Goal: Information Seeking & Learning: Learn about a topic

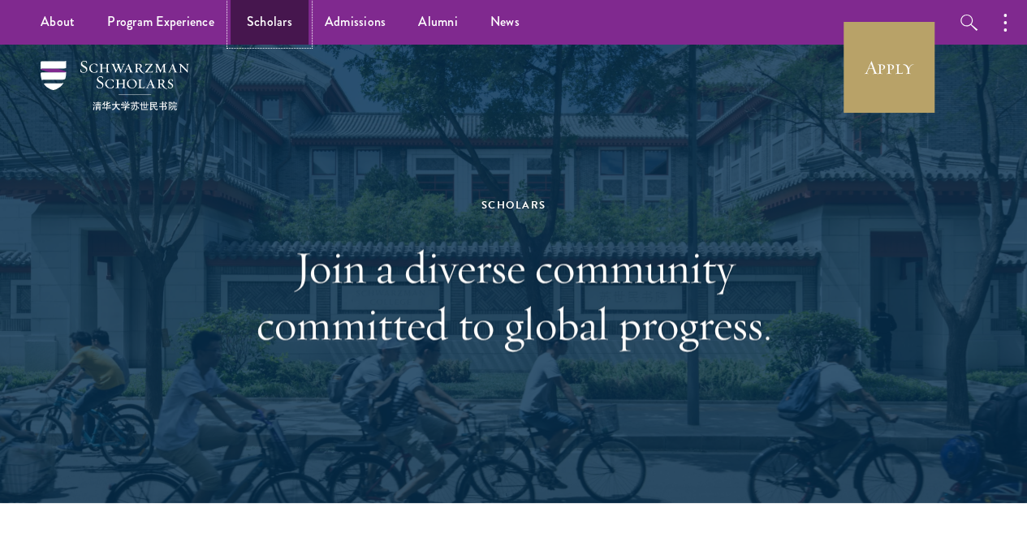
click at [281, 28] on link "Scholars" at bounding box center [269, 22] width 78 height 45
click at [267, 20] on link "Scholars" at bounding box center [269, 22] width 78 height 45
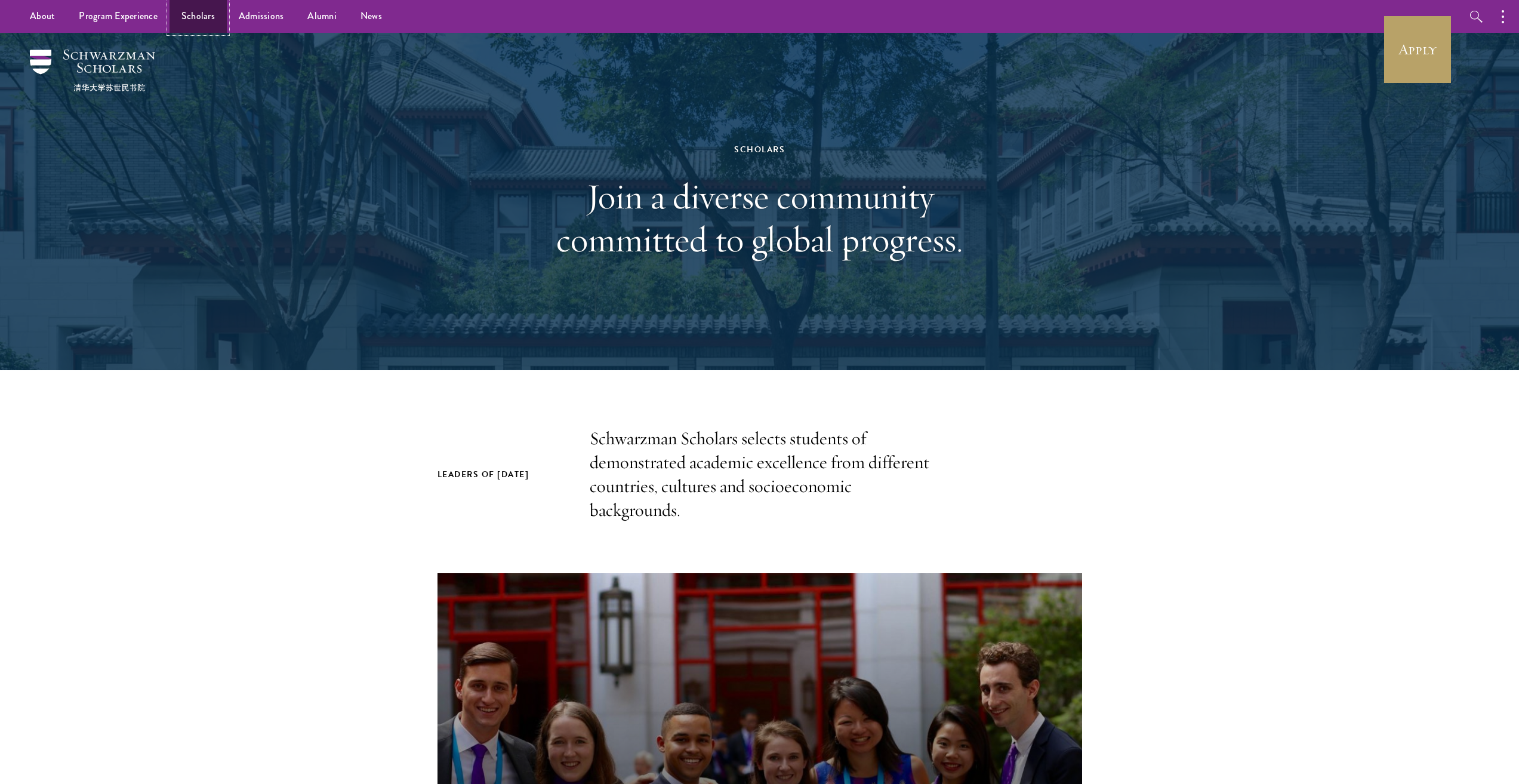
click at [199, 11] on link "Scholars" at bounding box center [198, 16] width 57 height 33
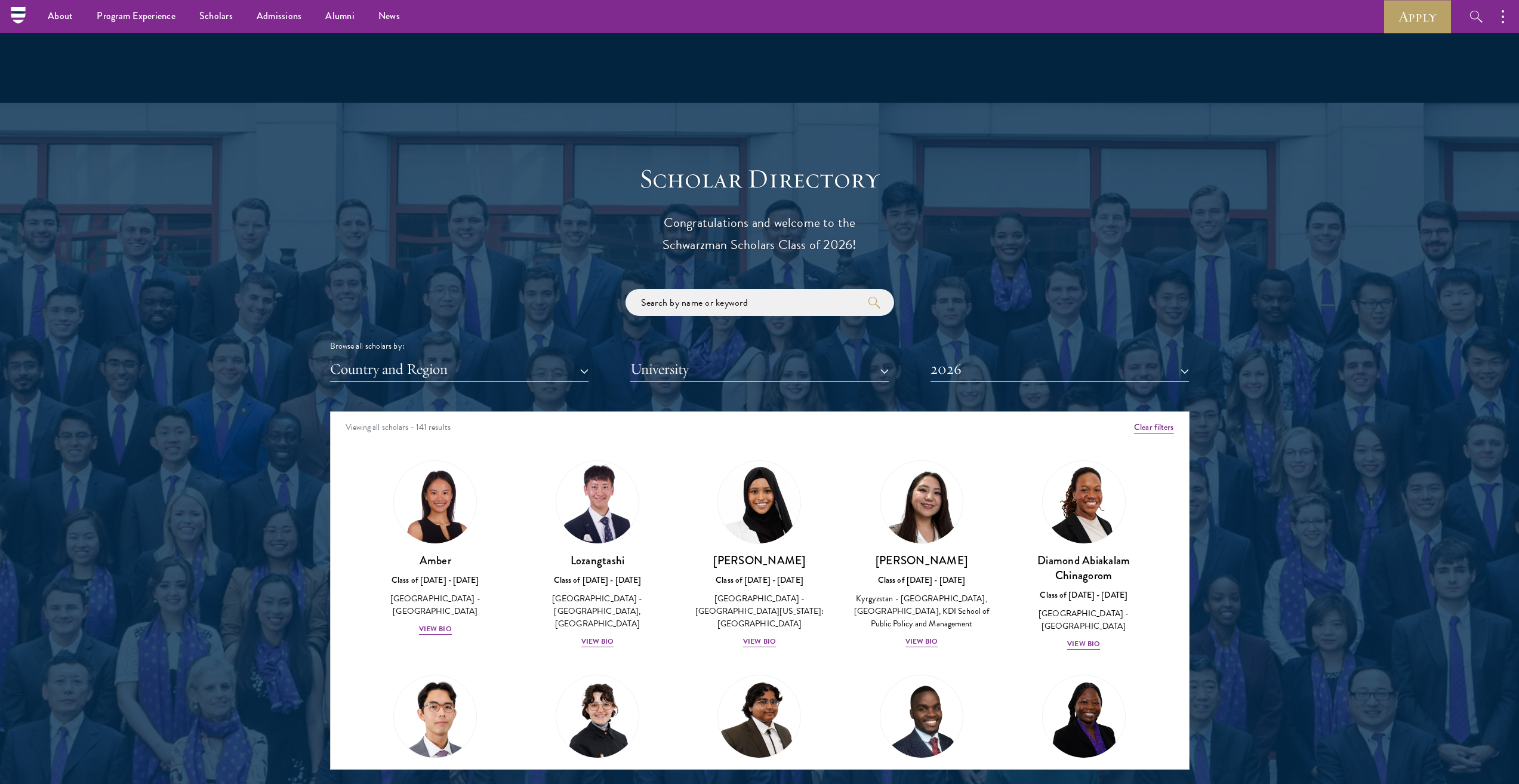
scroll to position [1172, 0]
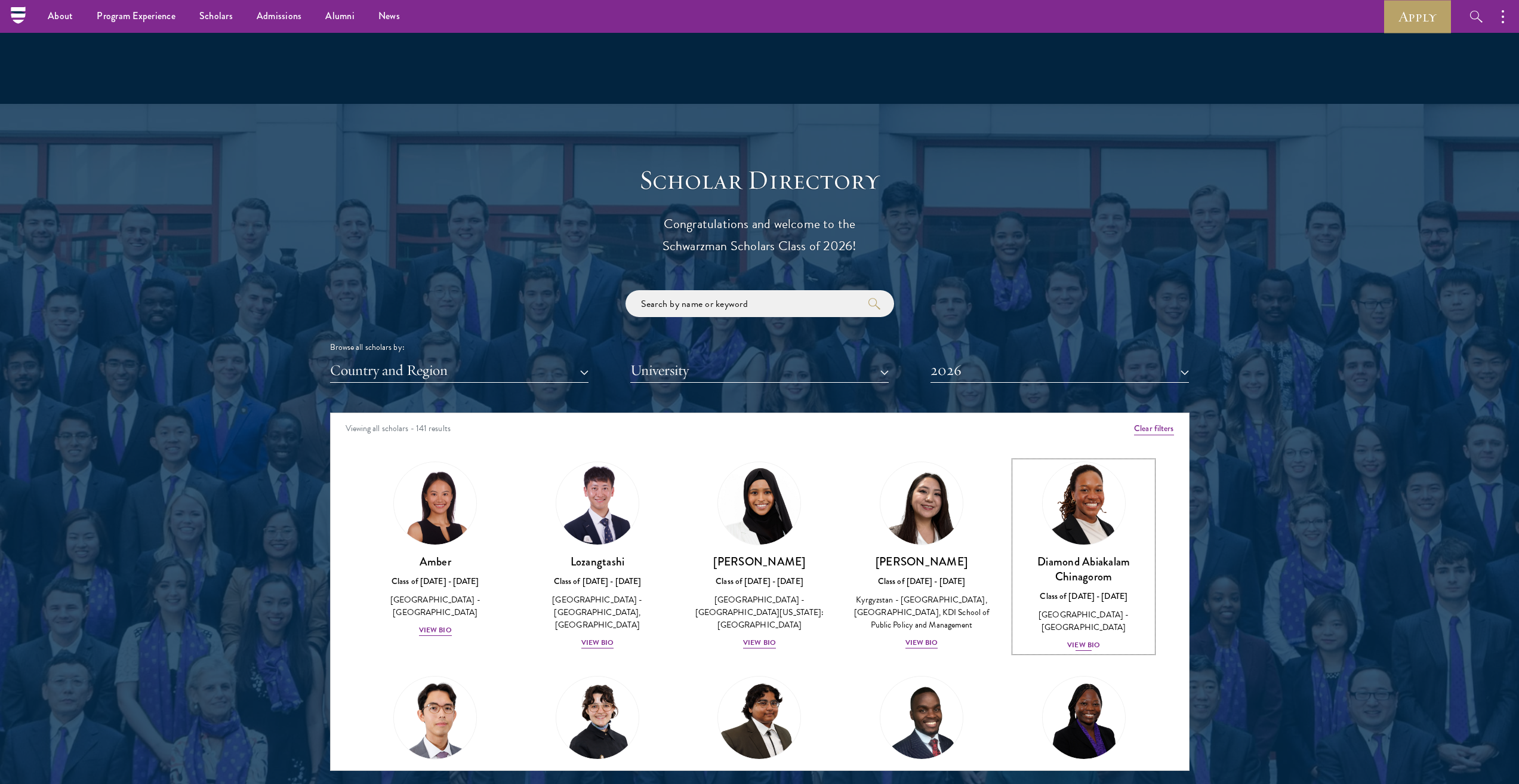
click at [1080, 621] on div "Diamond Abiakalam Chinagorom Class of 2025 - 2026 Nigeria - Mount Holyoke Colle…" at bounding box center [1084, 602] width 138 height 98
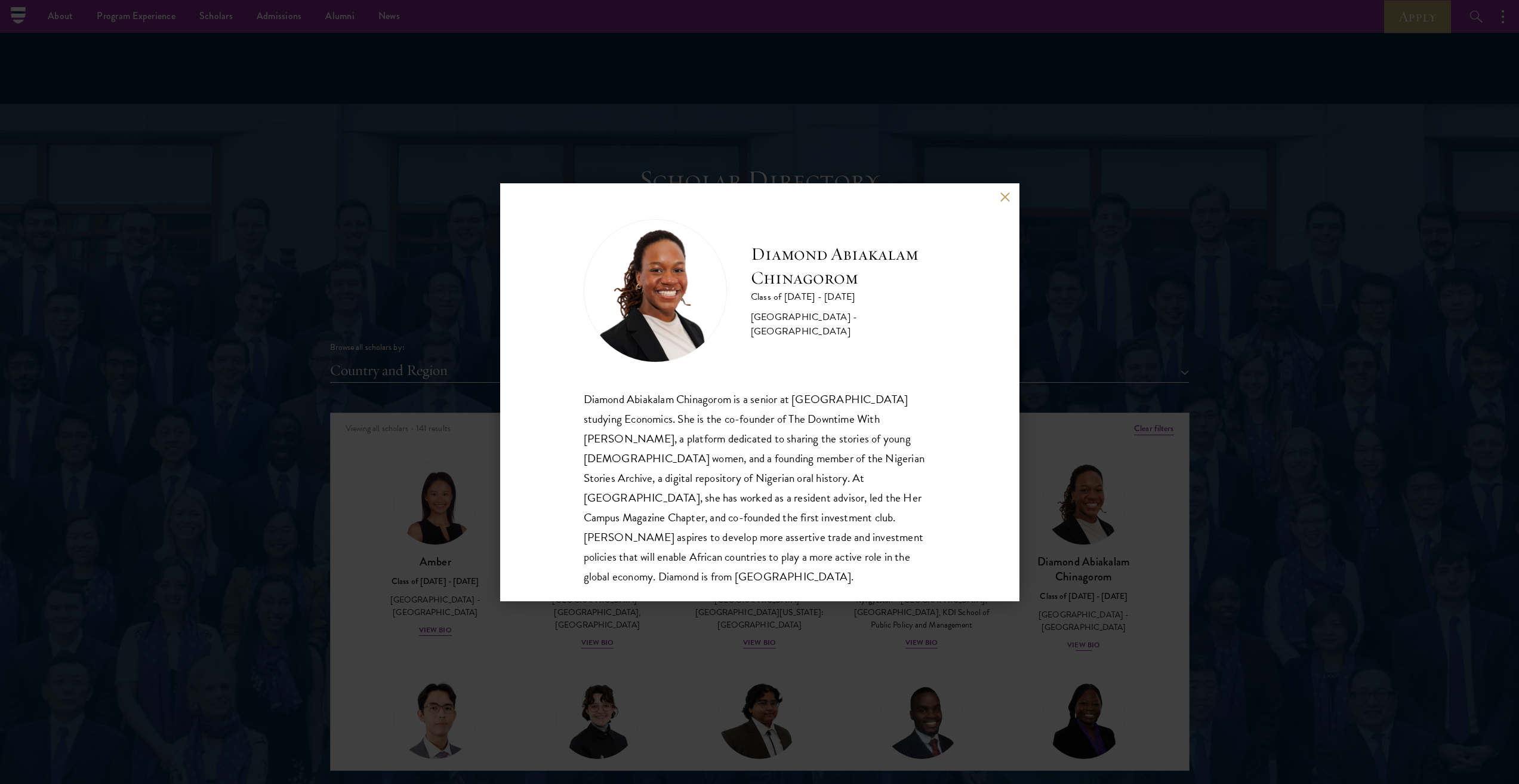
click at [1080, 621] on div "Diamond Abiakalam Chinagorom Class of 2025 - 2026 Nigeria - Mount Holyoke Colle…" at bounding box center [759, 392] width 1519 height 784
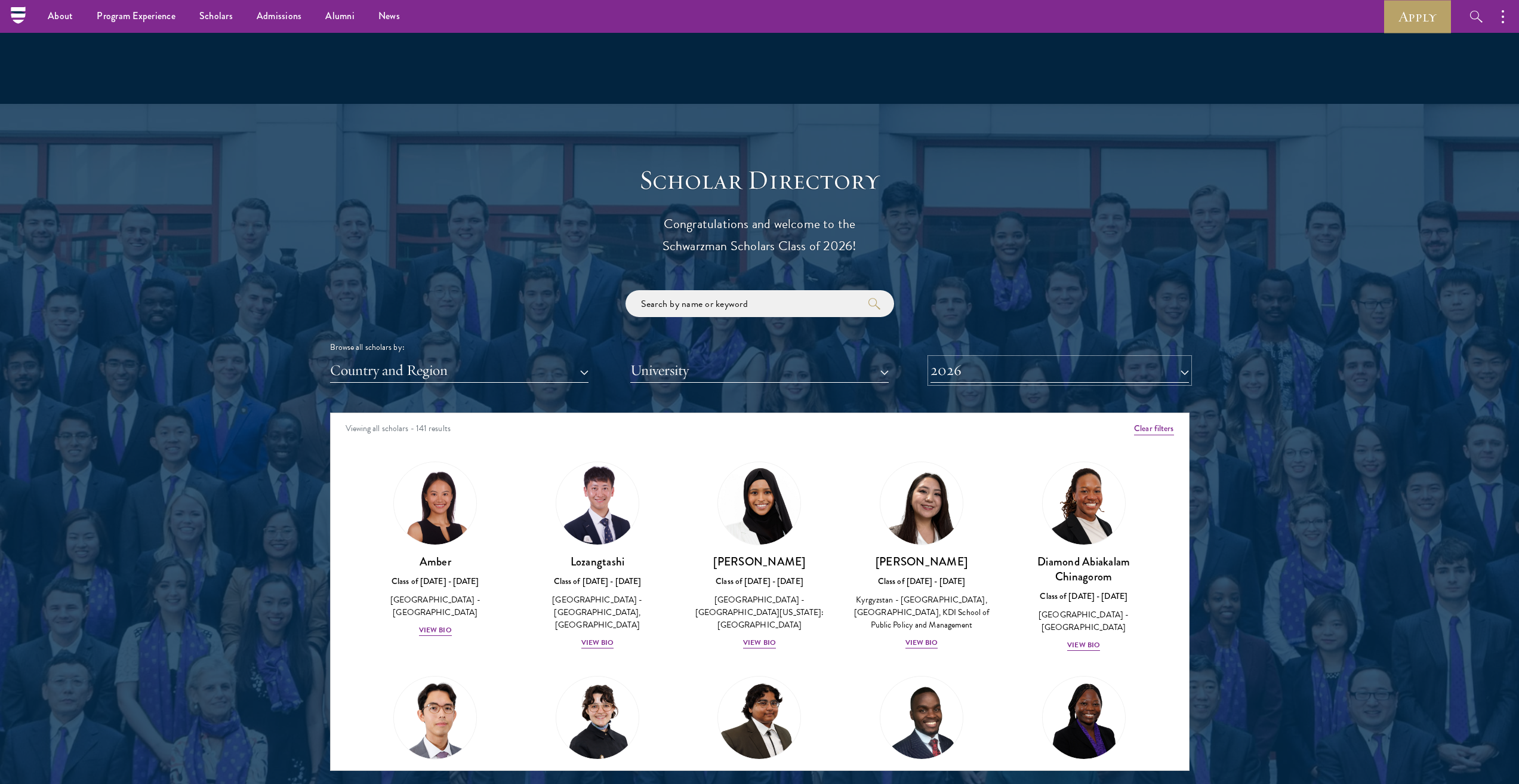
click at [965, 364] on button "2026" at bounding box center [1059, 370] width 258 height 24
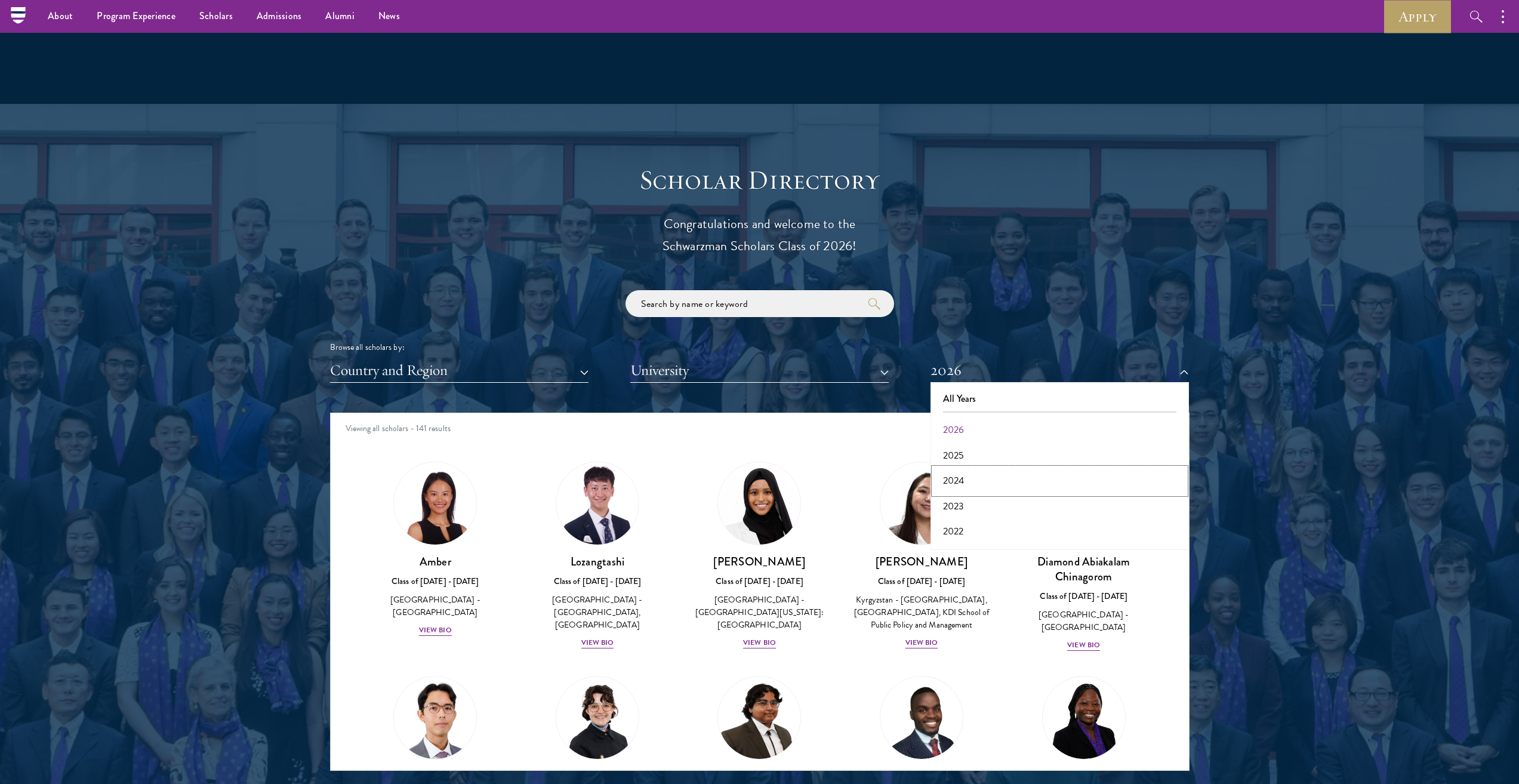
click at [957, 477] on button "2024" at bounding box center [1060, 480] width 252 height 25
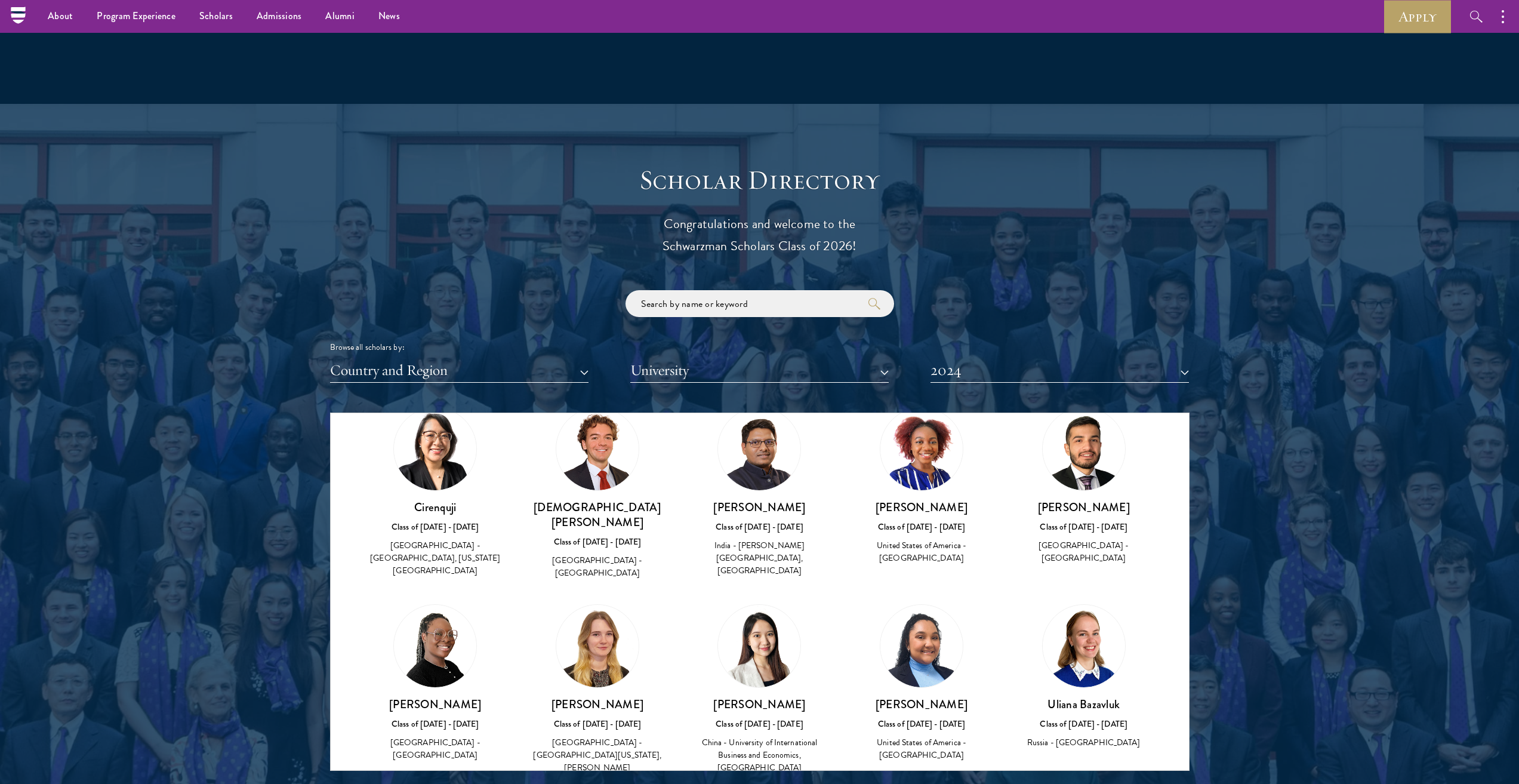
scroll to position [58, 0]
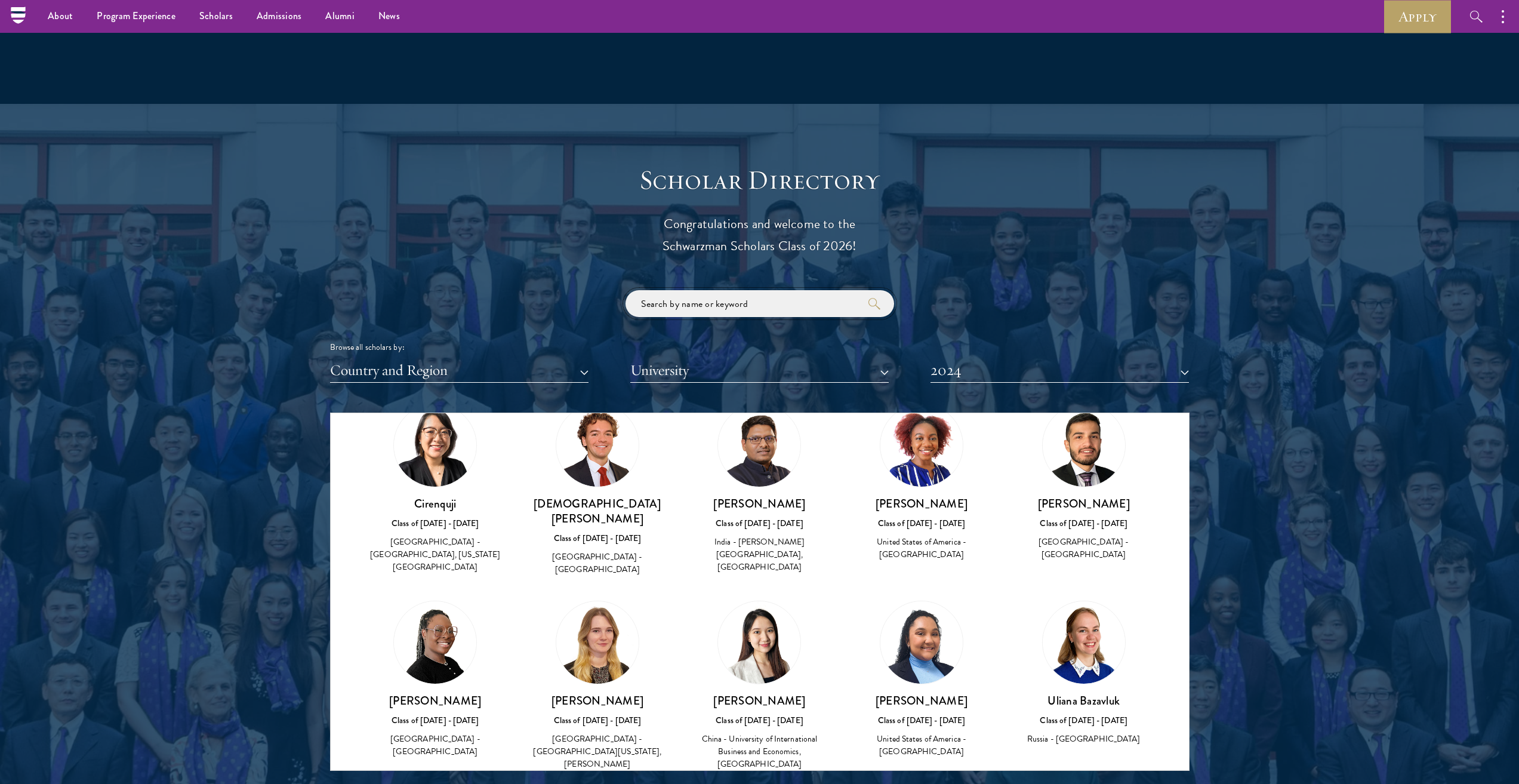
click at [768, 308] on input "search" at bounding box center [760, 303] width 268 height 27
type input "ryan"
click button "submit" at bounding box center [0, 0] width 0 height 0
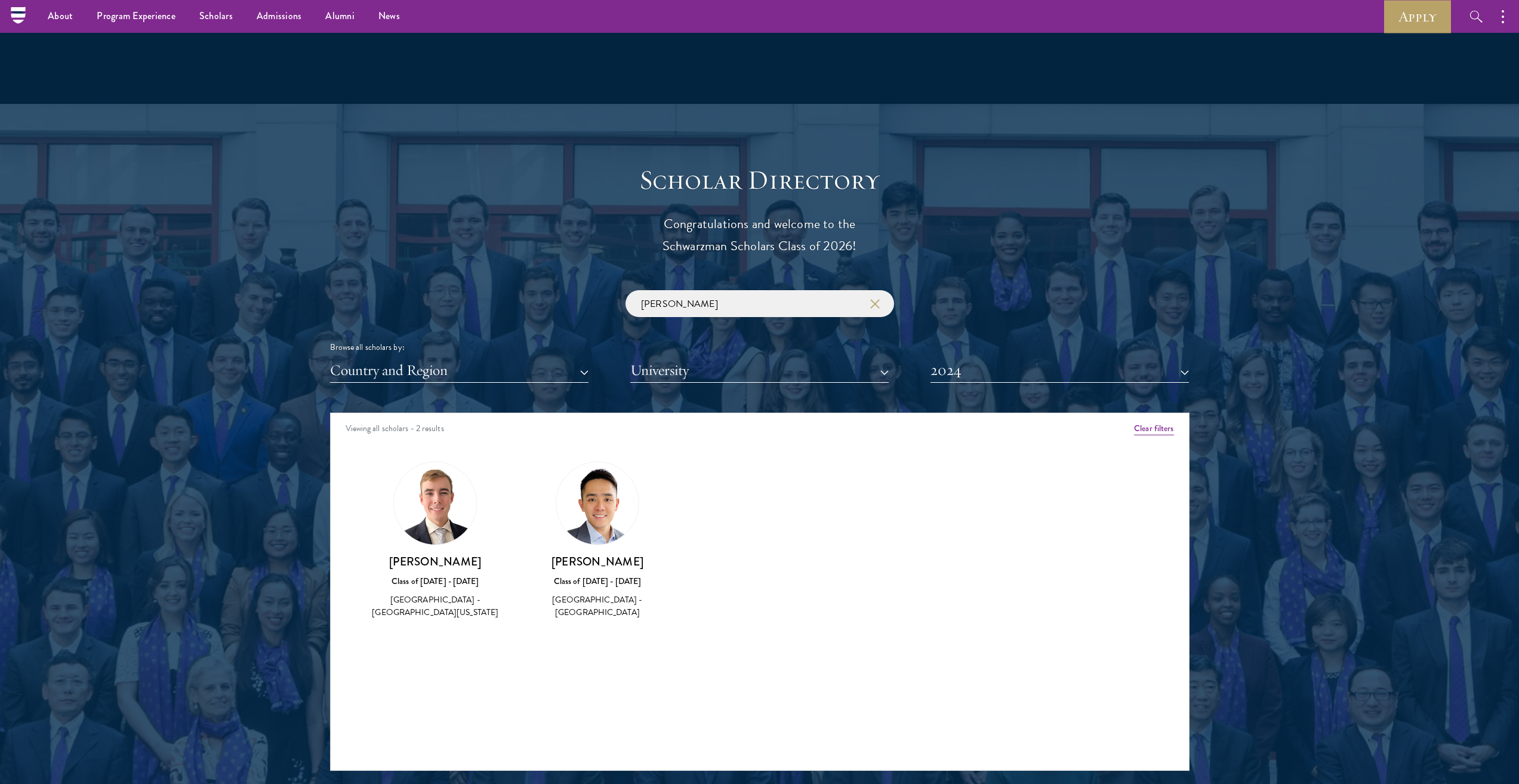
click at [615, 540] on img at bounding box center [597, 503] width 82 height 82
click at [600, 577] on div "Class of [DATE] - [DATE]" at bounding box center [597, 581] width 138 height 13
click at [598, 566] on h3 "[PERSON_NAME]" at bounding box center [597, 561] width 138 height 15
click at [873, 316] on input "ryan" at bounding box center [760, 303] width 268 height 27
click at [873, 315] on input "ryan" at bounding box center [760, 303] width 268 height 27
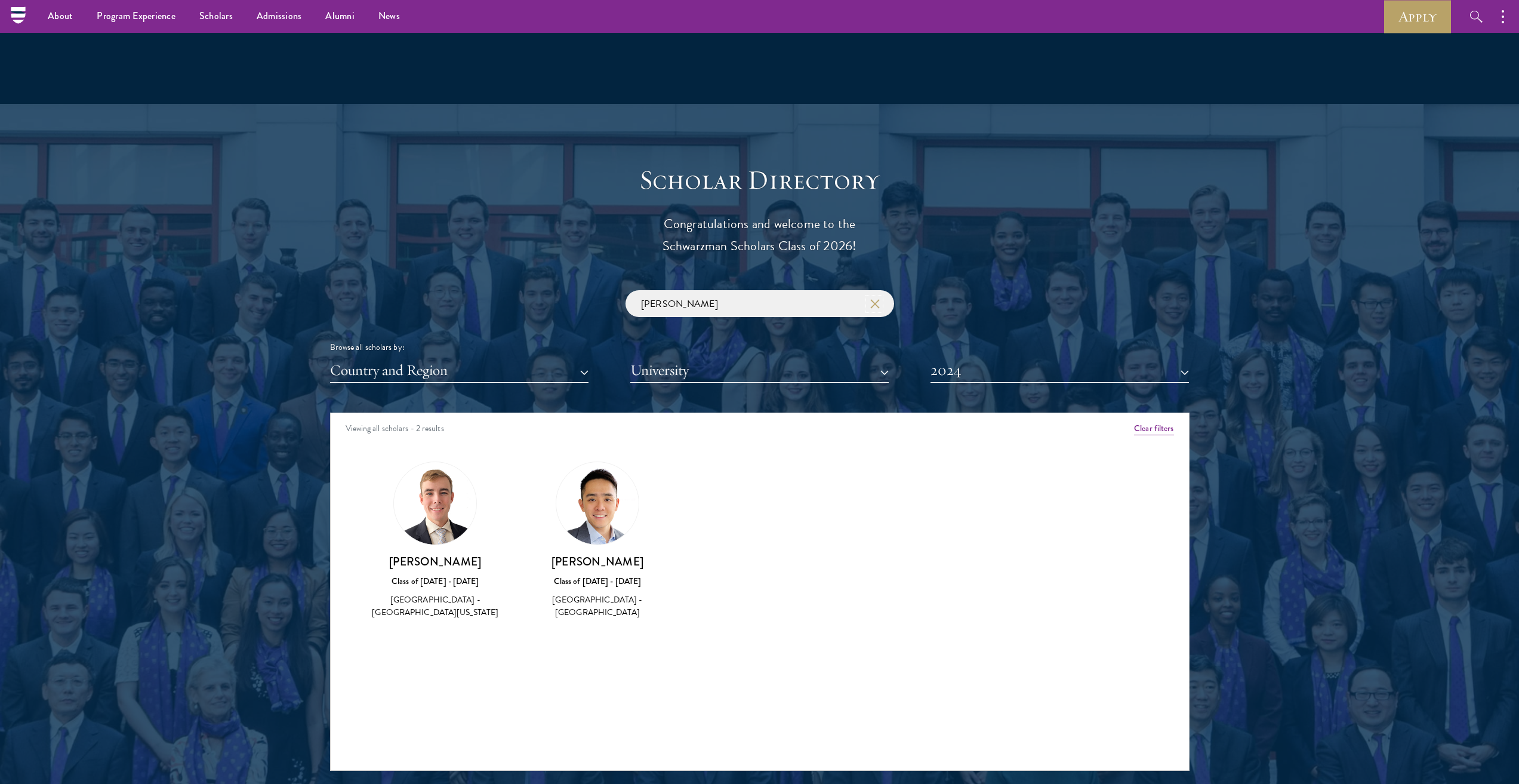
click at [878, 306] on icon "button" at bounding box center [875, 304] width 10 height 10
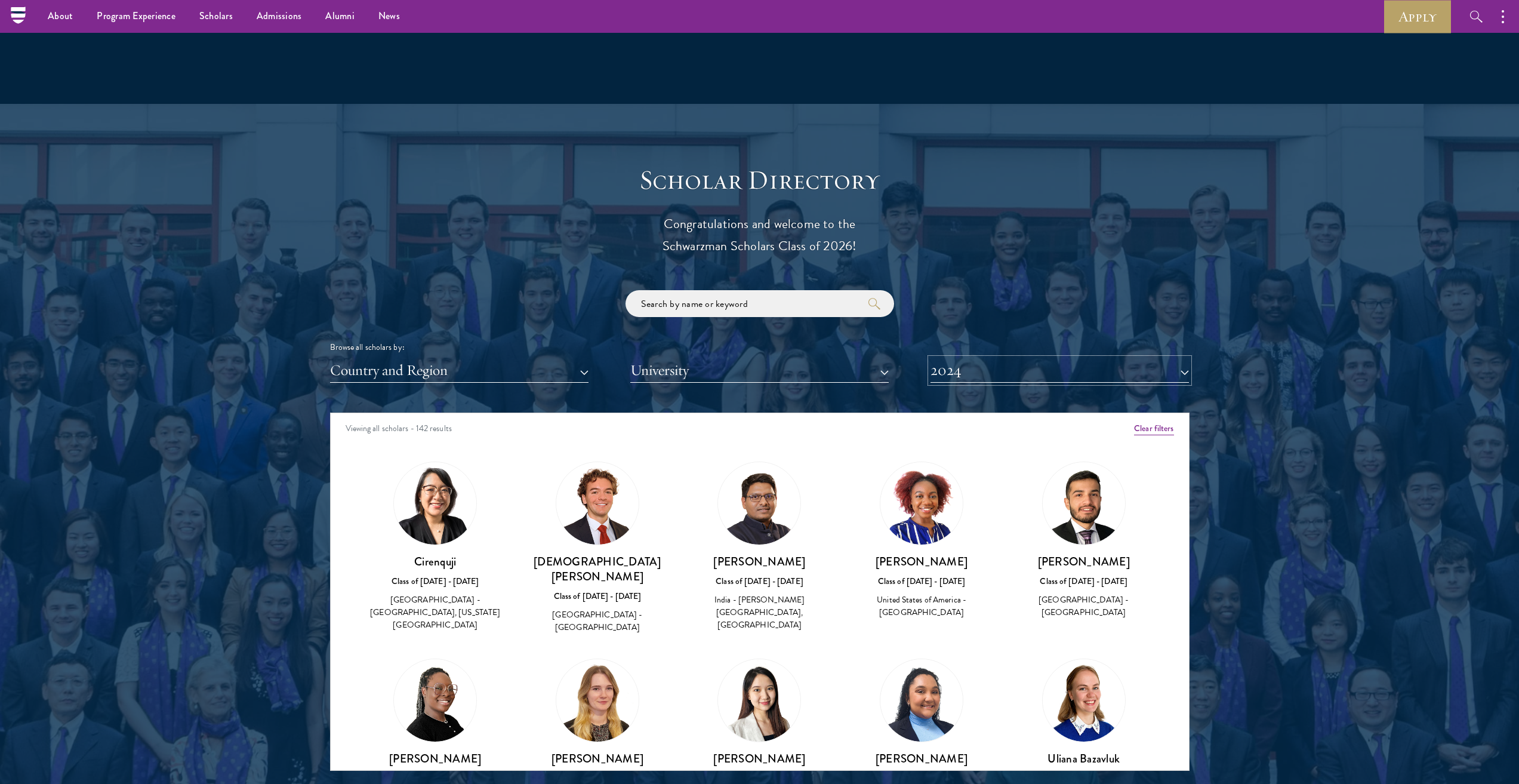
click at [970, 363] on button "2024" at bounding box center [1059, 370] width 258 height 24
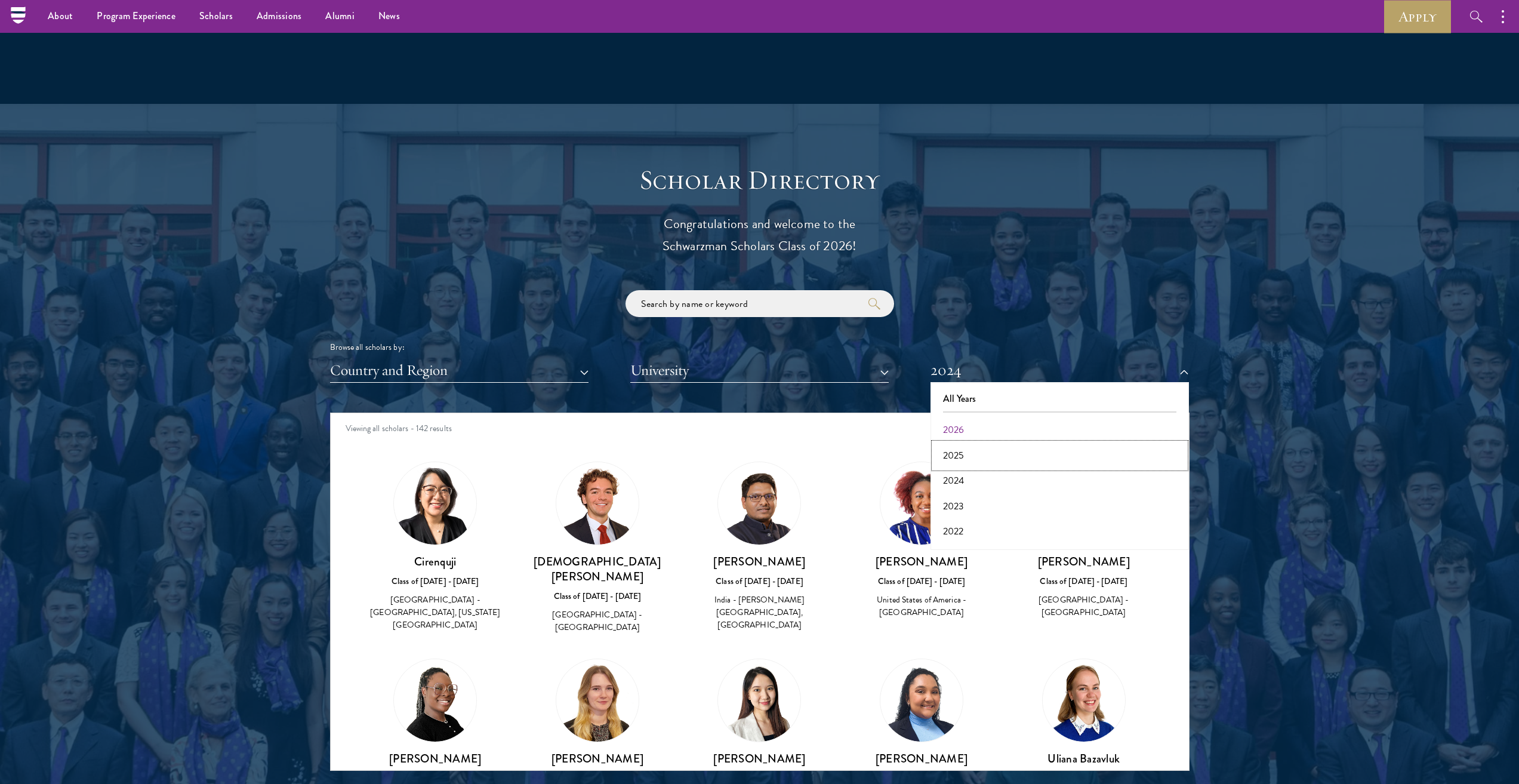
click at [995, 465] on button "2025" at bounding box center [1060, 455] width 252 height 25
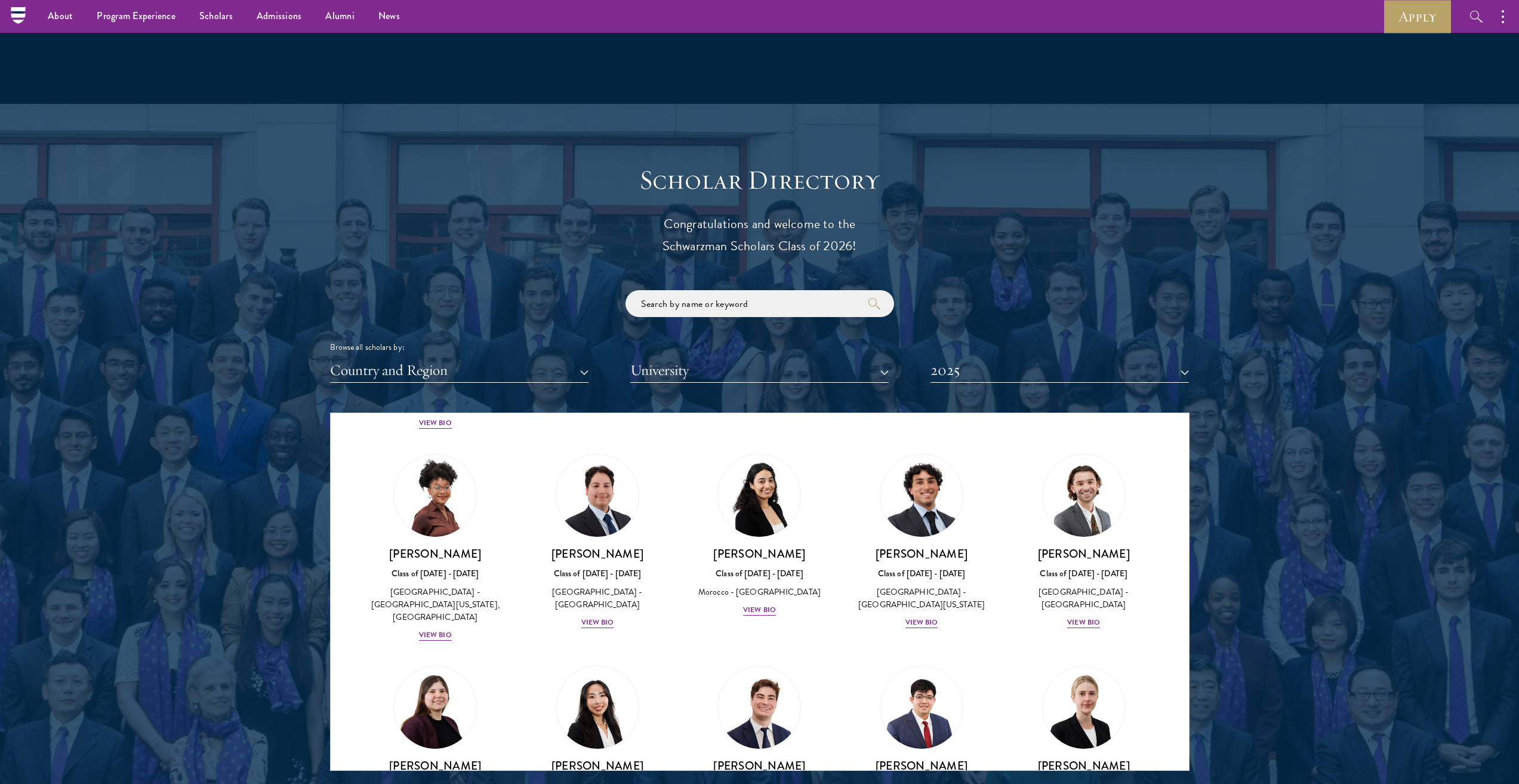
scroll to position [460, 0]
click at [605, 661] on img at bounding box center [597, 706] width 90 height 90
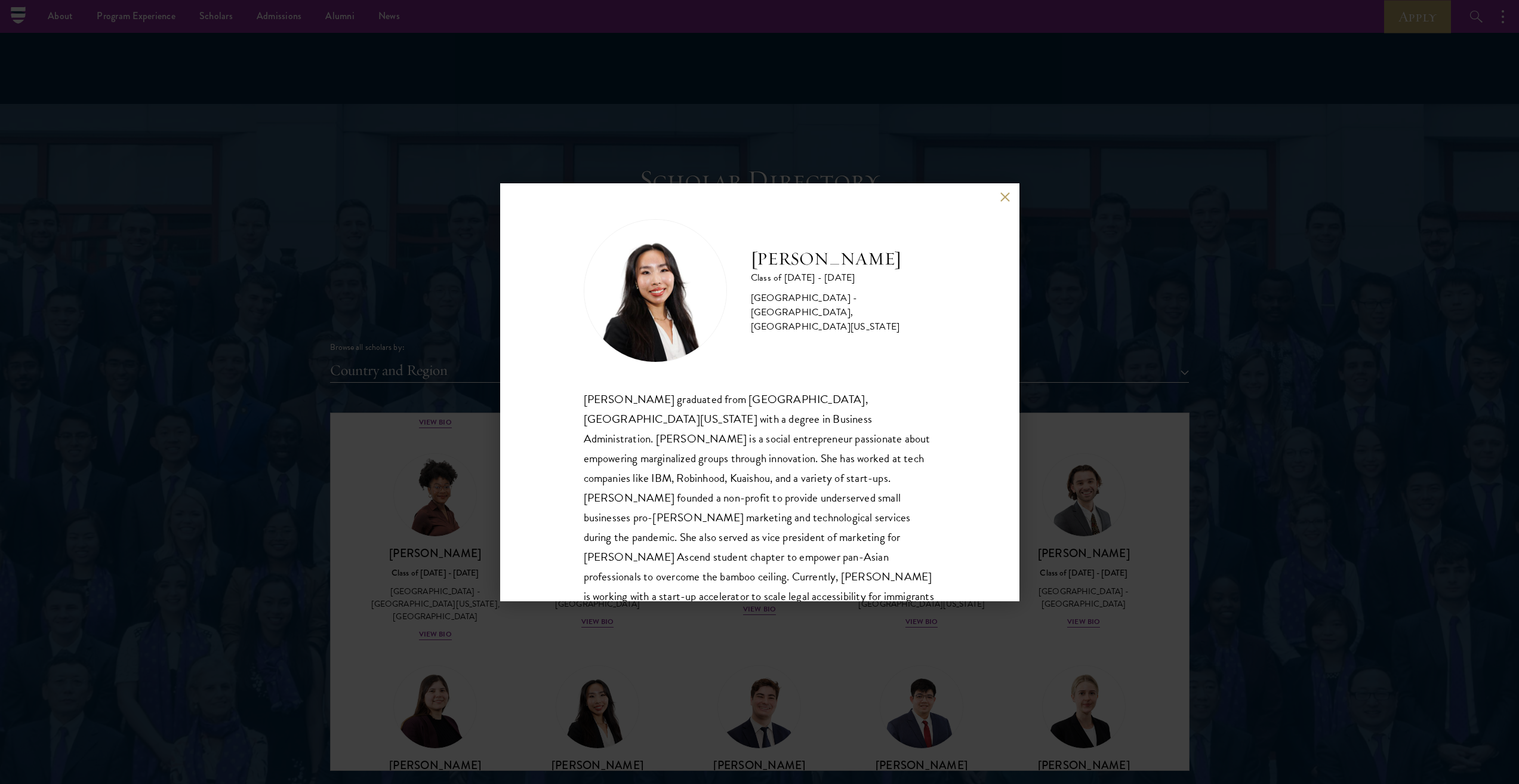
scroll to position [40, 0]
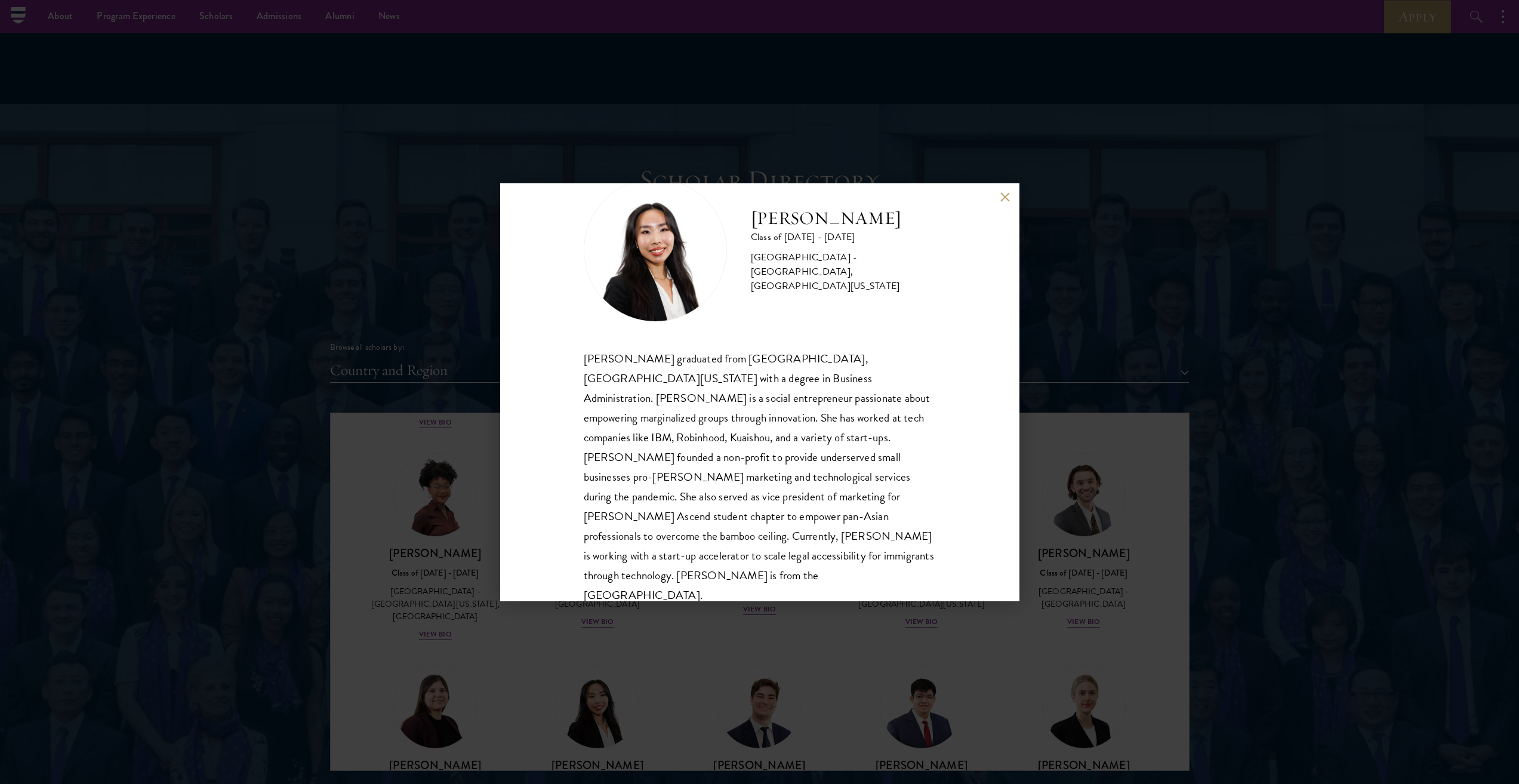
click at [699, 653] on div "Joyce Chan Class of 2024 - 2025 United States of America - Baruch College, The …" at bounding box center [759, 392] width 1519 height 784
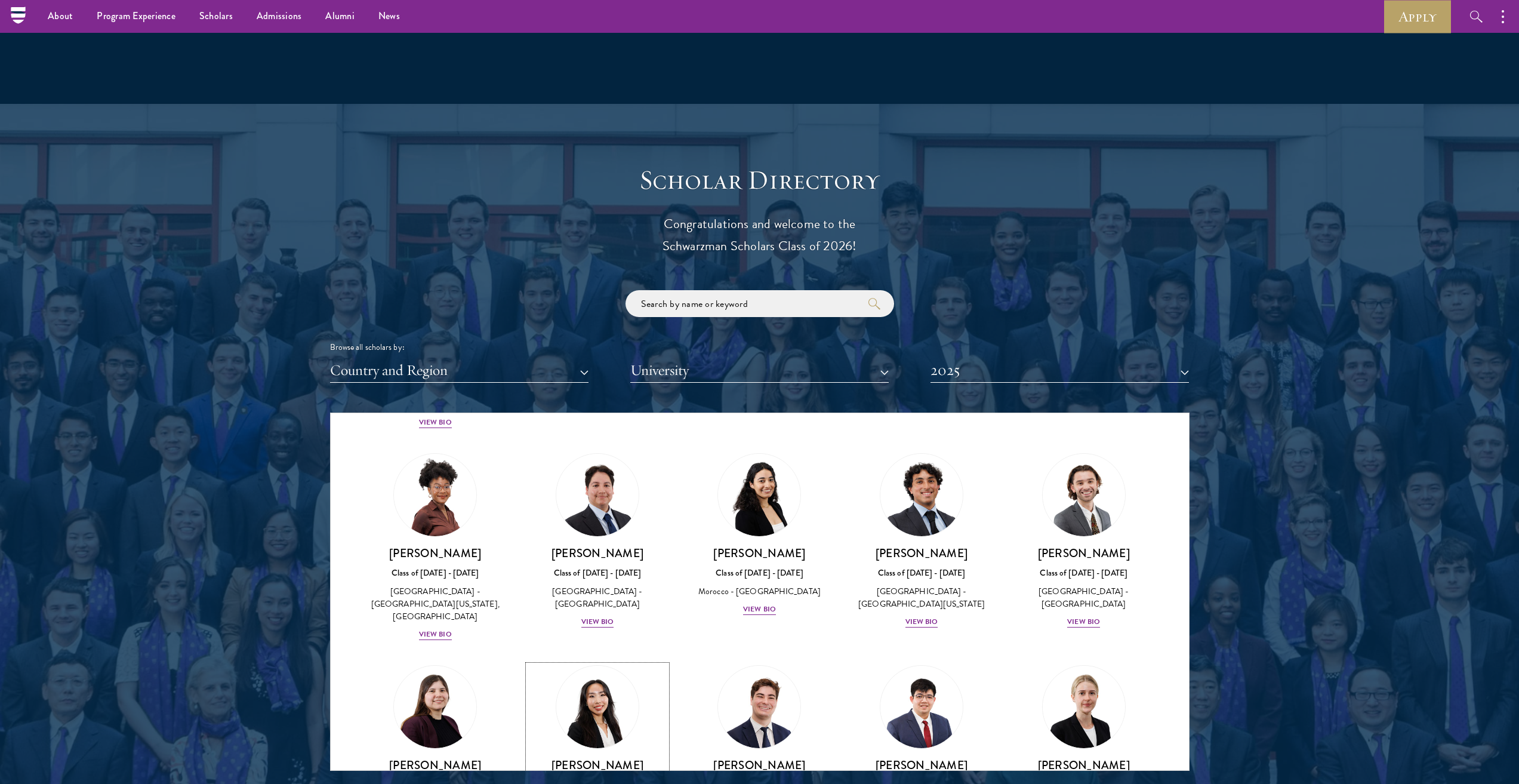
click at [699, 665] on link "Joao Felipe Chertouh Class of 2024 - 2025 Brazil - Sciences Po View Bio" at bounding box center [760, 746] width 138 height 163
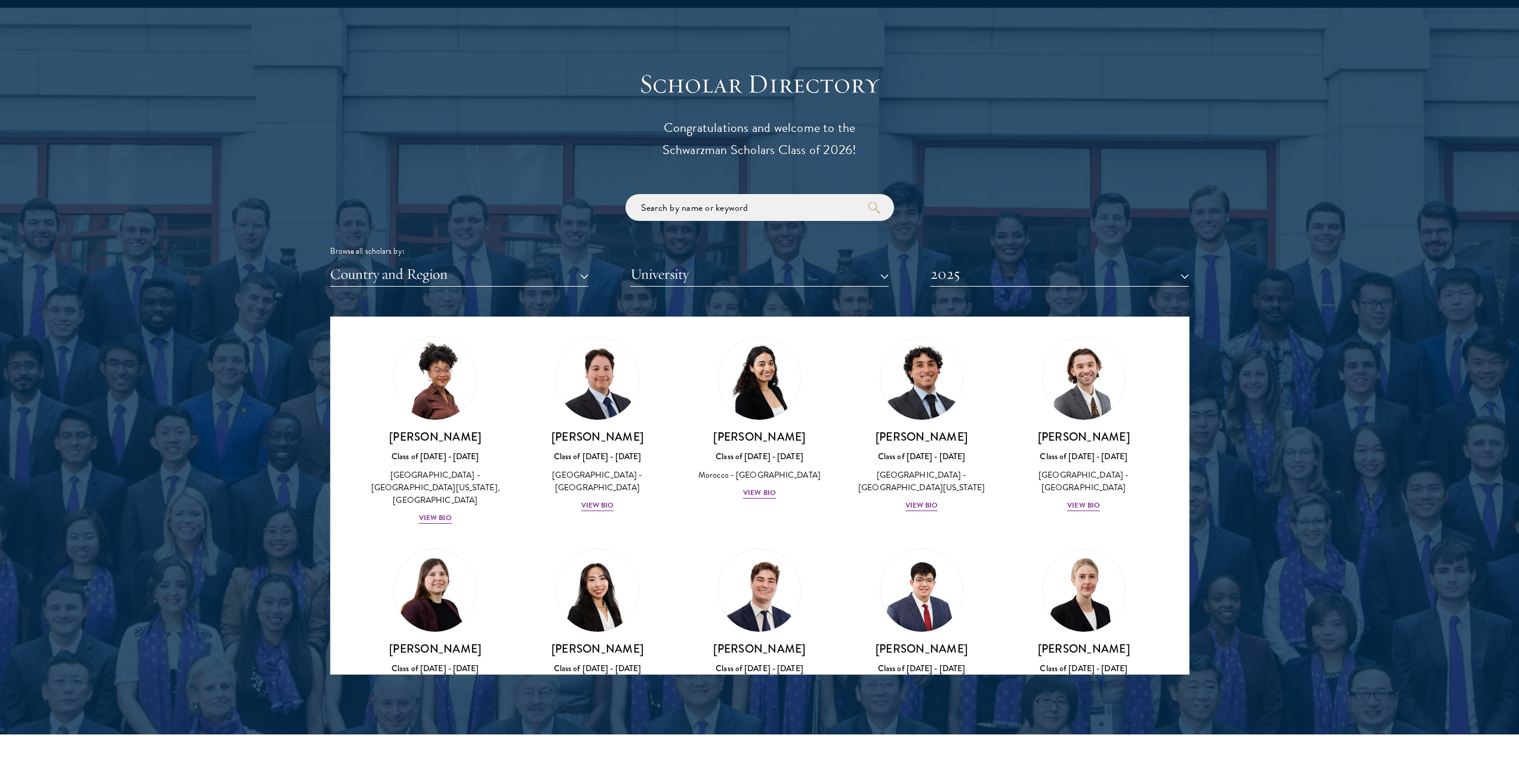
scroll to position [1269, 0]
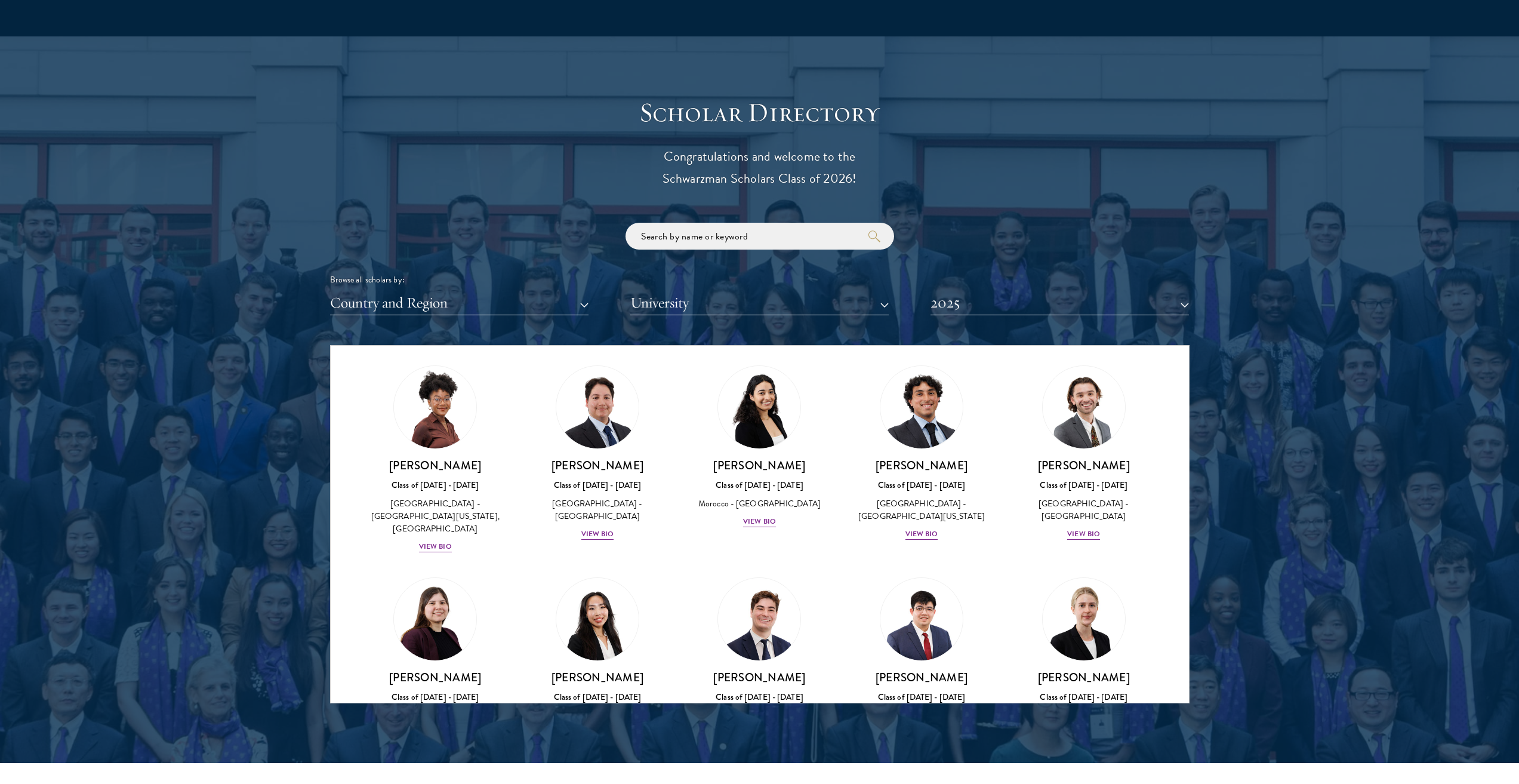
scroll to position [1244, 0]
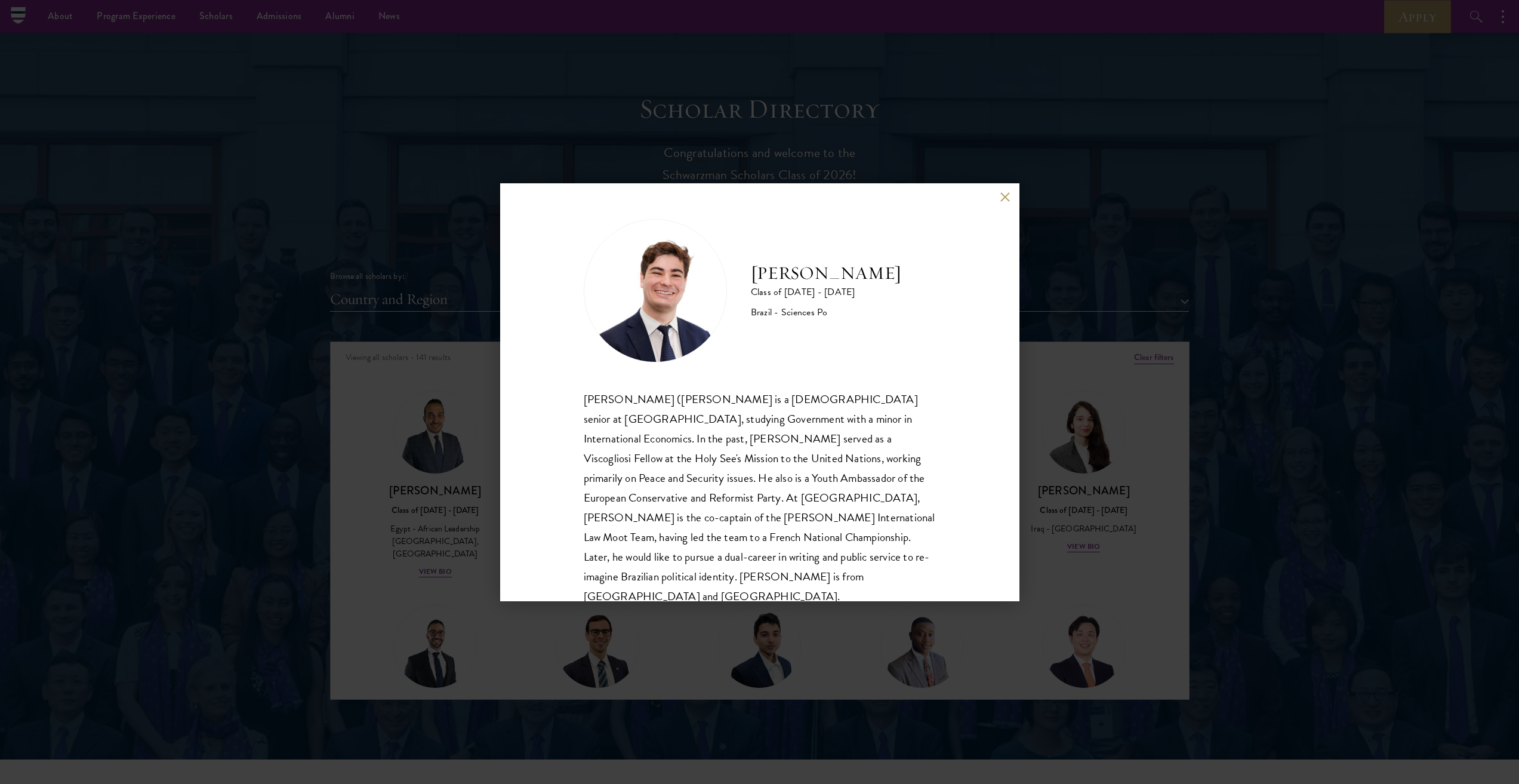
scroll to position [1244, 0]
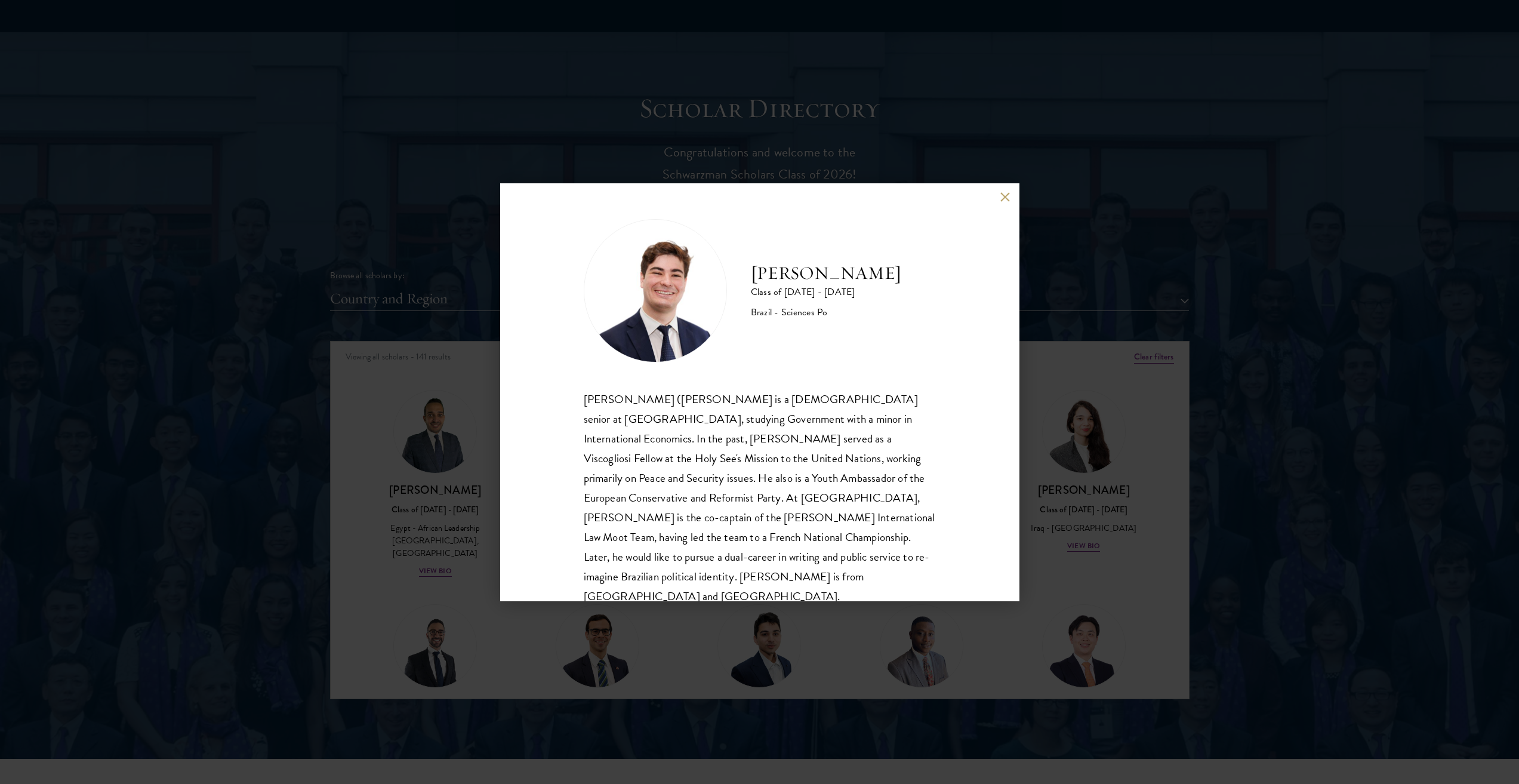
click at [1002, 199] on button at bounding box center [1006, 197] width 10 height 10
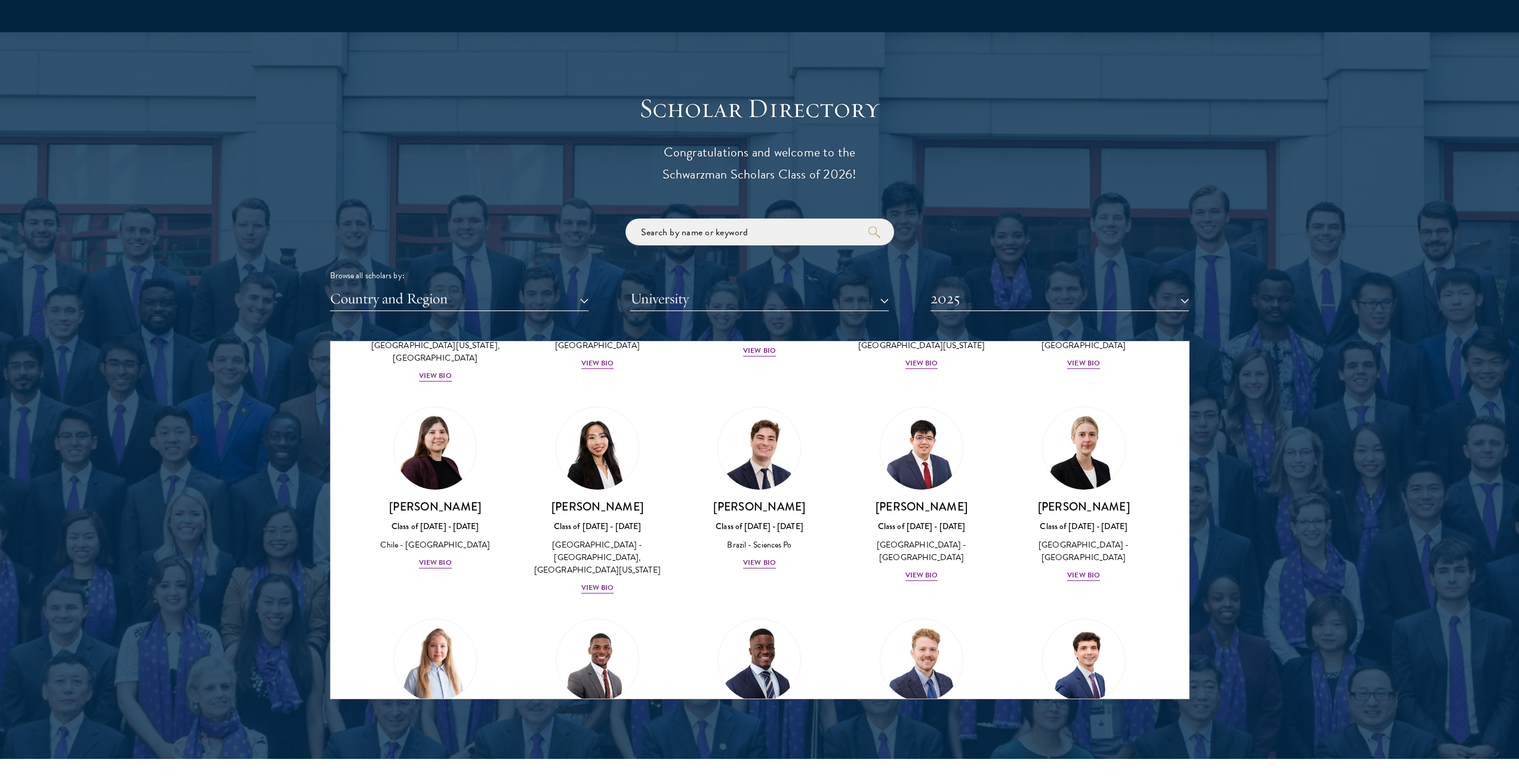
scroll to position [646, 0]
click at [941, 499] on h3 "[PERSON_NAME]" at bounding box center [922, 507] width 138 height 15
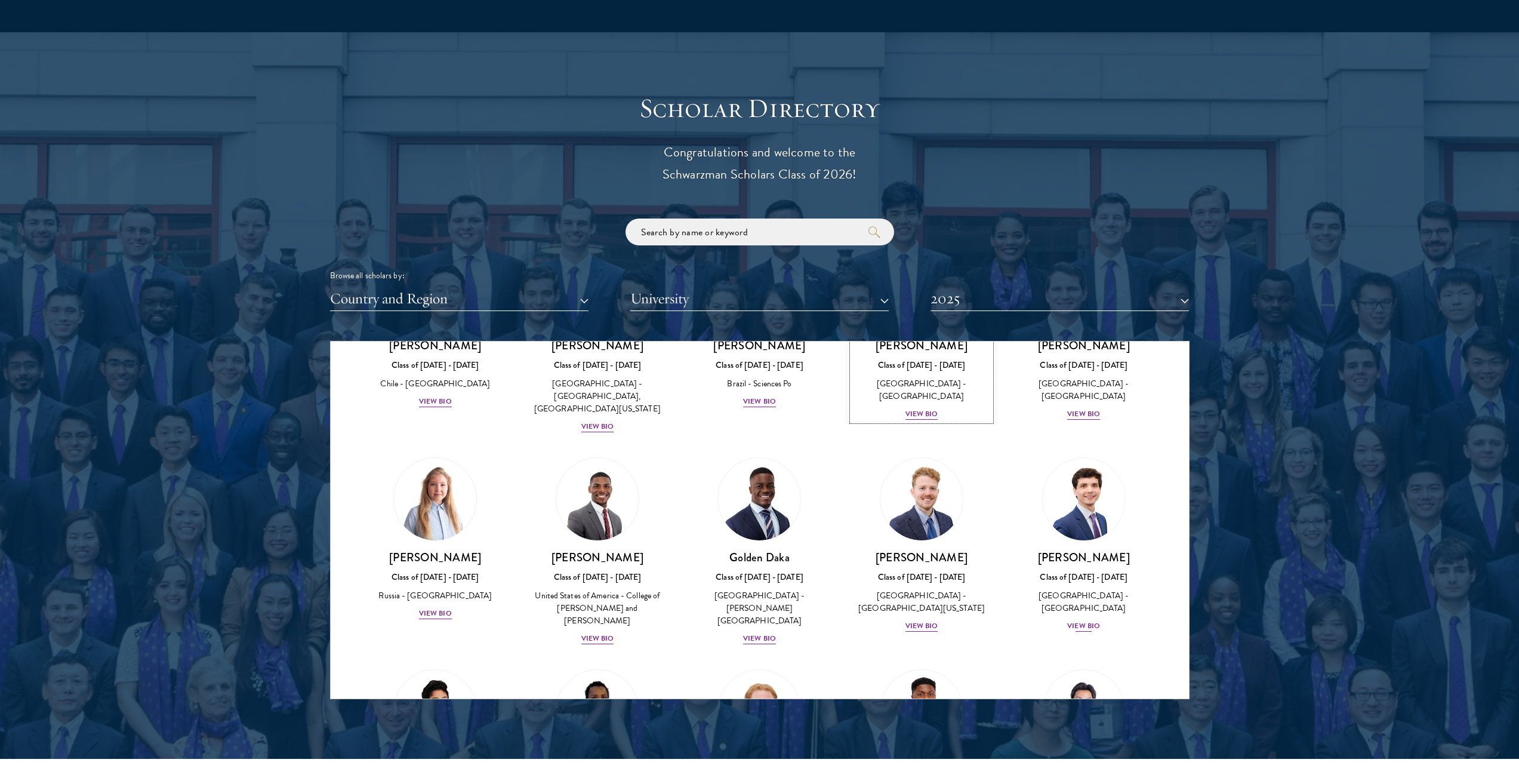
scroll to position [1027, 0]
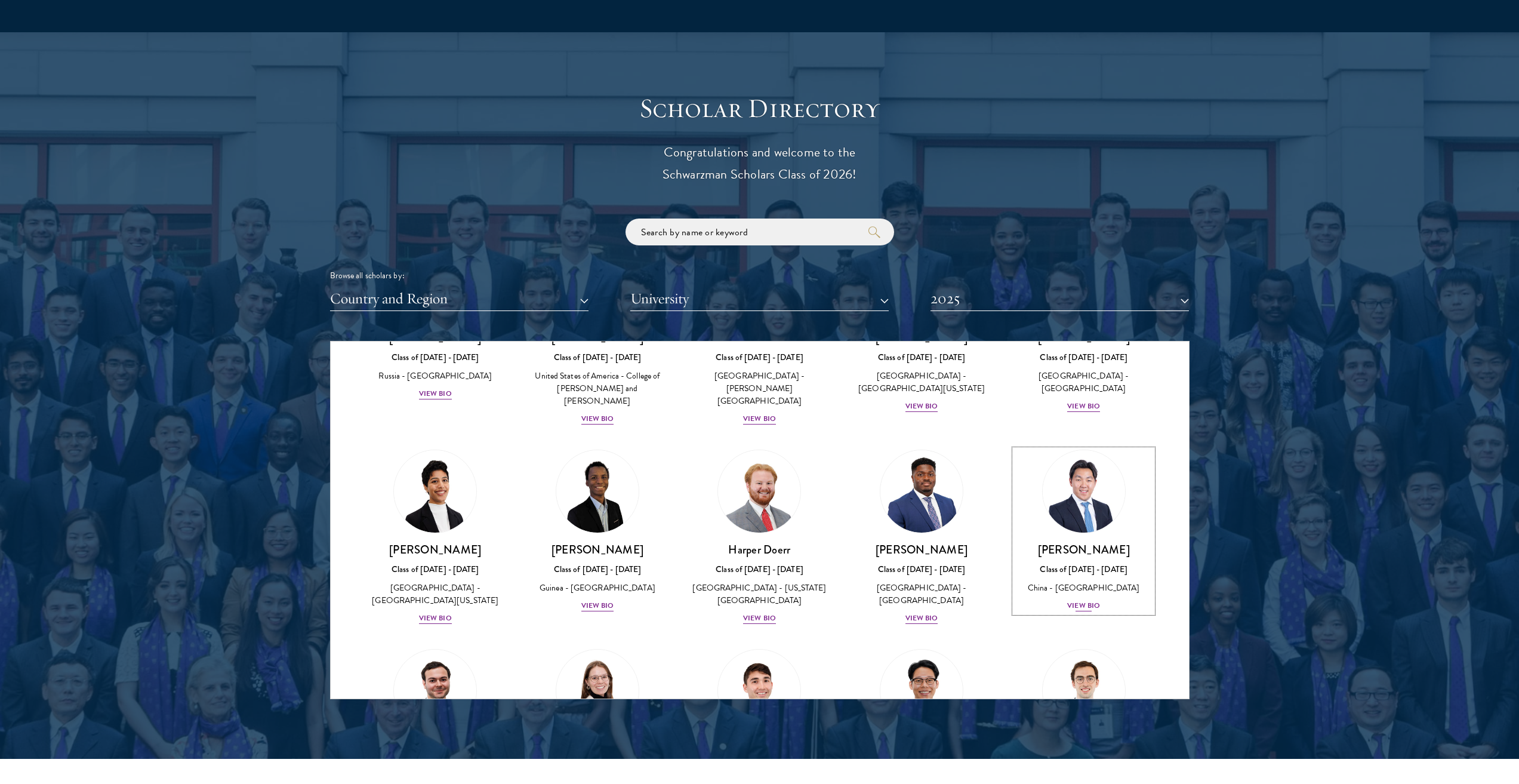
click at [1087, 563] on div "Class of [DATE] - [DATE]" at bounding box center [1084, 569] width 138 height 13
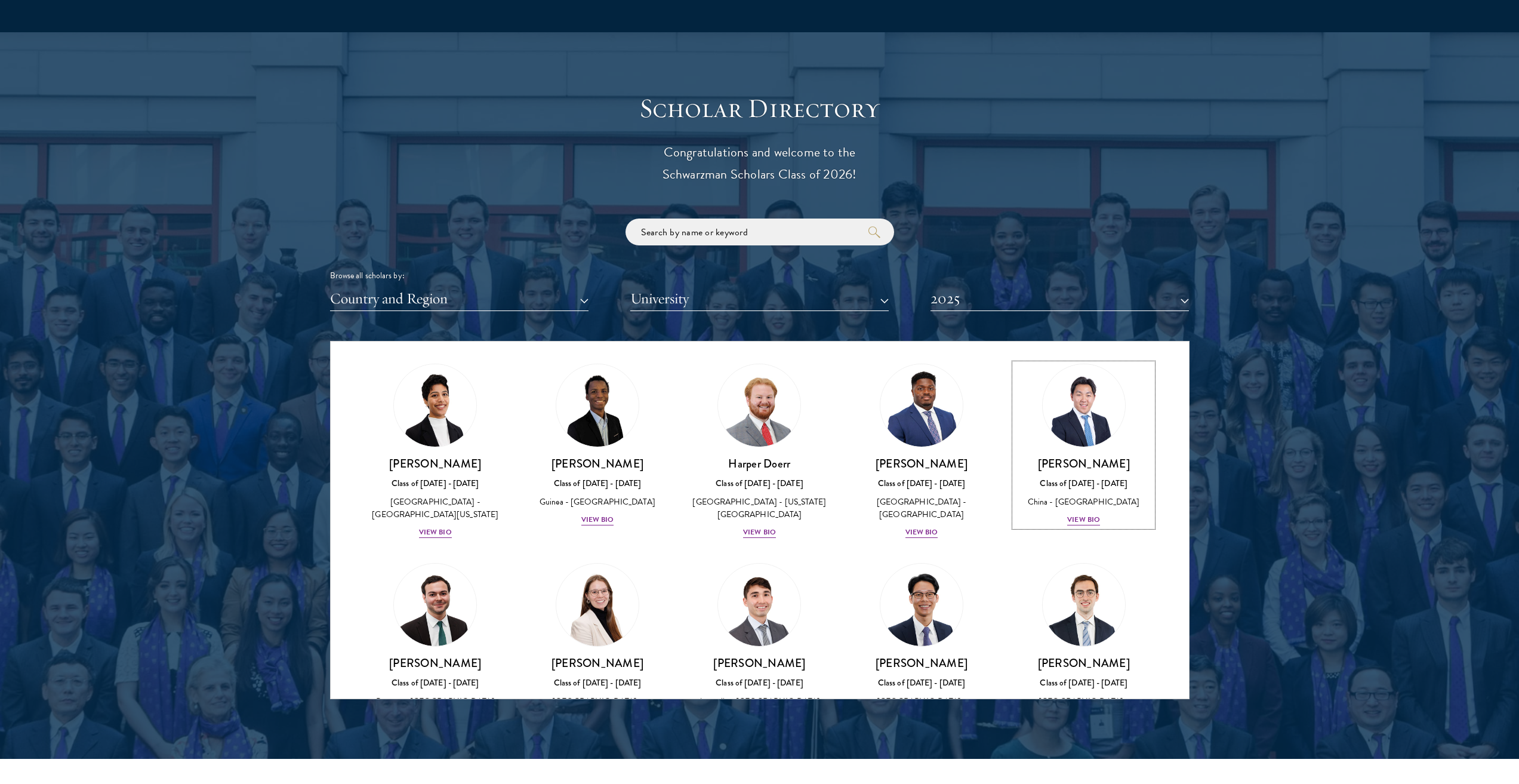
scroll to position [1220, 0]
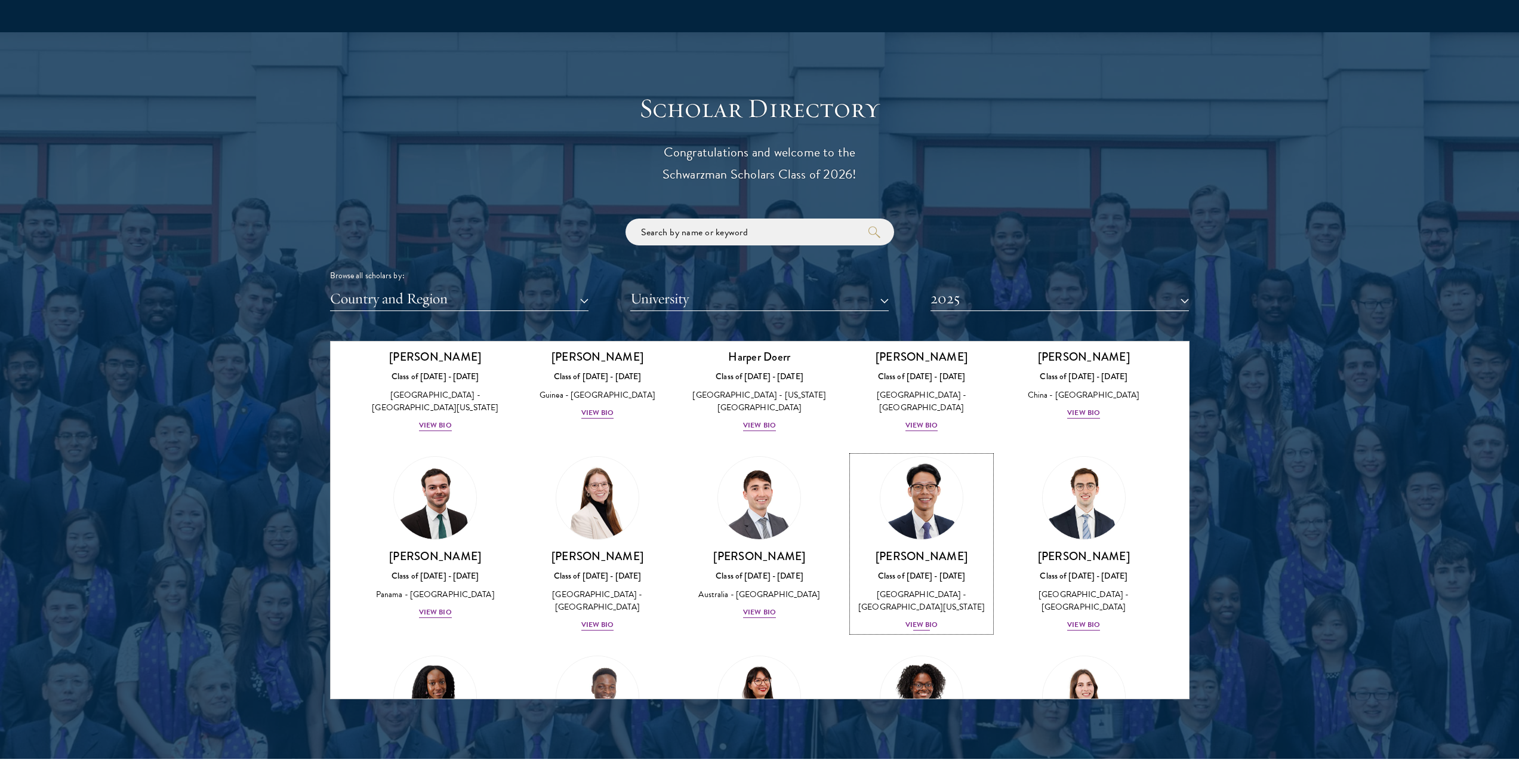
click at [889, 549] on h3 "[PERSON_NAME]" at bounding box center [922, 556] width 138 height 15
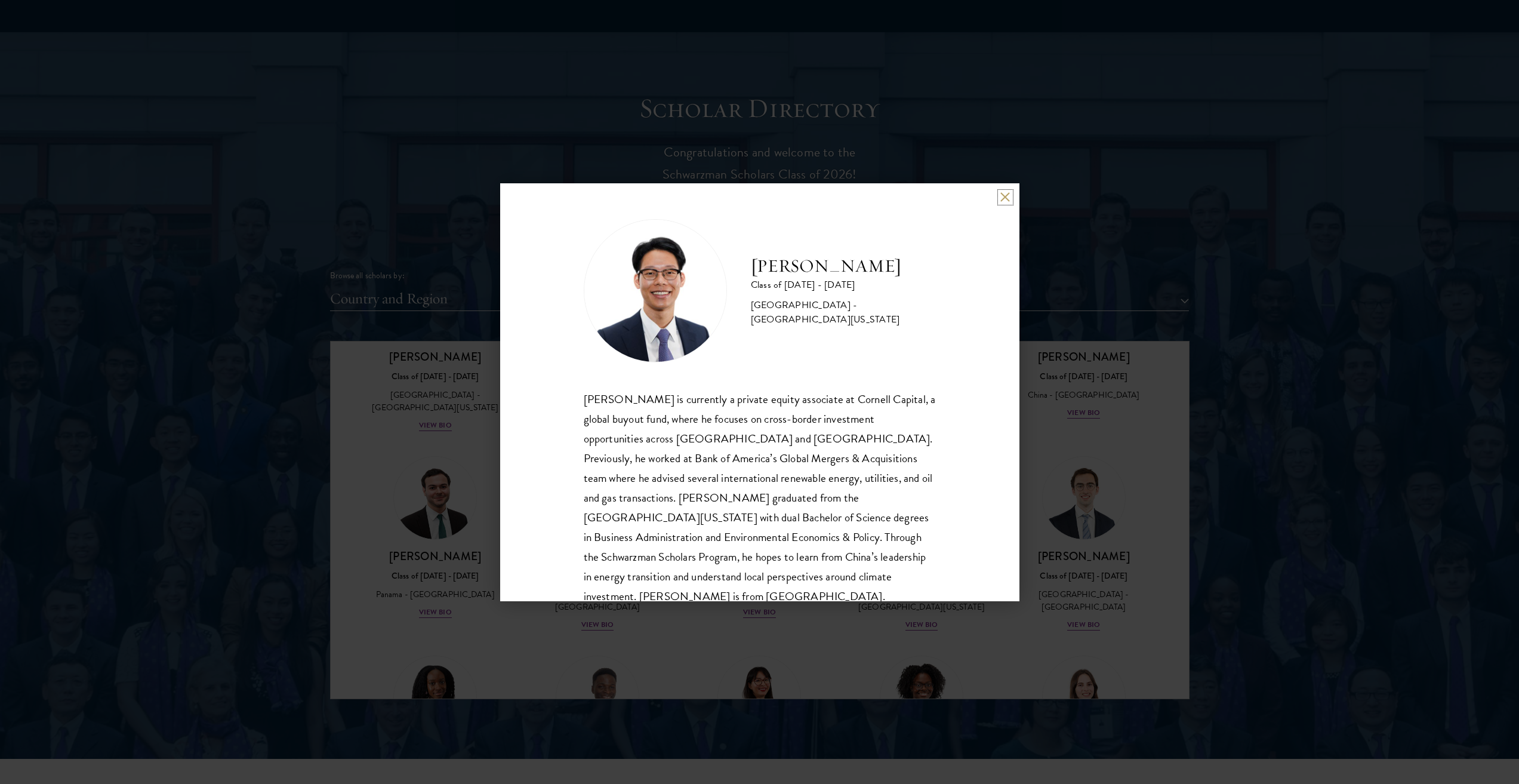
click at [1008, 200] on button at bounding box center [1006, 197] width 10 height 10
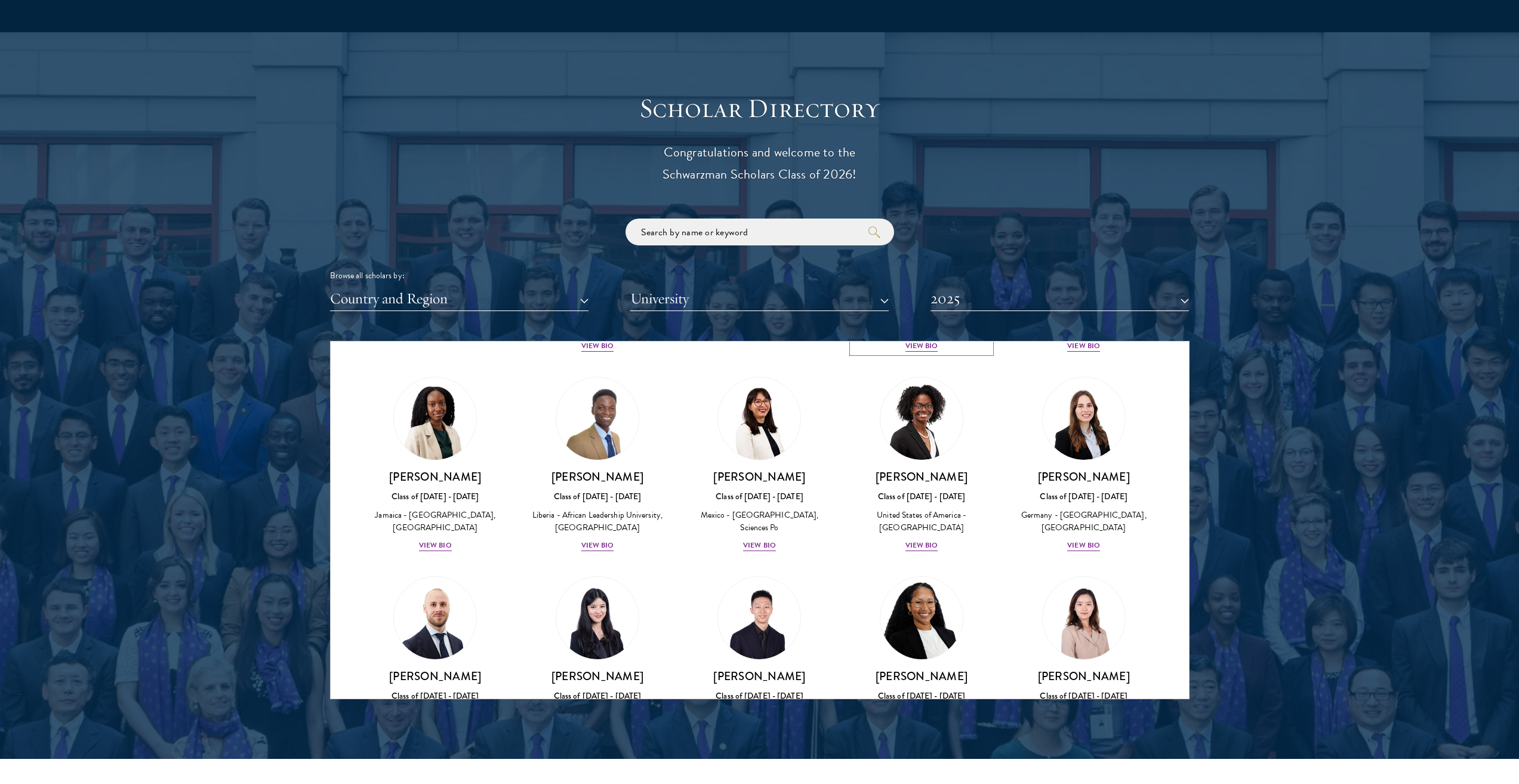
scroll to position [1500, 0]
click at [1049, 571] on img at bounding box center [1084, 616] width 90 height 90
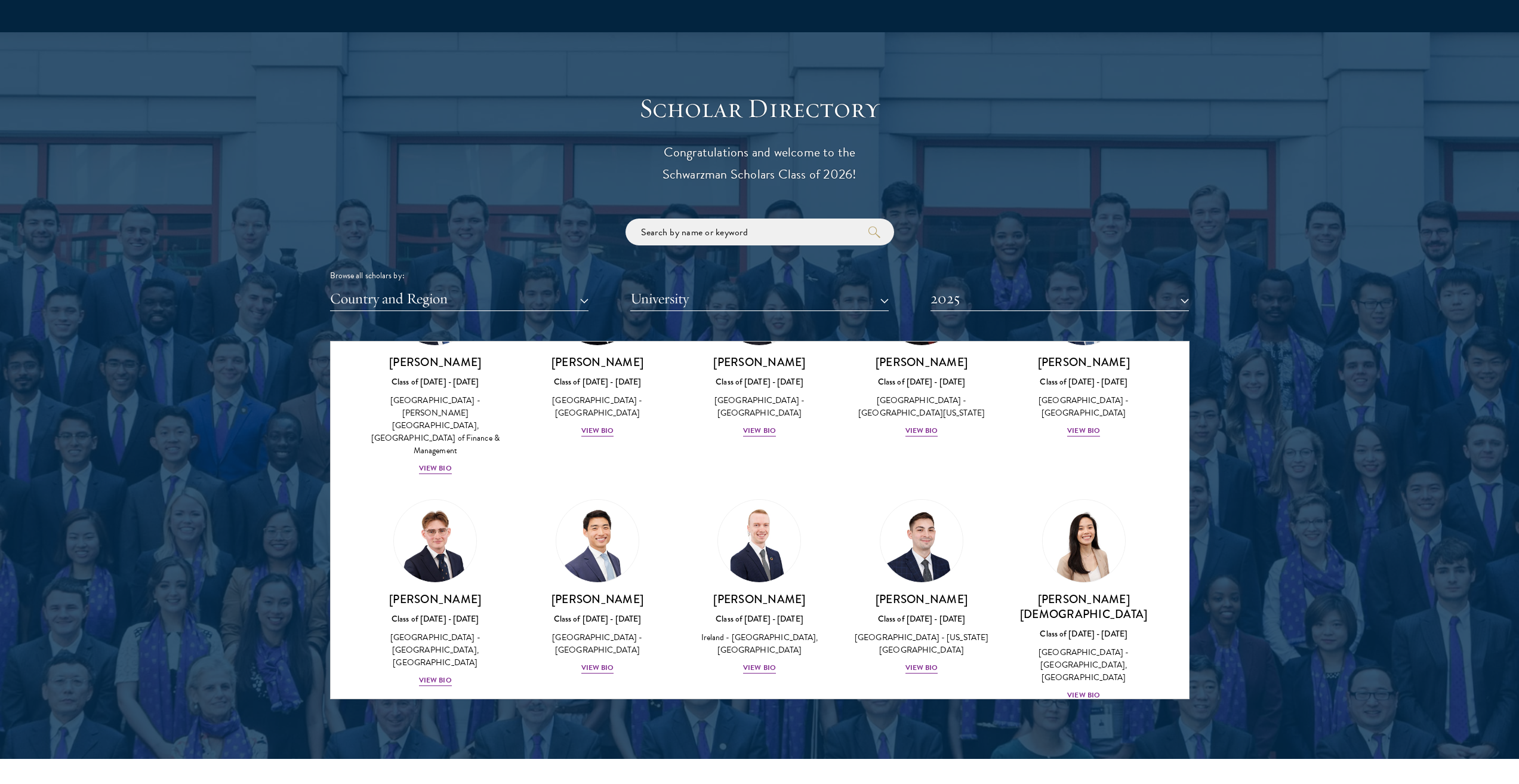
scroll to position [2025, 0]
click at [625, 631] on div "[GEOGRAPHIC_DATA] - [GEOGRAPHIC_DATA]" at bounding box center [597, 644] width 138 height 25
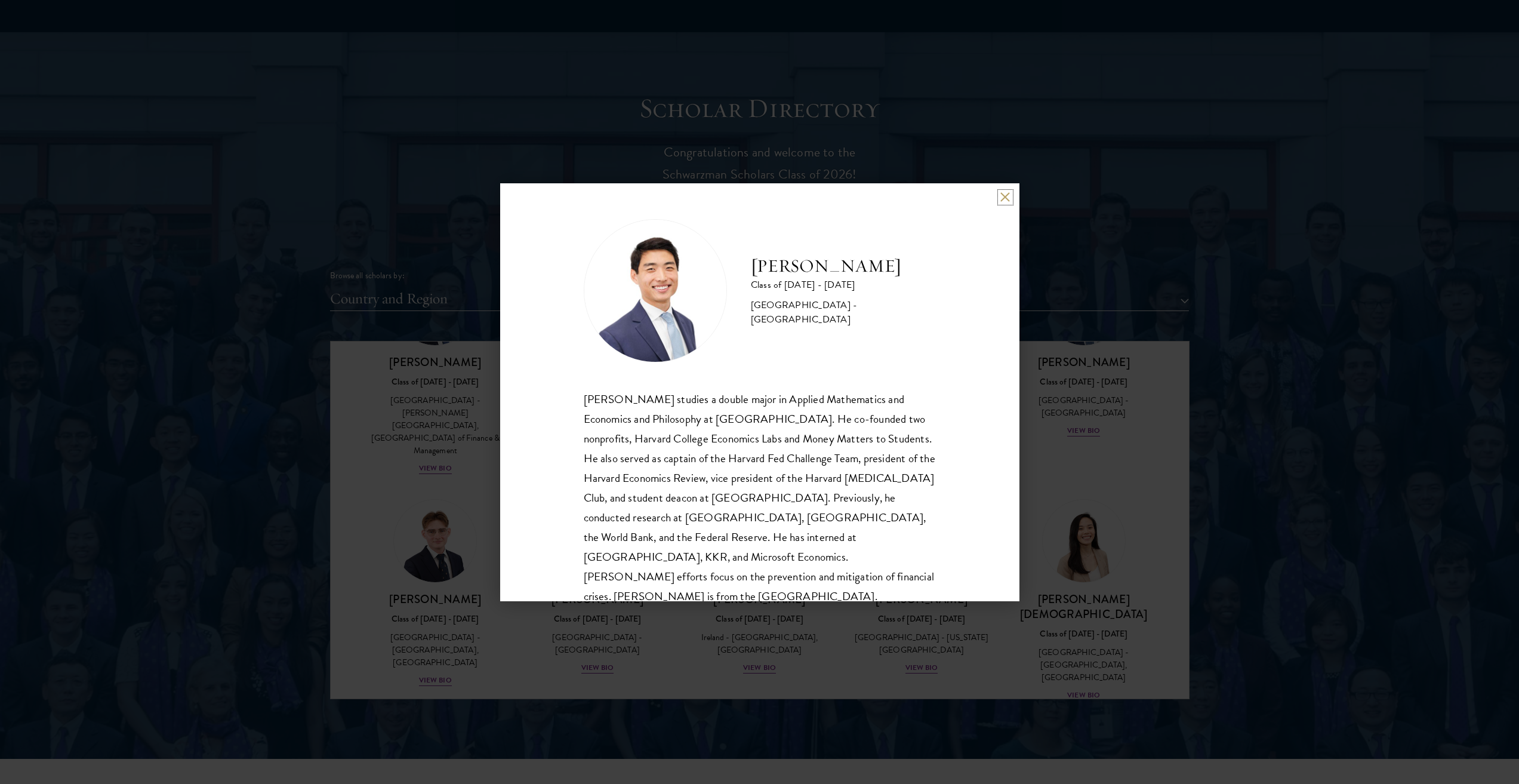
click at [1008, 199] on button at bounding box center [1006, 197] width 10 height 10
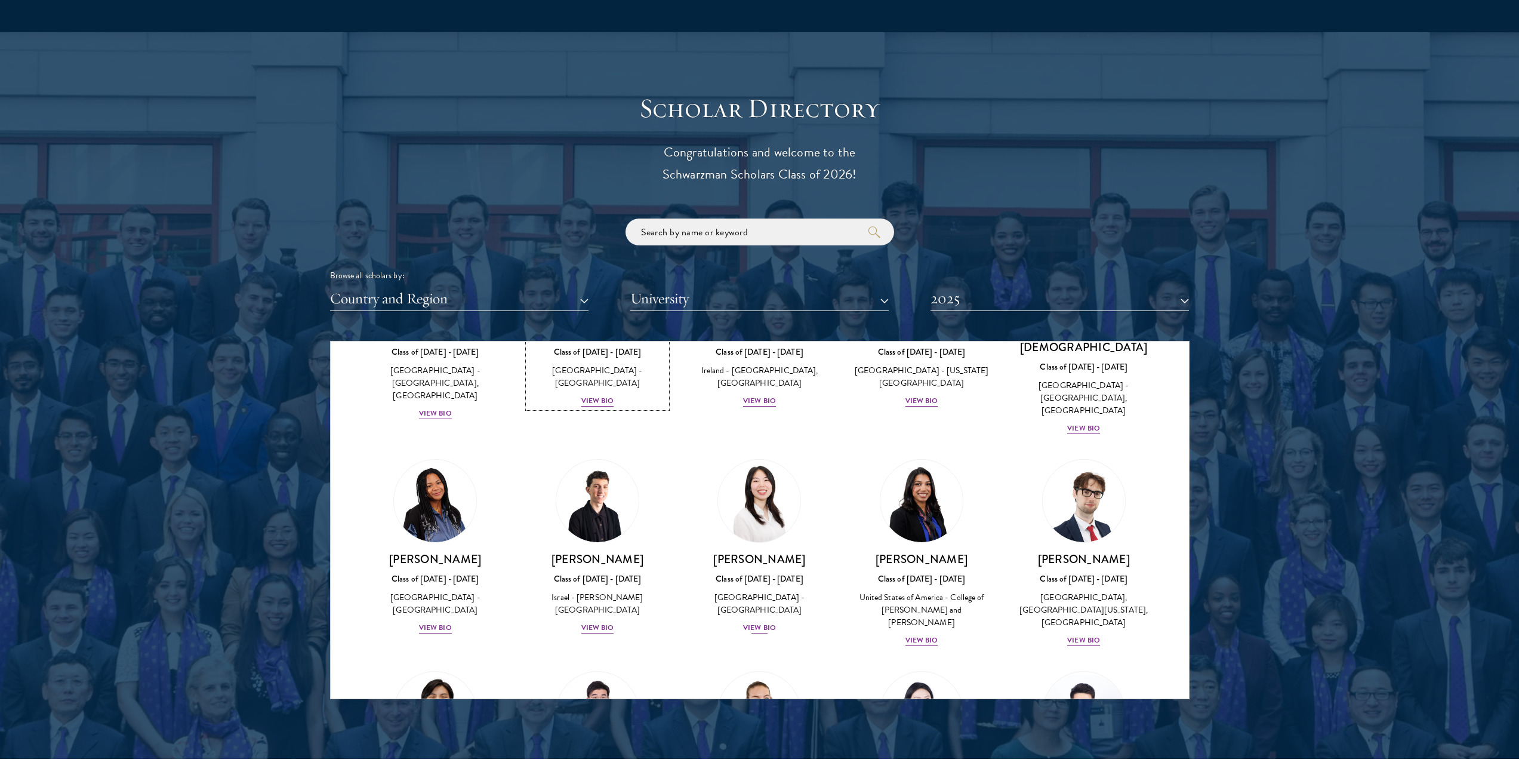
scroll to position [2486, 0]
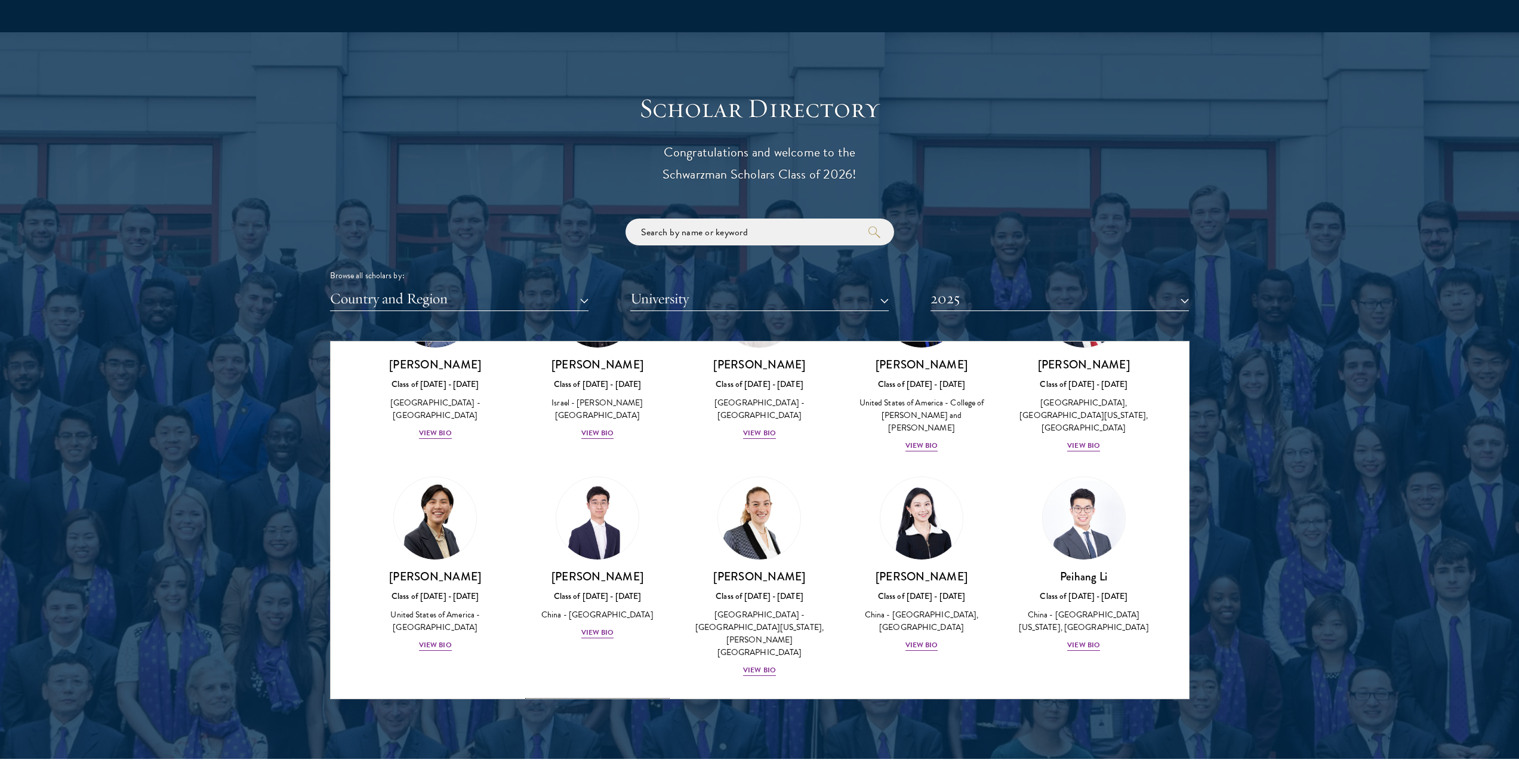
click at [608, 697] on img at bounding box center [597, 742] width 90 height 90
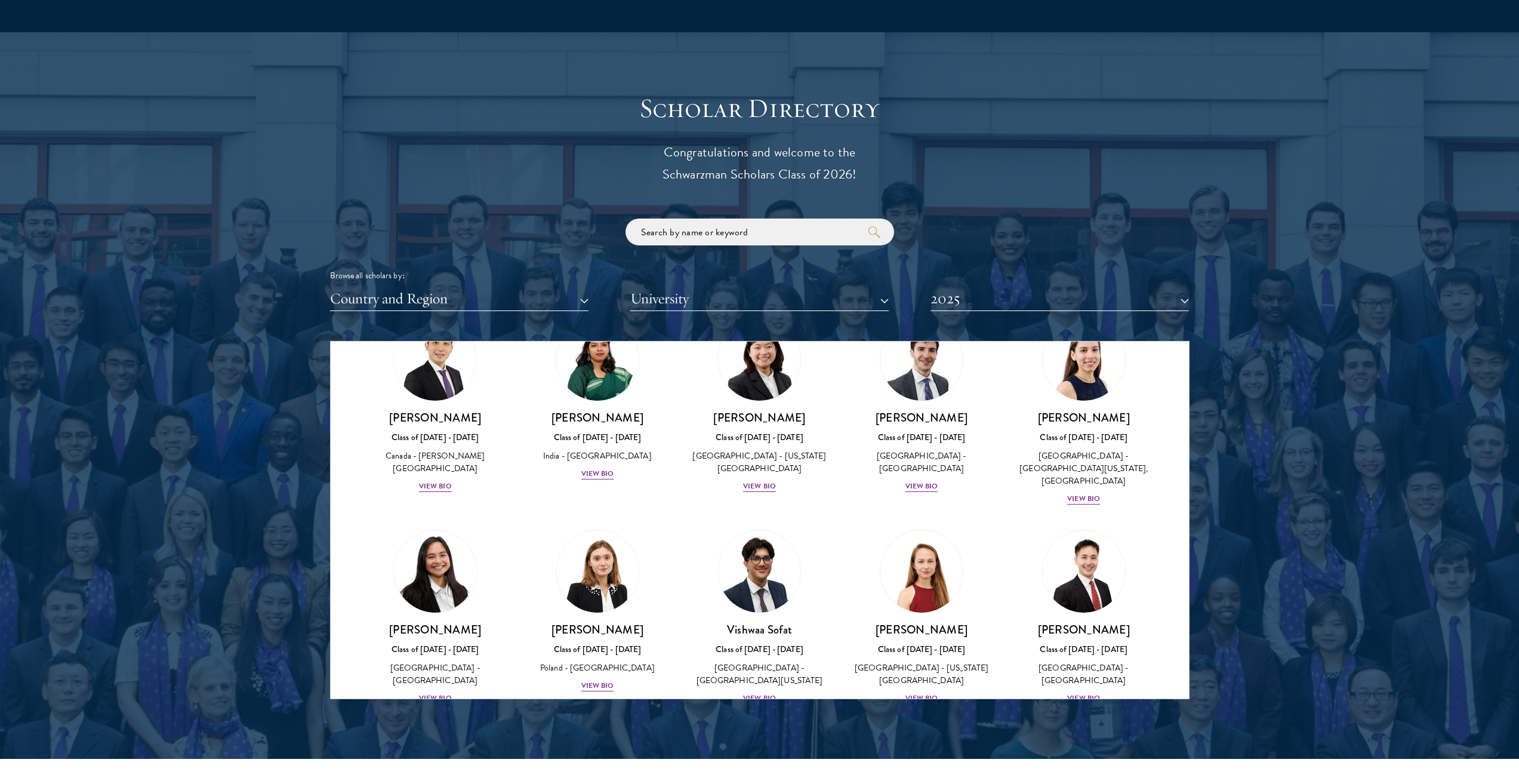
scroll to position [4355, 0]
click at [425, 725] on img at bounding box center [435, 770] width 90 height 90
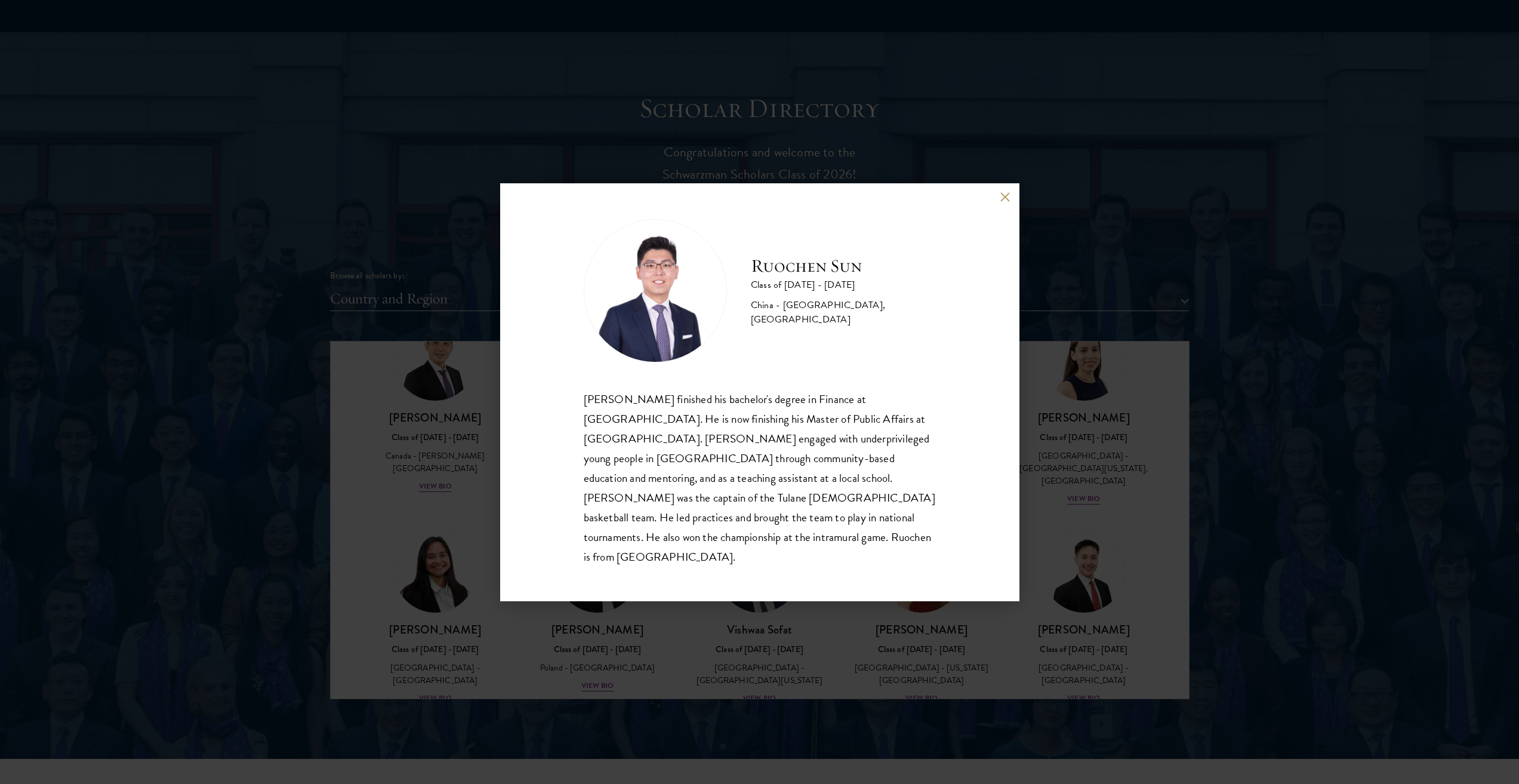
click at [1016, 206] on div "Ruochen Sun Class of [DATE] - [DATE] [GEOGRAPHIC_DATA] - [GEOGRAPHIC_DATA], [GE…" at bounding box center [760, 392] width 519 height 418
click at [1003, 202] on button at bounding box center [1006, 197] width 10 height 10
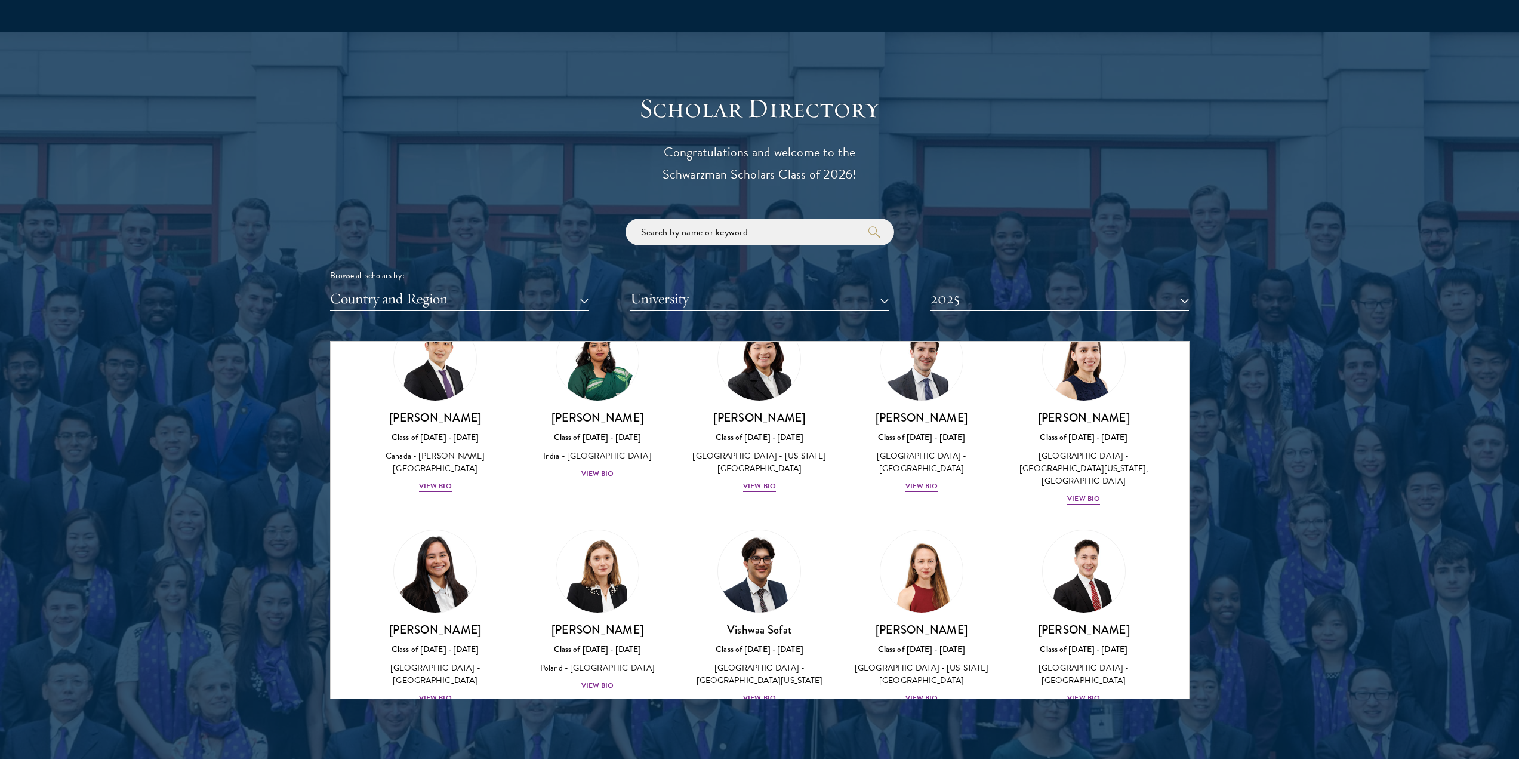
click at [783, 730] on img at bounding box center [759, 771] width 82 height 82
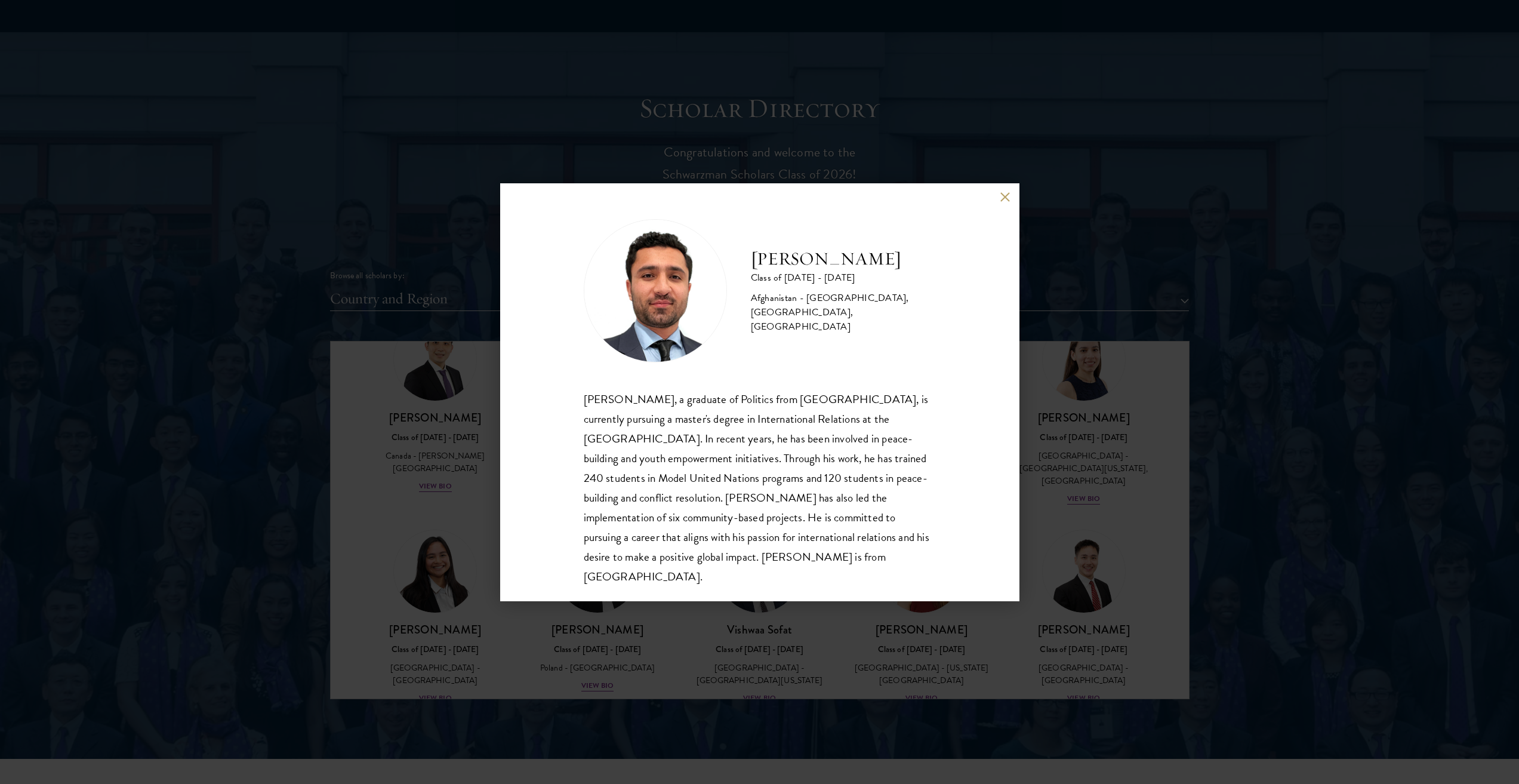
click at [995, 202] on div "[PERSON_NAME] Class of [DATE] - [DATE] [GEOGRAPHIC_DATA] - [GEOGRAPHIC_DATA], […" at bounding box center [760, 392] width 519 height 418
click at [998, 198] on div "[PERSON_NAME] Class of [DATE] - [DATE] [GEOGRAPHIC_DATA] - [GEOGRAPHIC_DATA], […" at bounding box center [760, 392] width 519 height 418
click at [1003, 196] on button at bounding box center [1006, 197] width 10 height 10
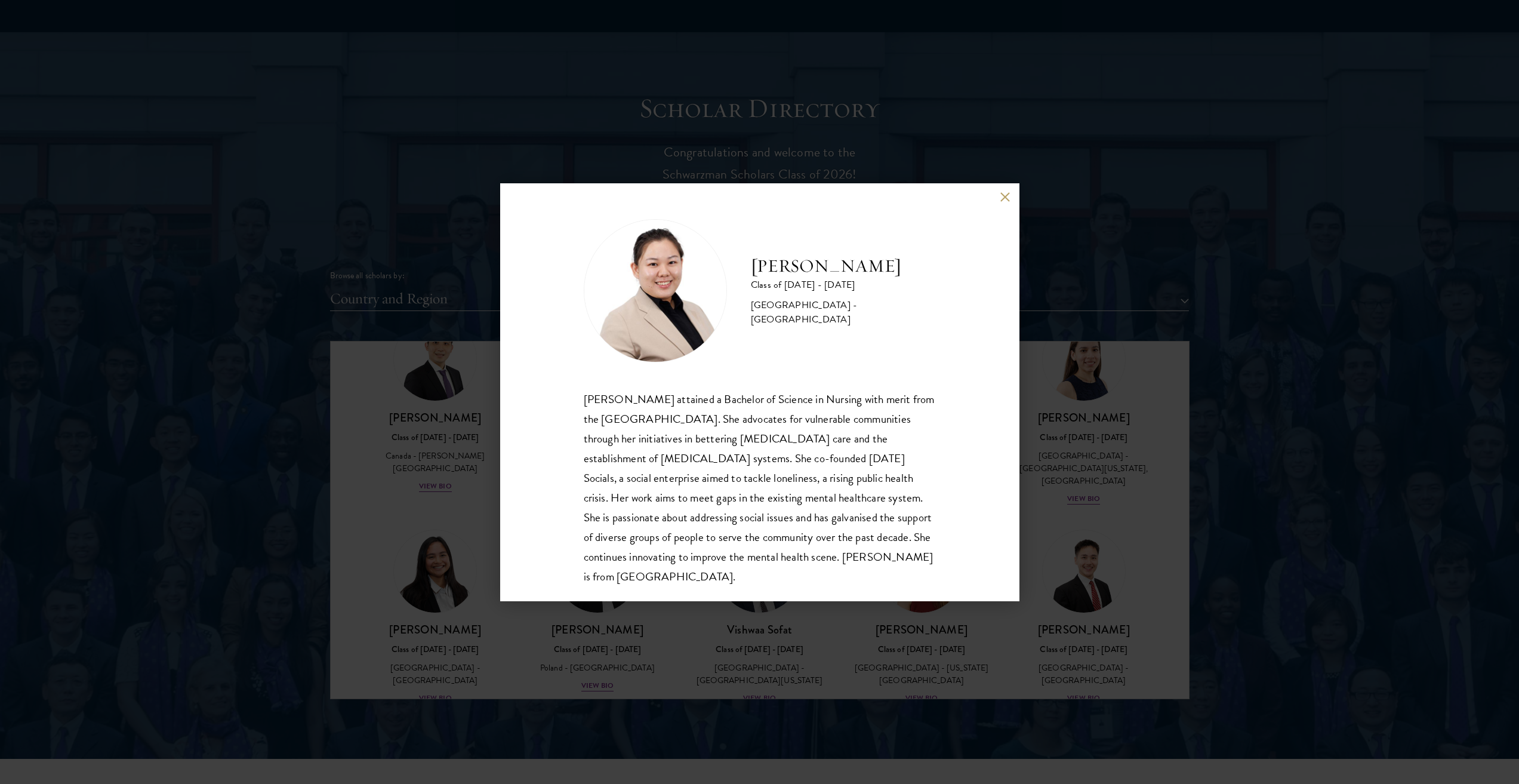
drag, startPoint x: 585, startPoint y: 651, endPoint x: 579, endPoint y: 646, distance: 7.8
click at [579, 646] on div "[PERSON_NAME] Class of [DATE] - [DATE] [GEOGRAPHIC_DATA] - [GEOGRAPHIC_DATA] [P…" at bounding box center [759, 392] width 1519 height 784
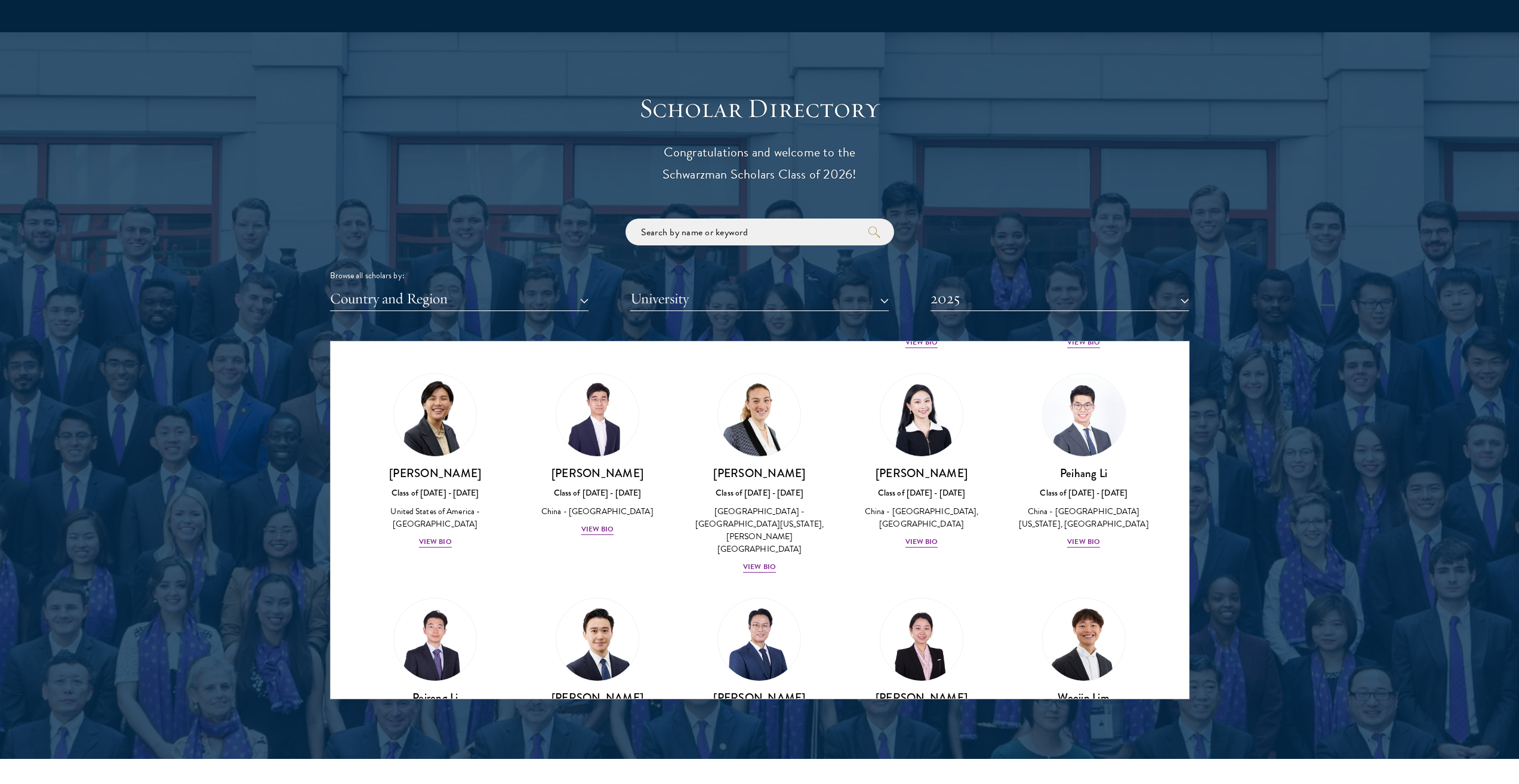
scroll to position [4421, 0]
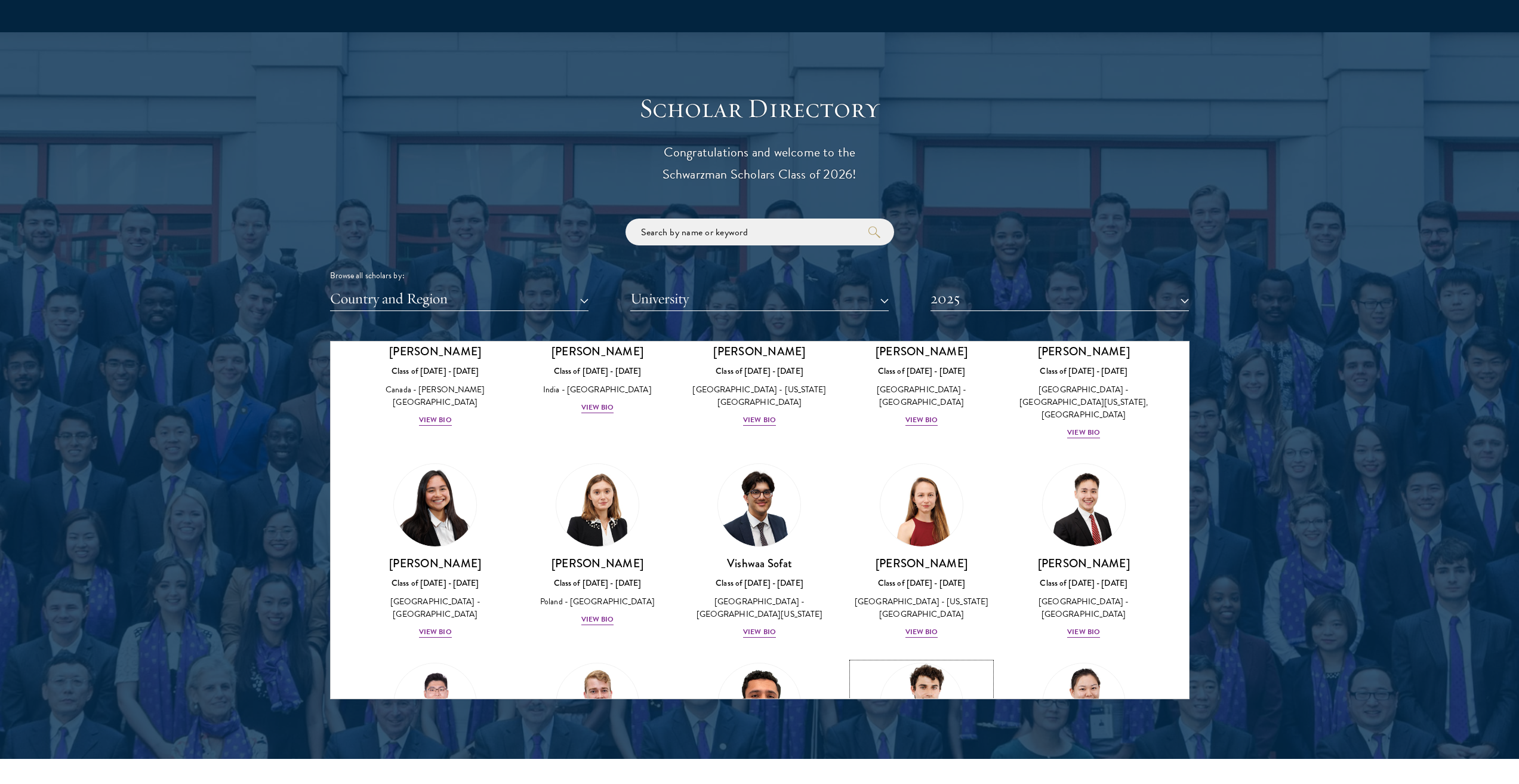
click at [879, 659] on img at bounding box center [921, 704] width 90 height 90
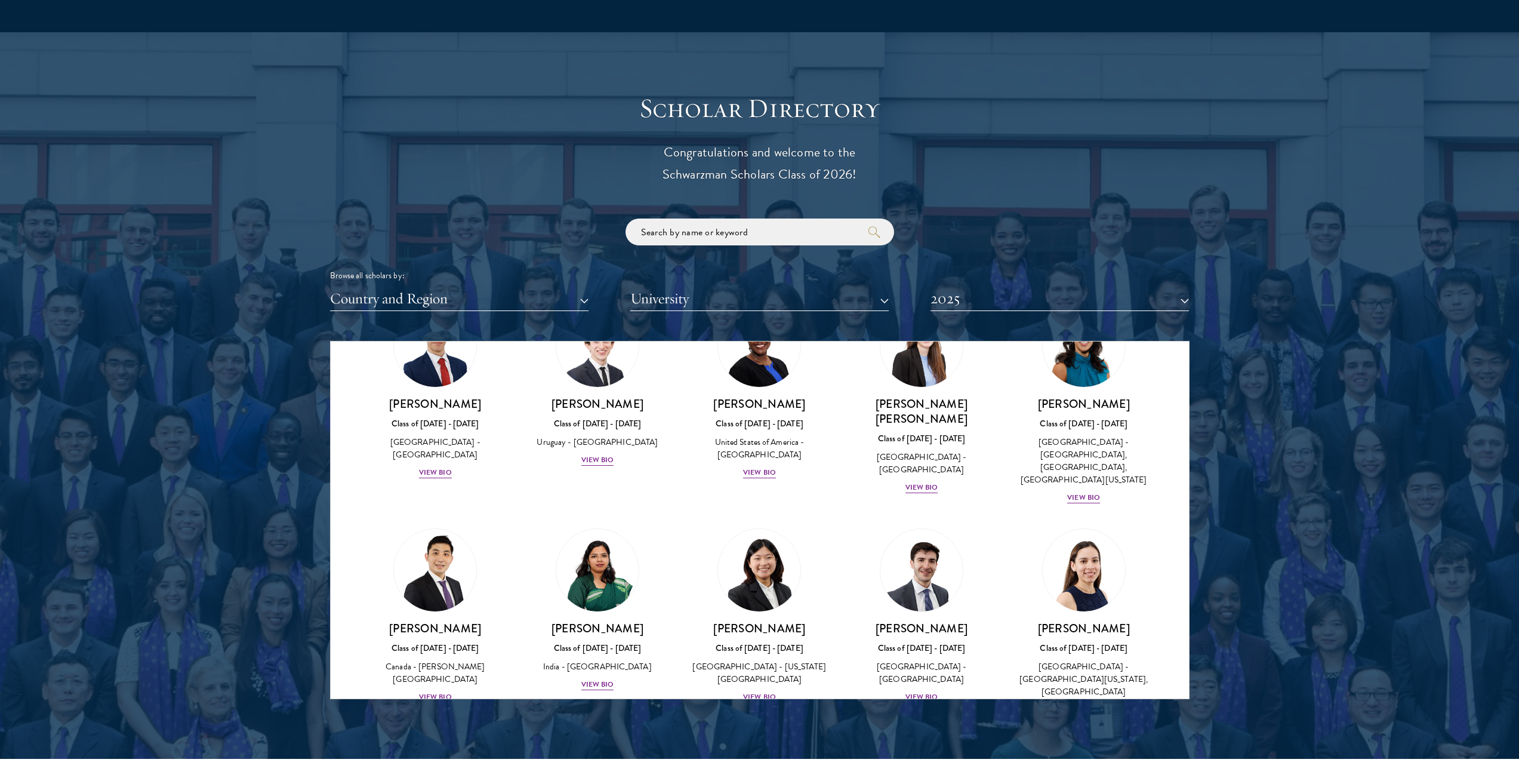
scroll to position [4122, 0]
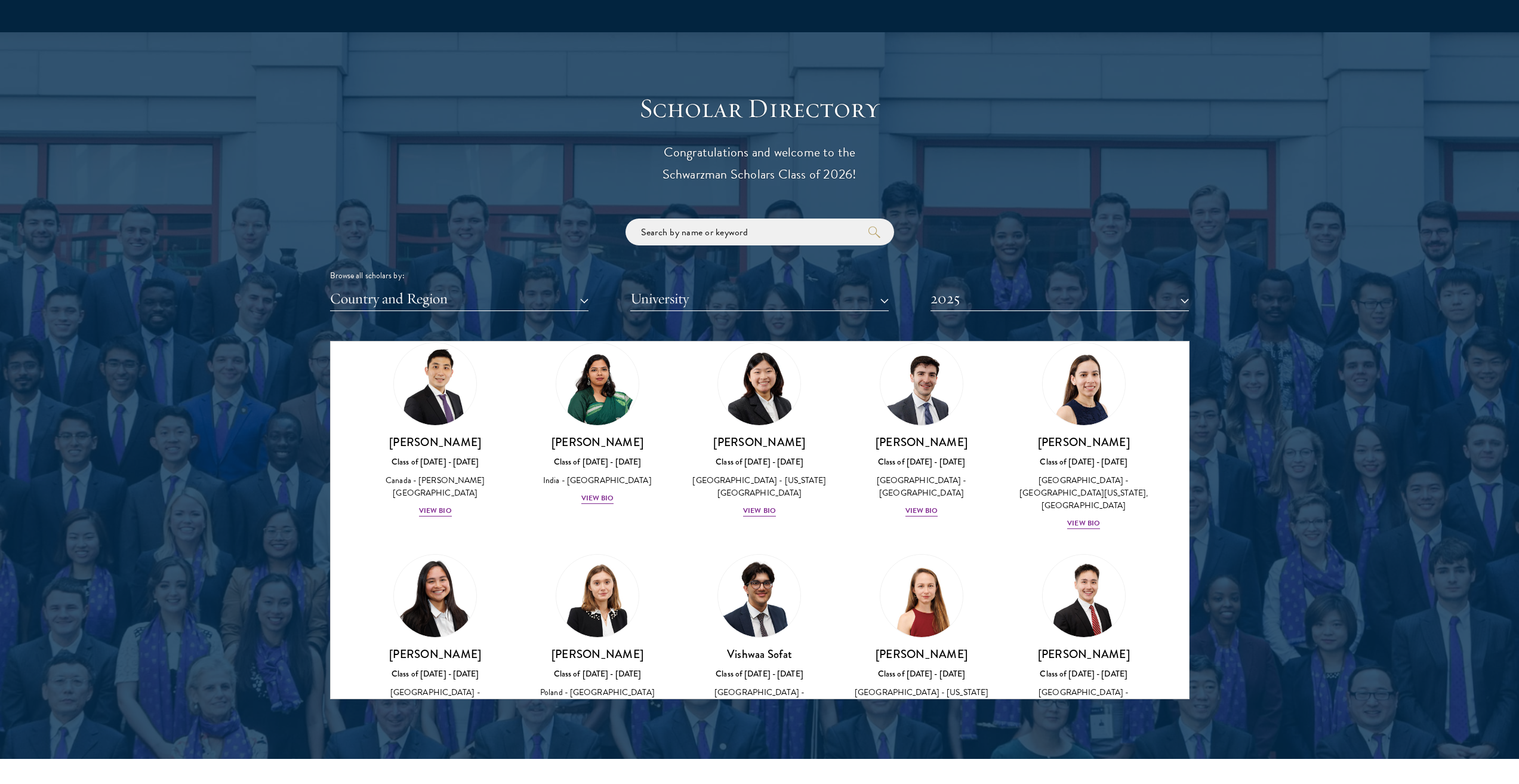
click at [736, 749] on img at bounding box center [759, 794] width 90 height 90
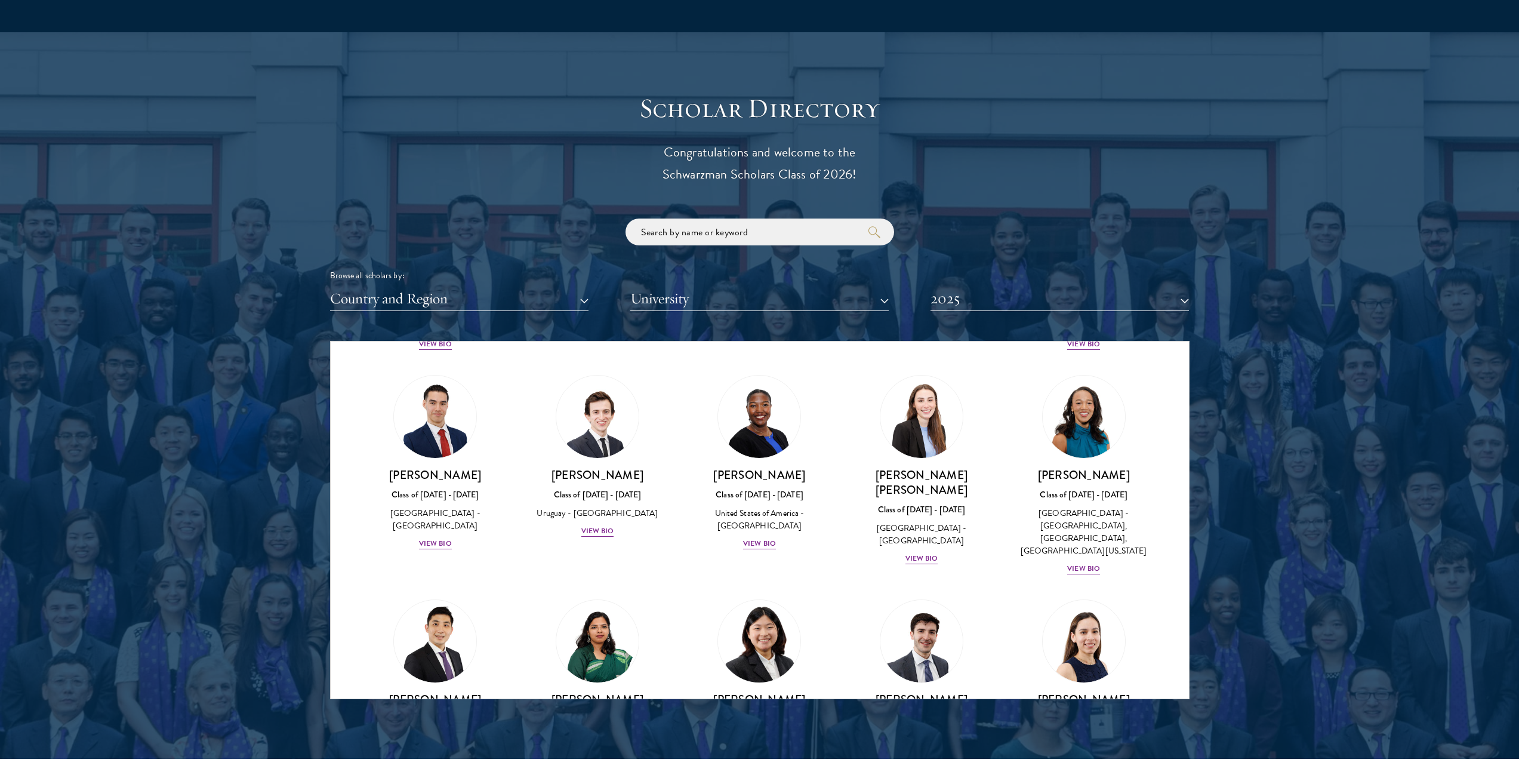
scroll to position [4072, 0]
click at [756, 597] on img at bounding box center [759, 642] width 90 height 90
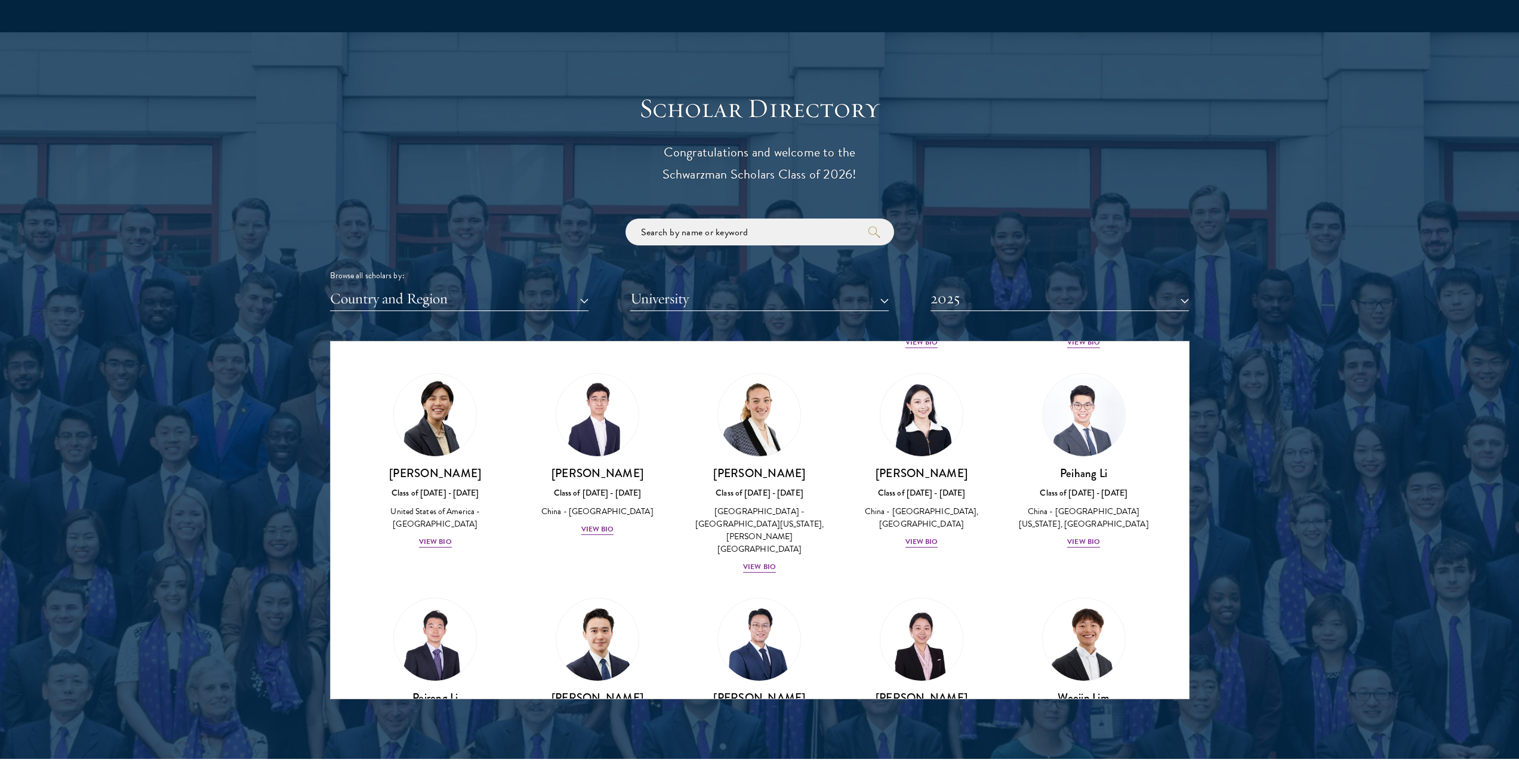
scroll to position [4421, 0]
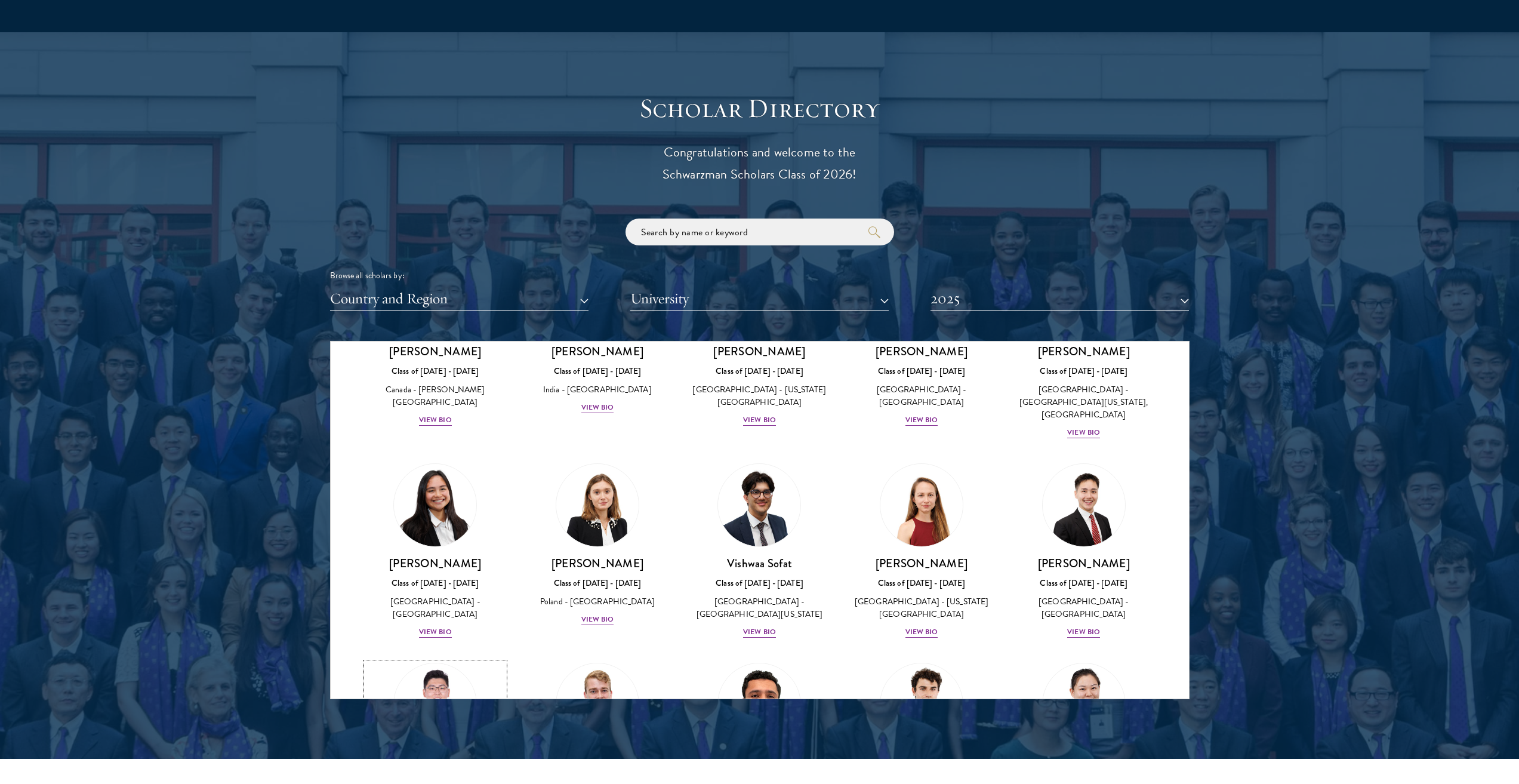
click at [419, 659] on img at bounding box center [435, 704] width 90 height 90
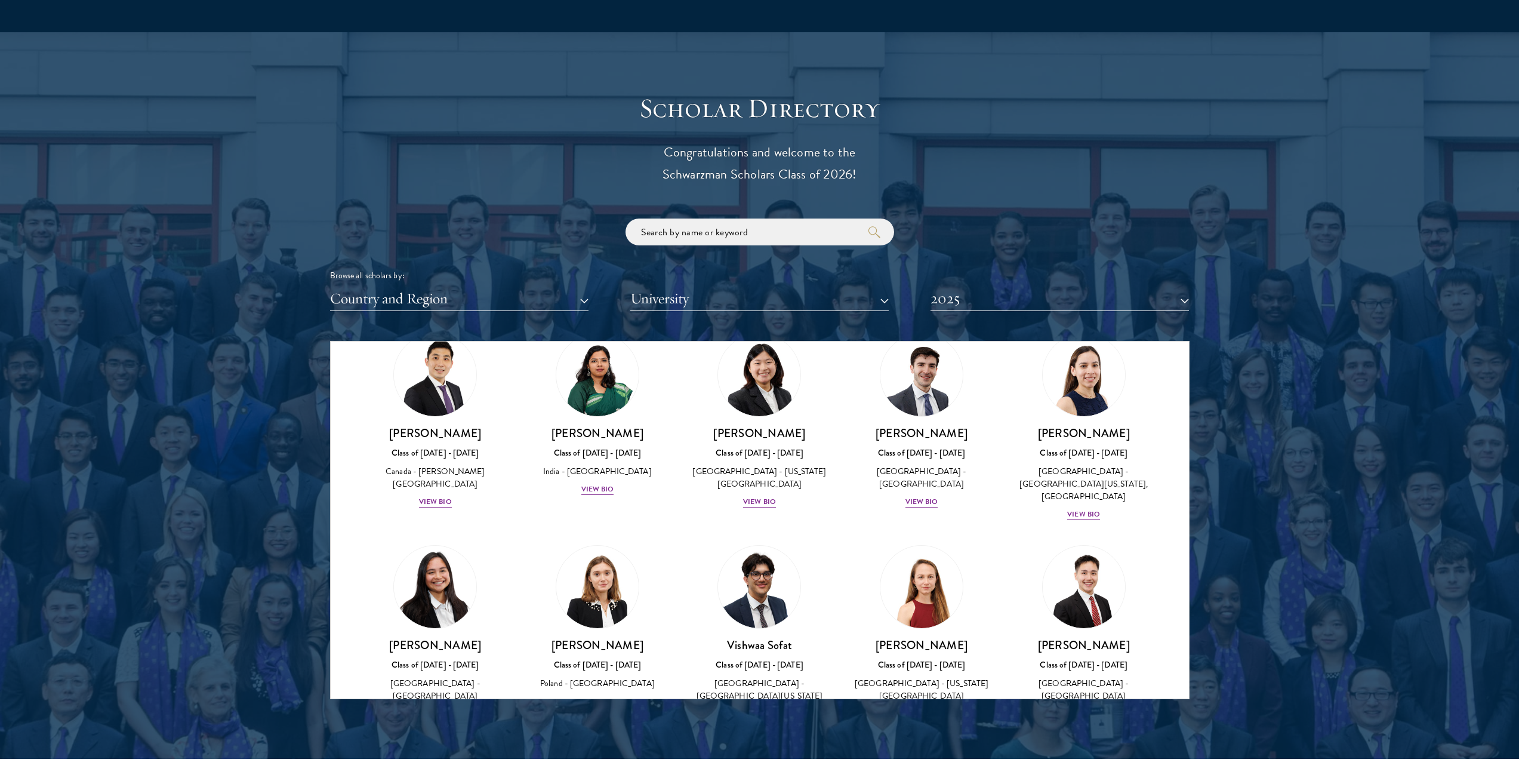
scroll to position [4205, 0]
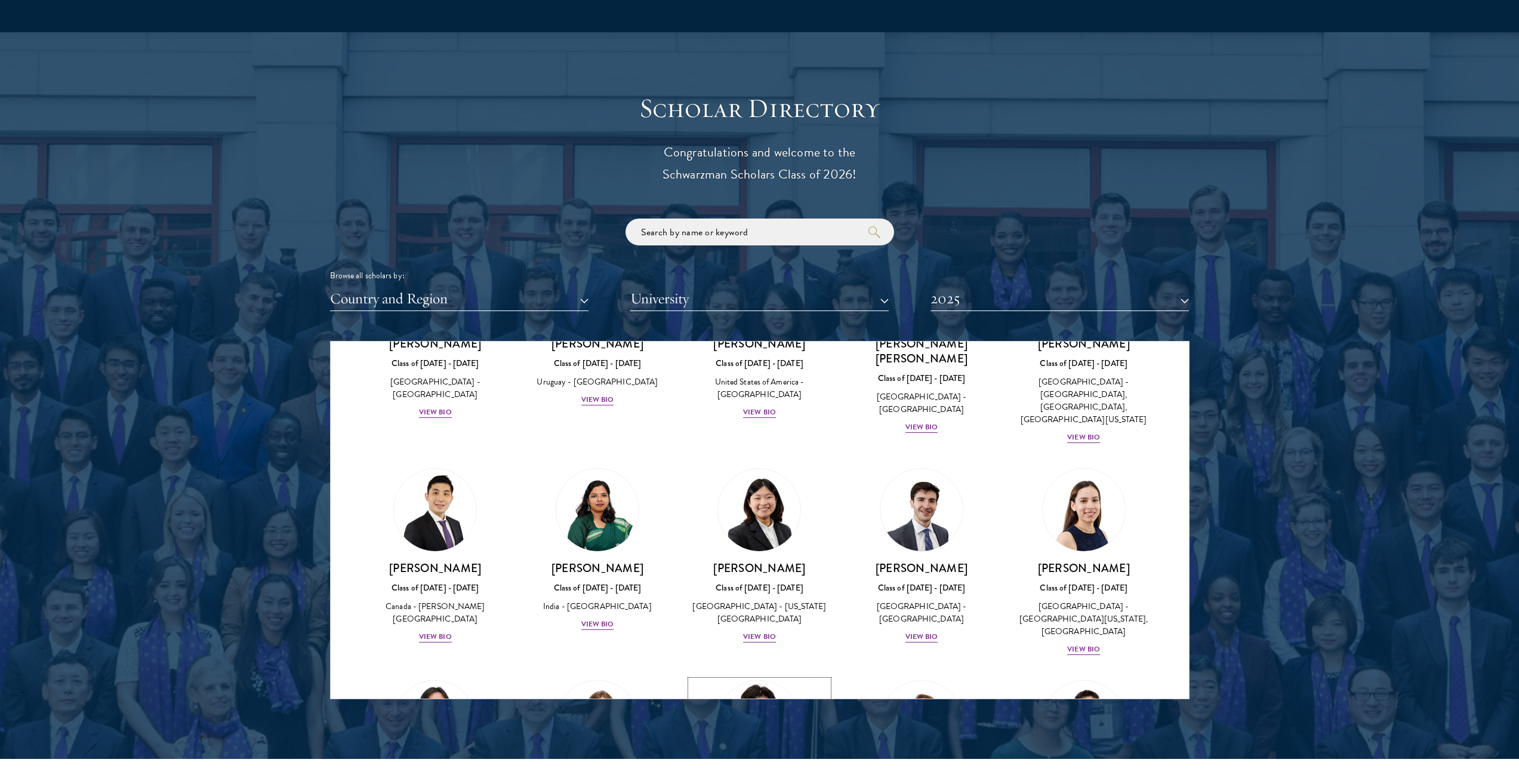
click at [758, 677] on img at bounding box center [759, 721] width 90 height 90
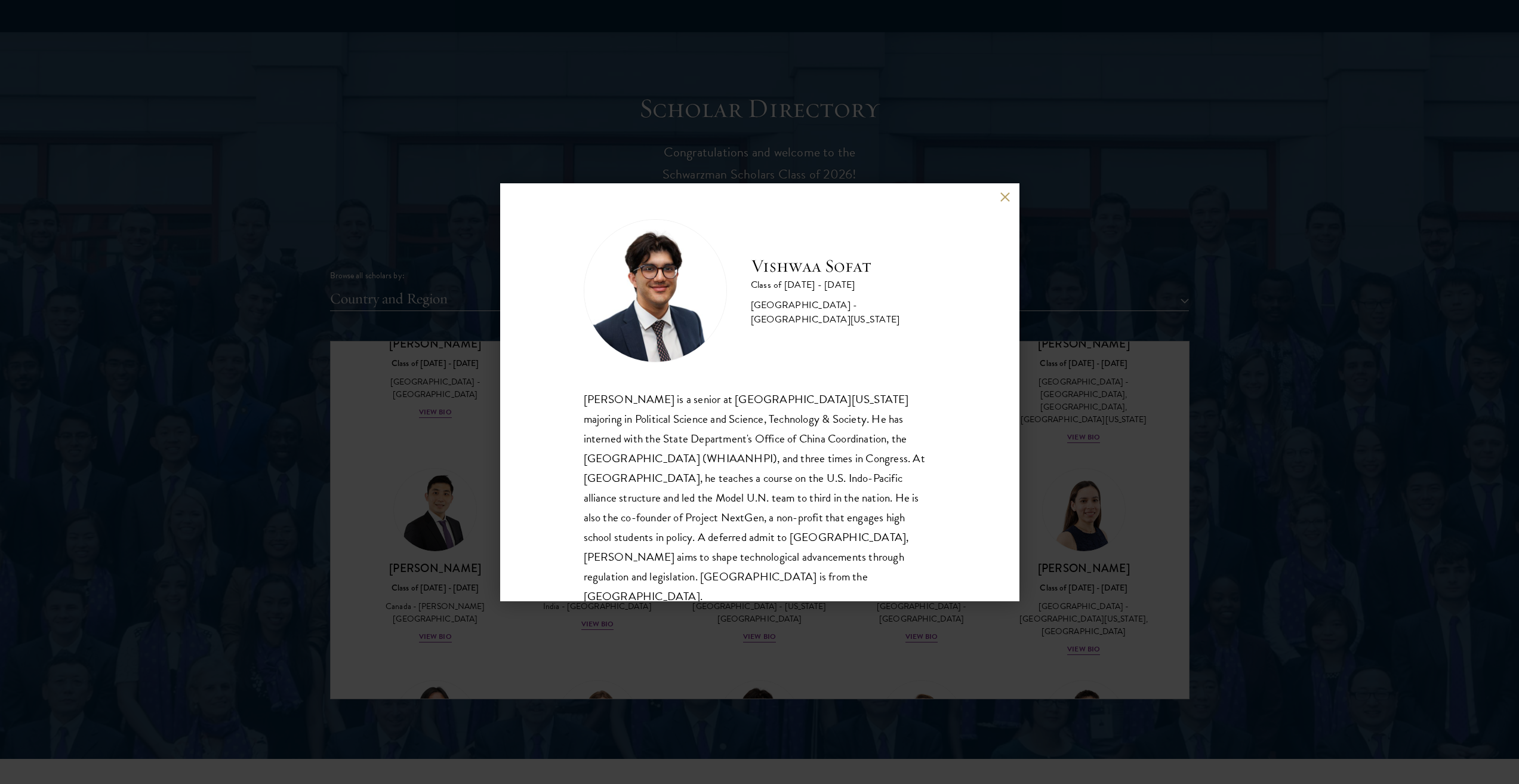
click at [1003, 200] on button at bounding box center [1006, 197] width 10 height 10
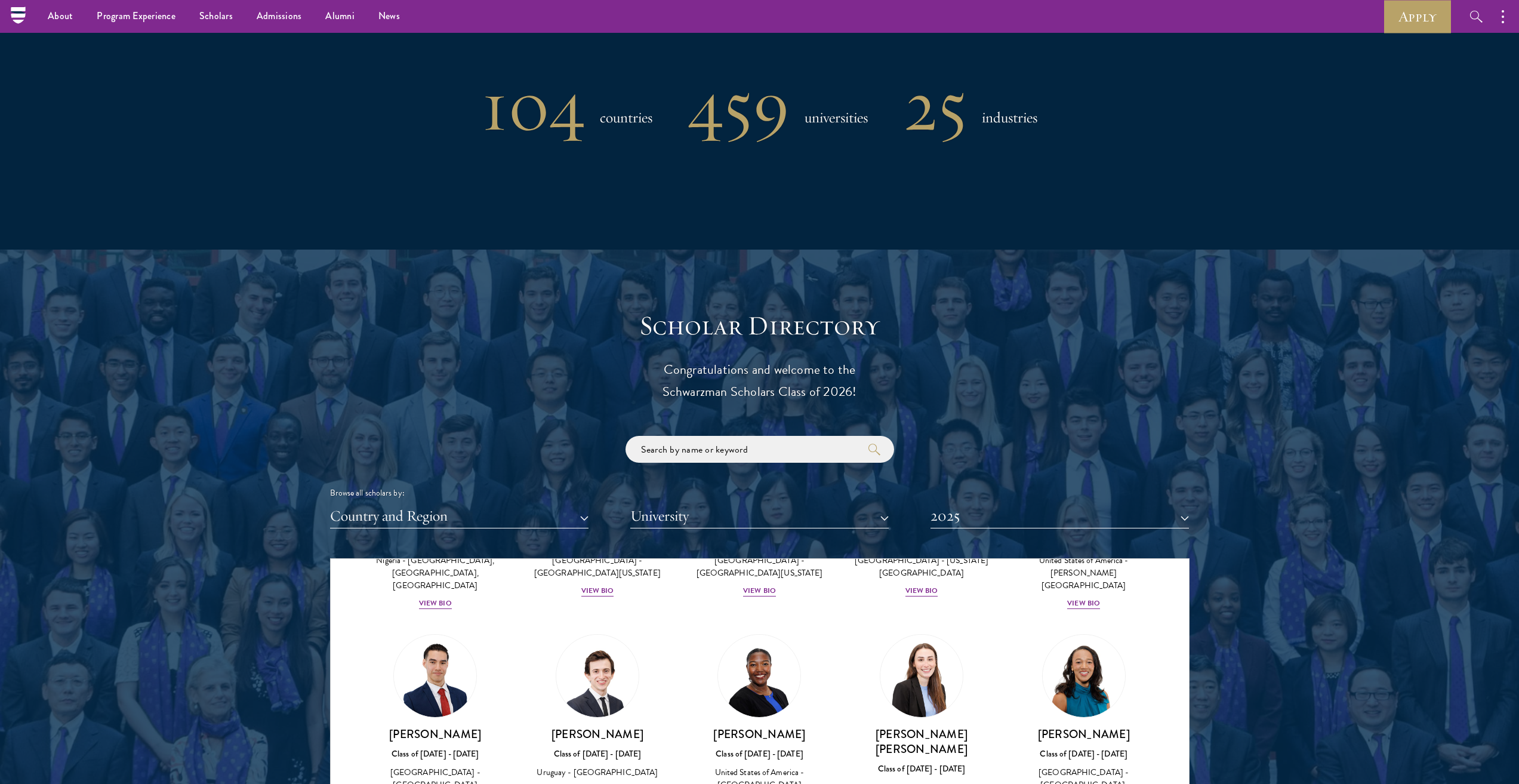
scroll to position [4030, 0]
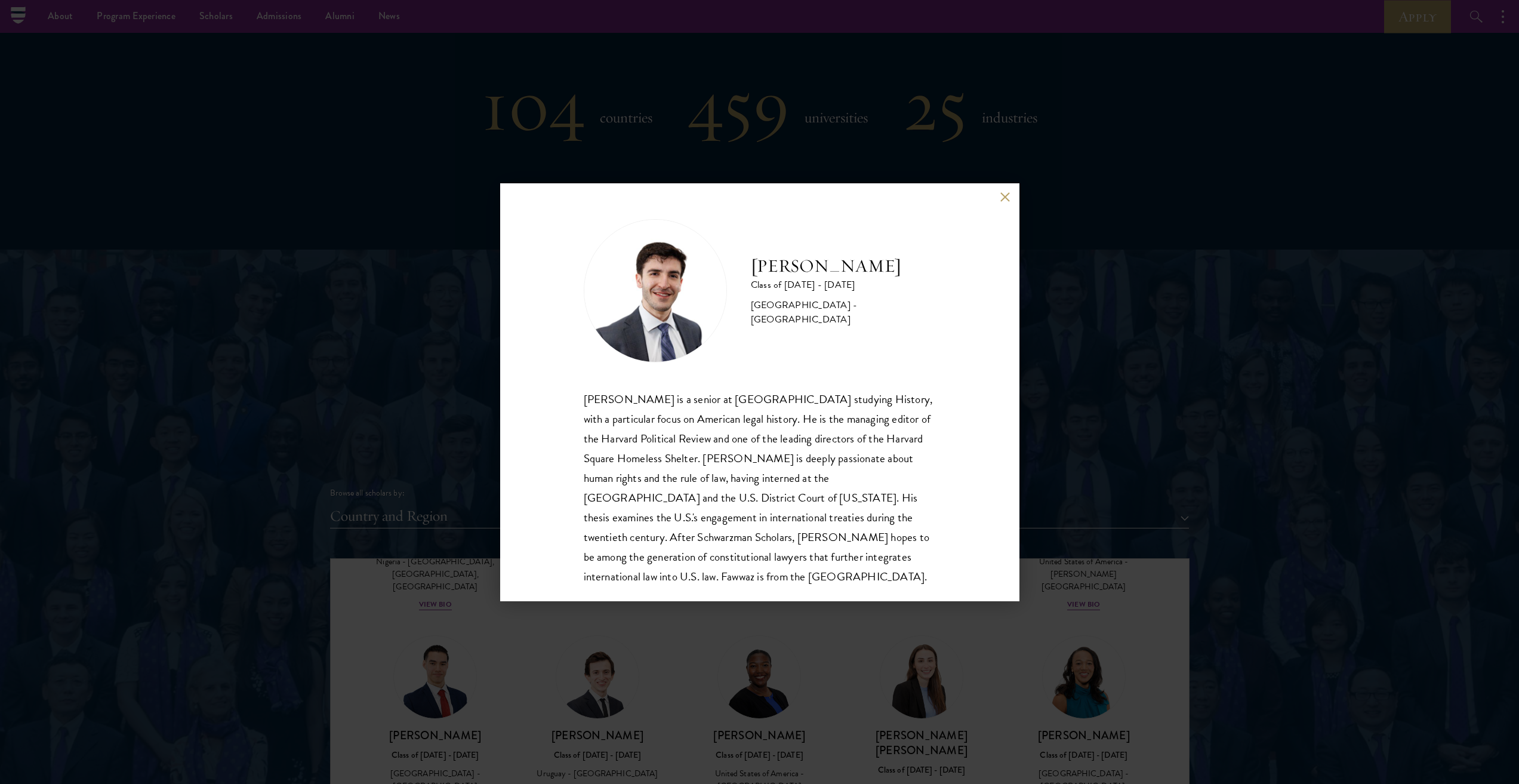
click at [933, 692] on div "[PERSON_NAME] Class of [DATE] - [DATE] [GEOGRAPHIC_DATA] - [GEOGRAPHIC_DATA] [P…" at bounding box center [759, 392] width 1519 height 784
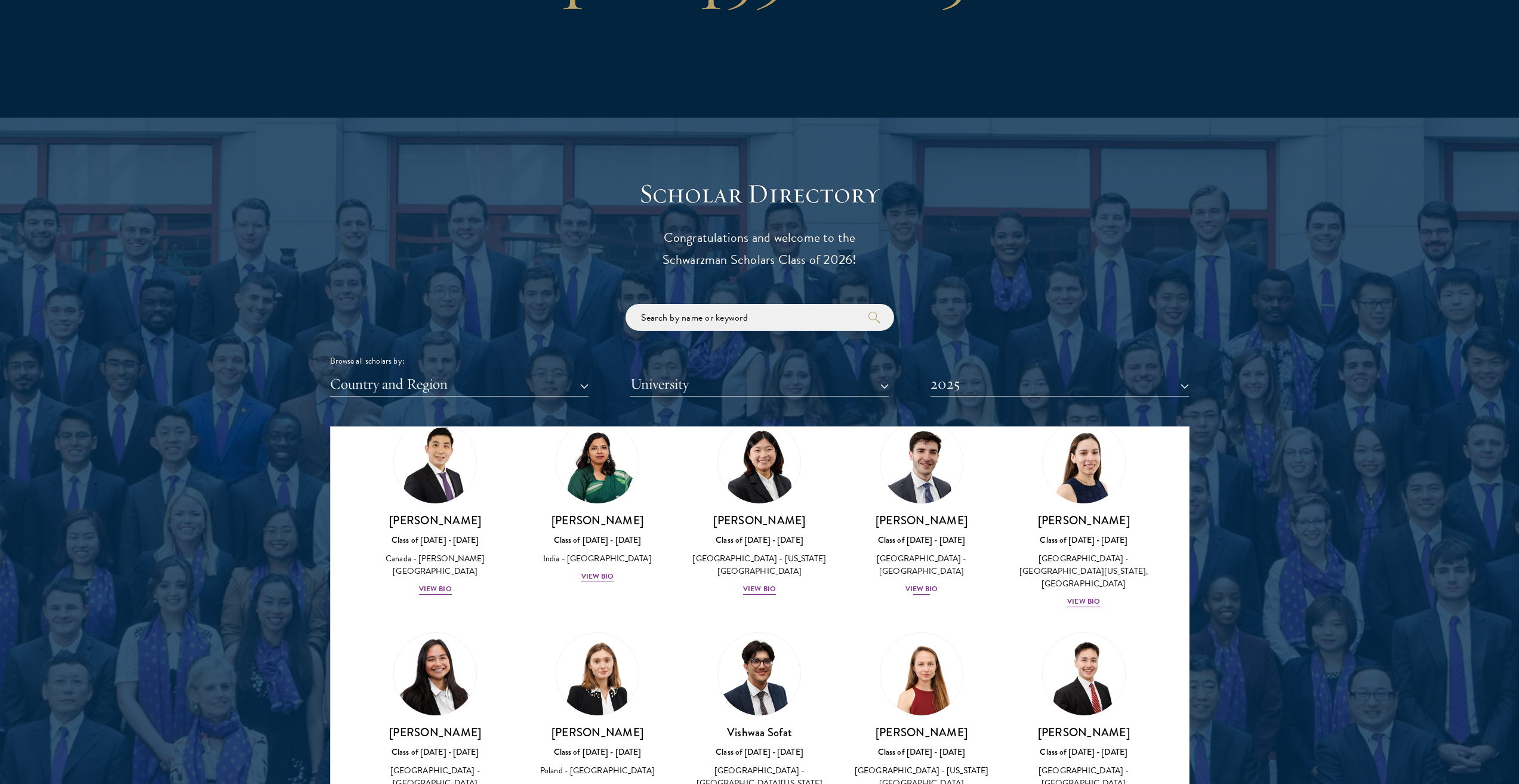
scroll to position [4337, 0]
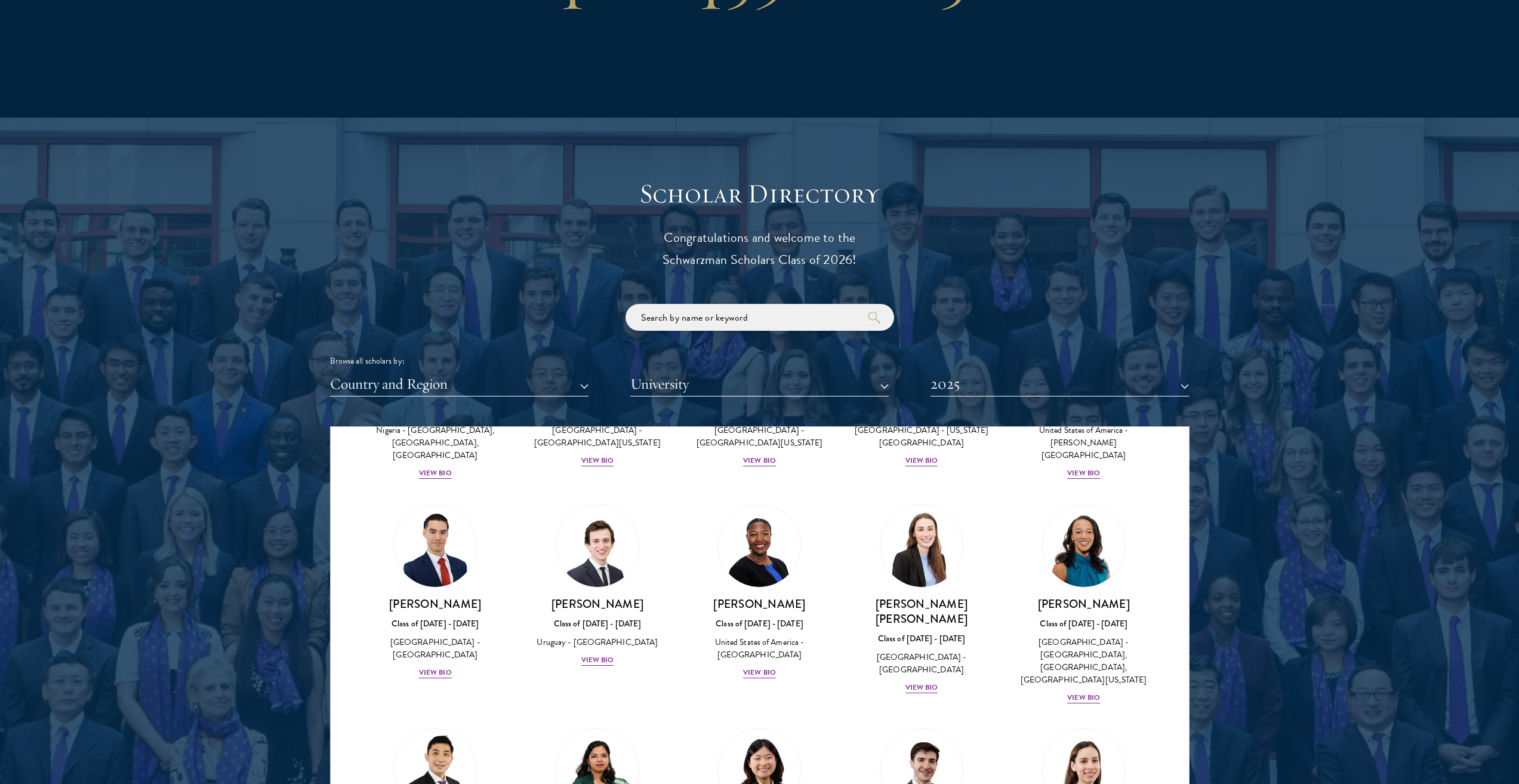
scroll to position [4018, 0]
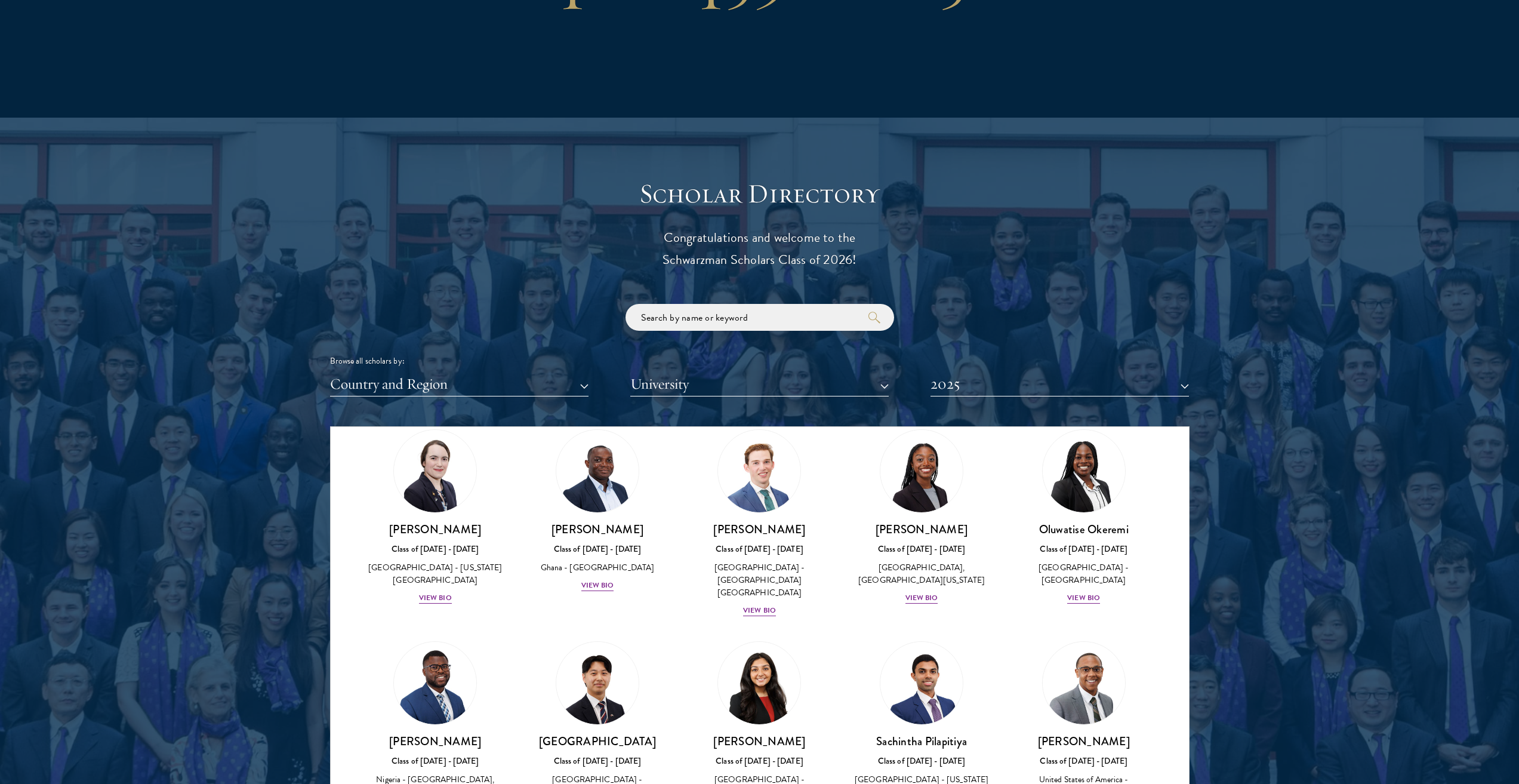
scroll to position [3679, 0]
click at [926, 642] on link "Sachintha Pilapitiya Class of [DATE] - [DATE] [GEOGRAPHIC_DATA] - [US_STATE][GE…" at bounding box center [922, 730] width 138 height 176
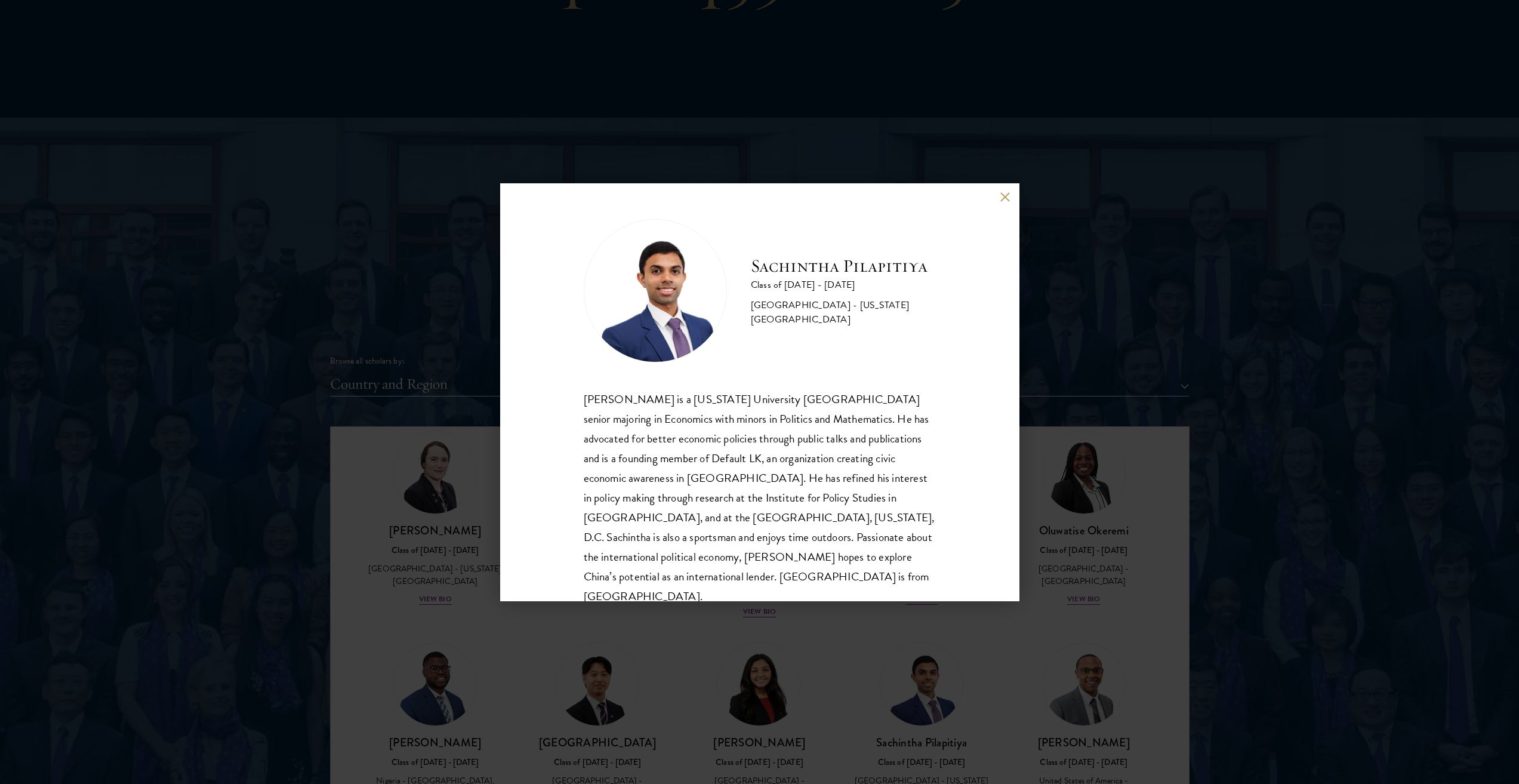
click at [410, 517] on div "Sachintha Pilapitiya Class of [DATE] - [DATE] [GEOGRAPHIC_DATA] - [US_STATE][GE…" at bounding box center [759, 392] width 1519 height 784
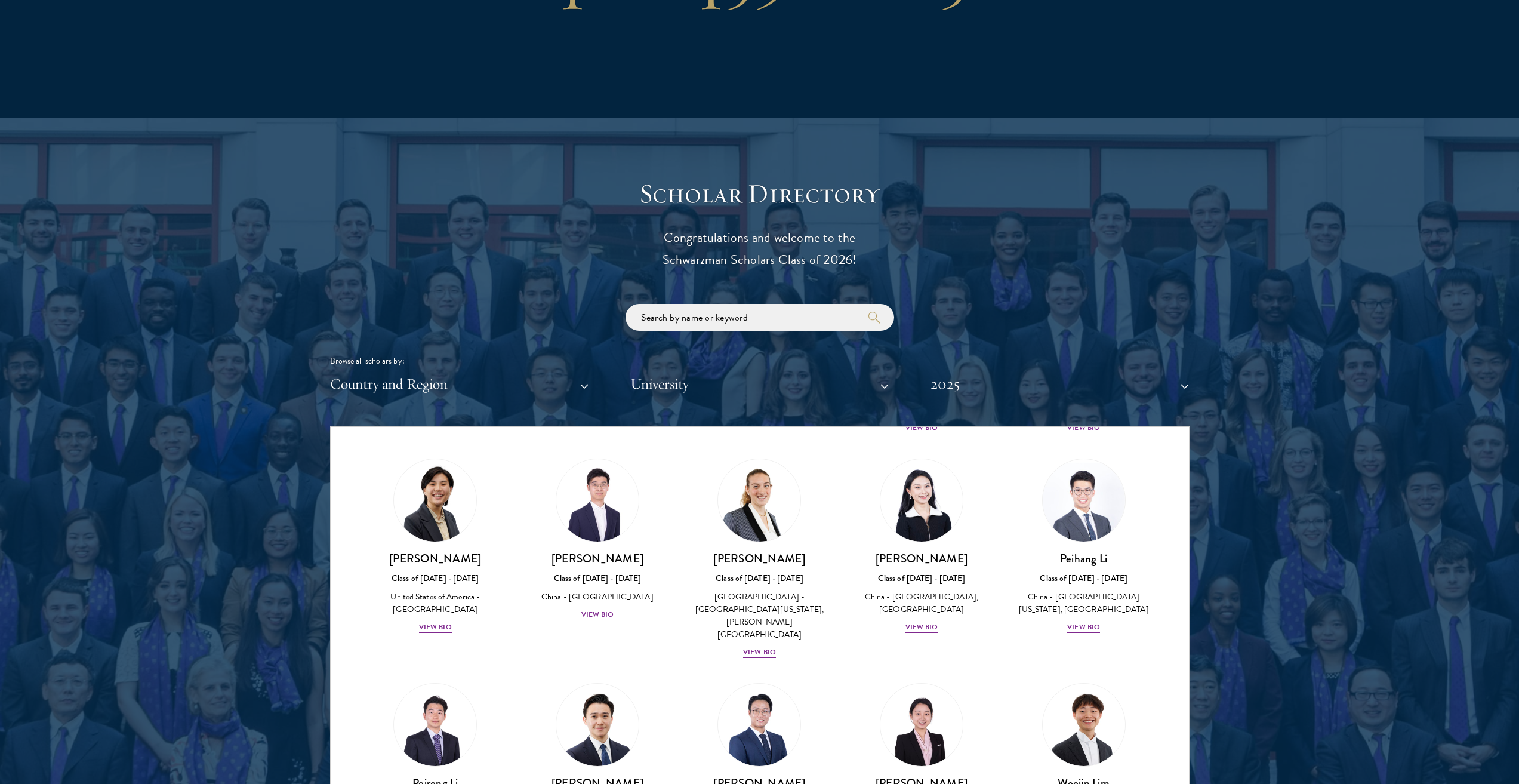
scroll to position [4421, 0]
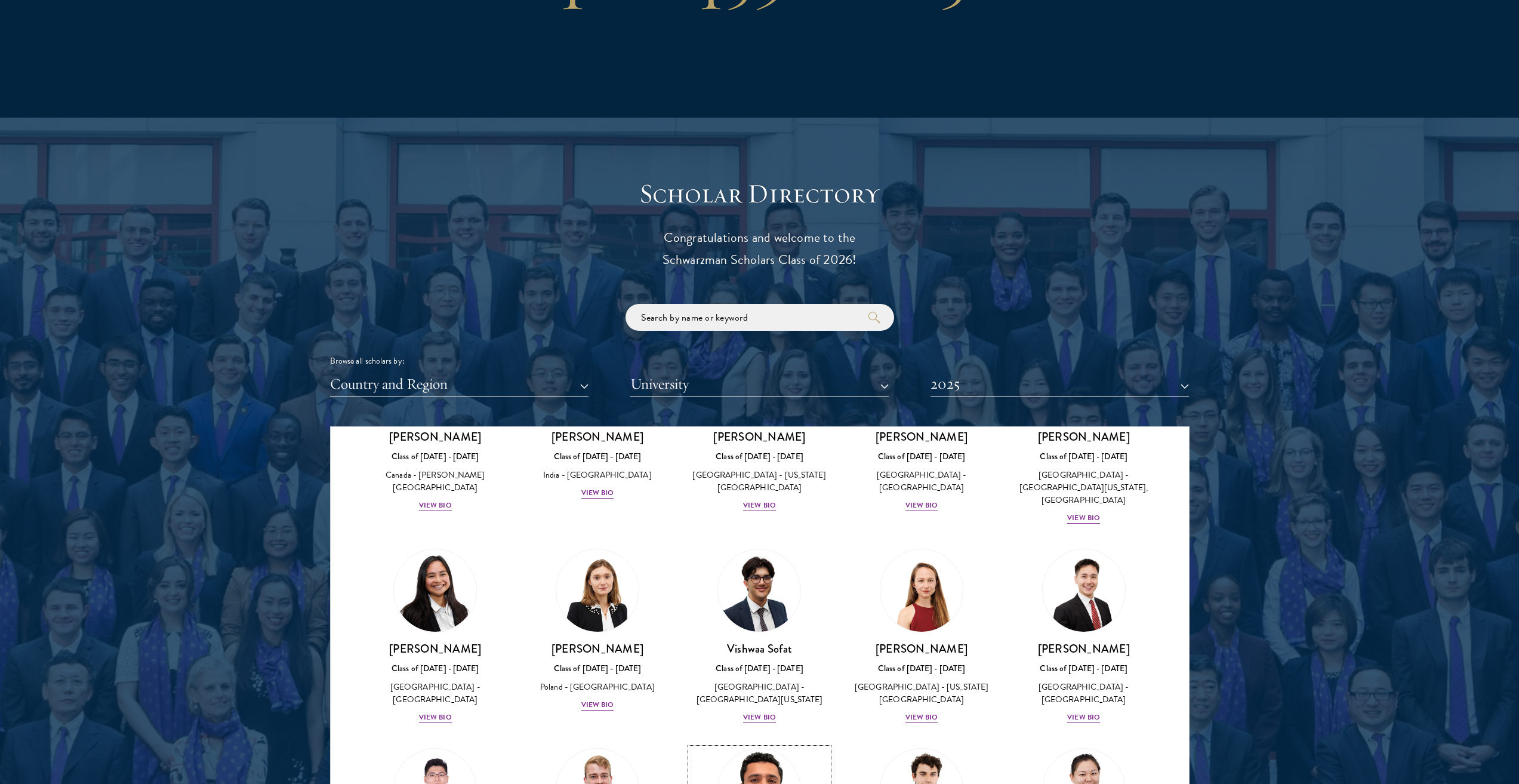
click at [752, 744] on img at bounding box center [759, 789] width 90 height 90
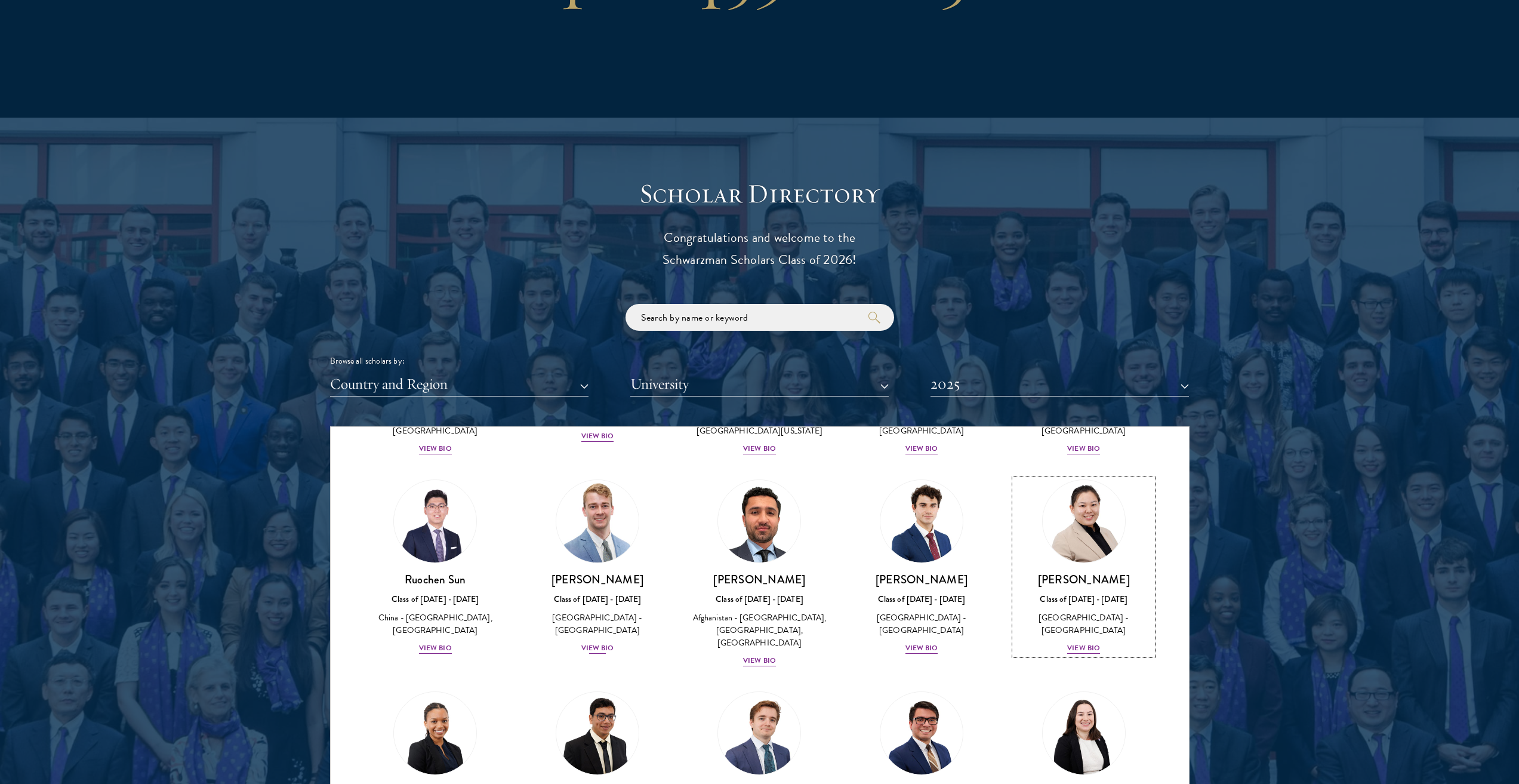
scroll to position [4690, 0]
click at [1092, 783] on h3 "[PERSON_NAME]" at bounding box center [1084, 791] width 138 height 15
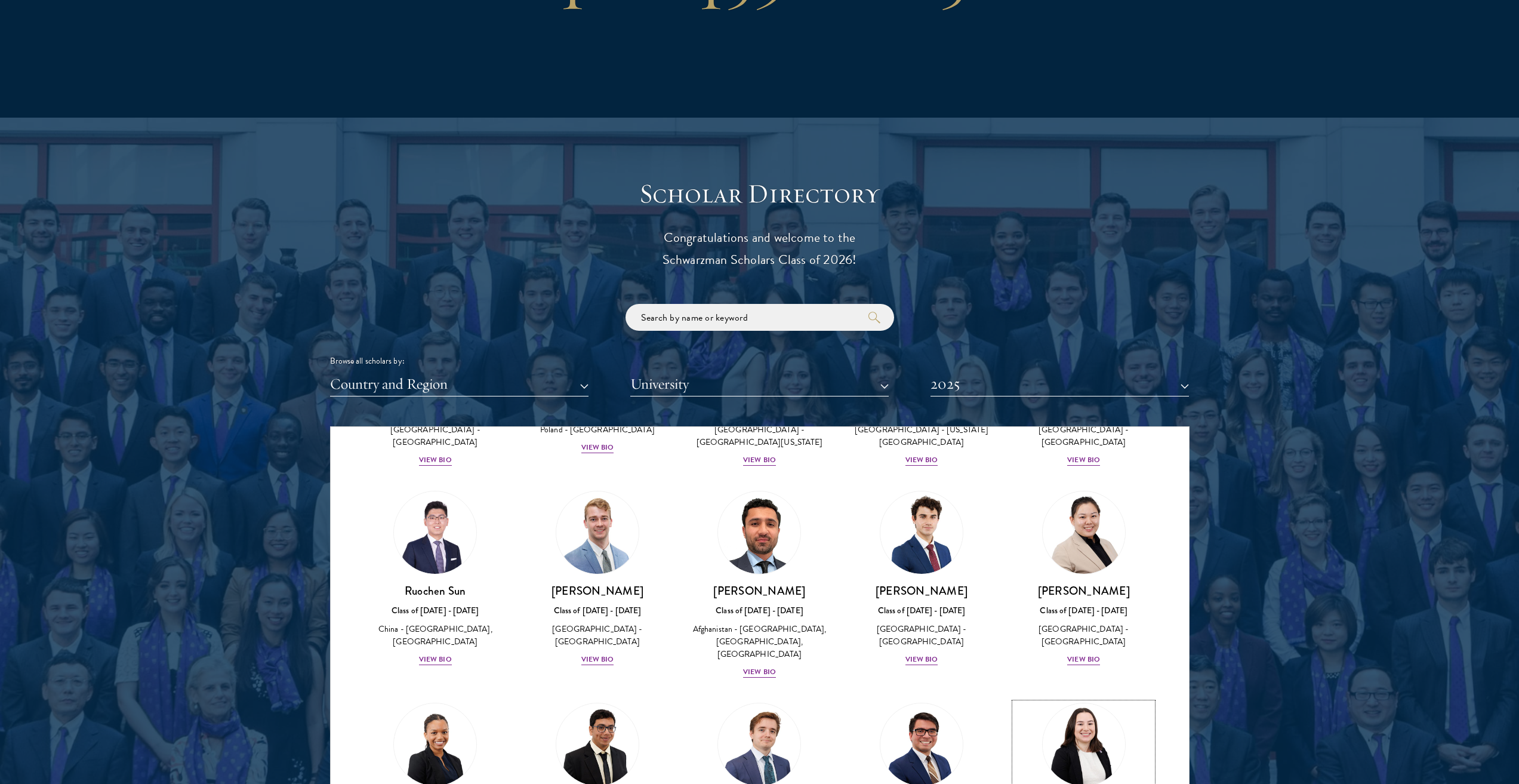
scroll to position [4909, 0]
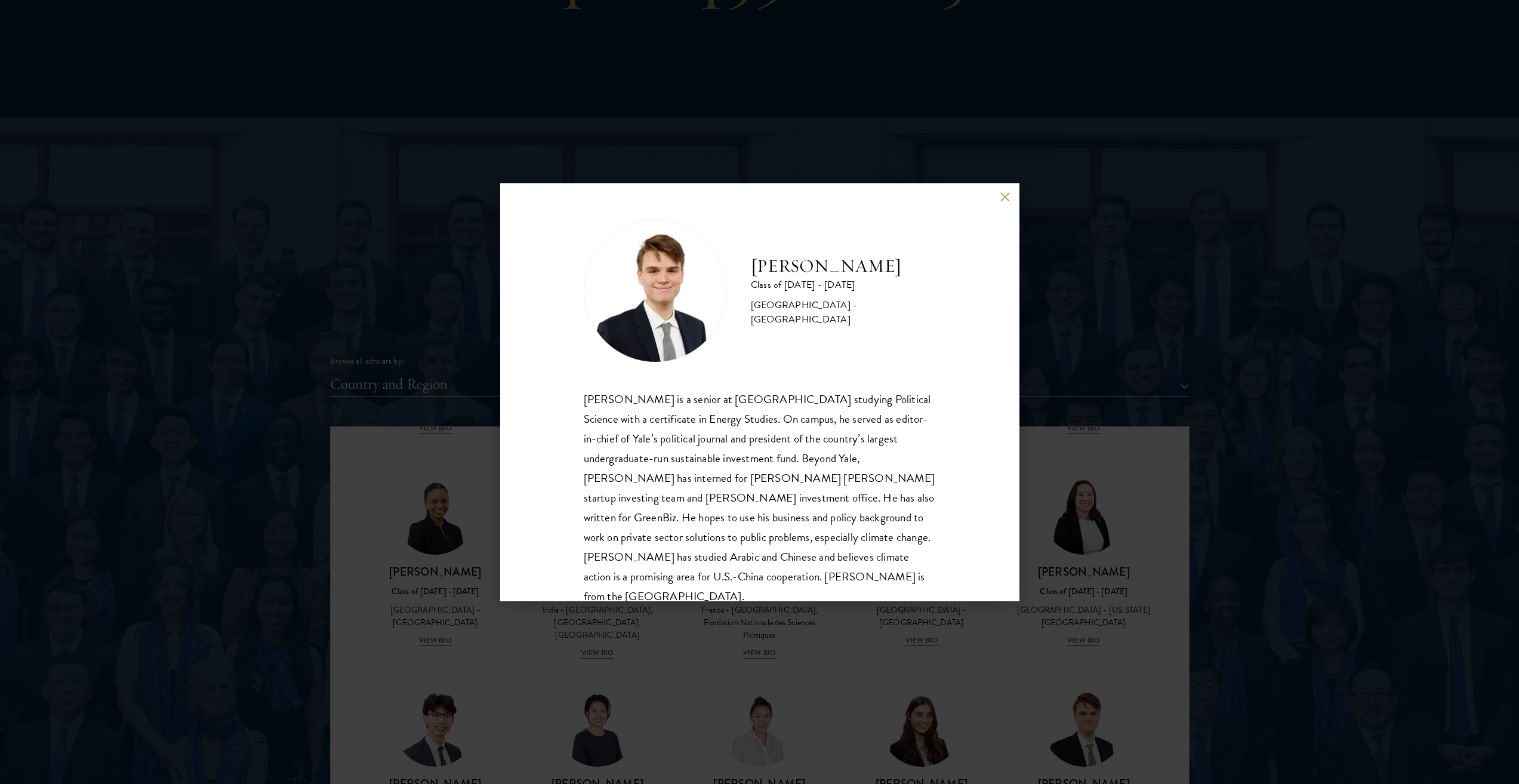
click at [608, 688] on div "[PERSON_NAME] Class of [DATE] - [DATE] [GEOGRAPHIC_DATA] - [GEOGRAPHIC_DATA] [P…" at bounding box center [759, 392] width 1519 height 784
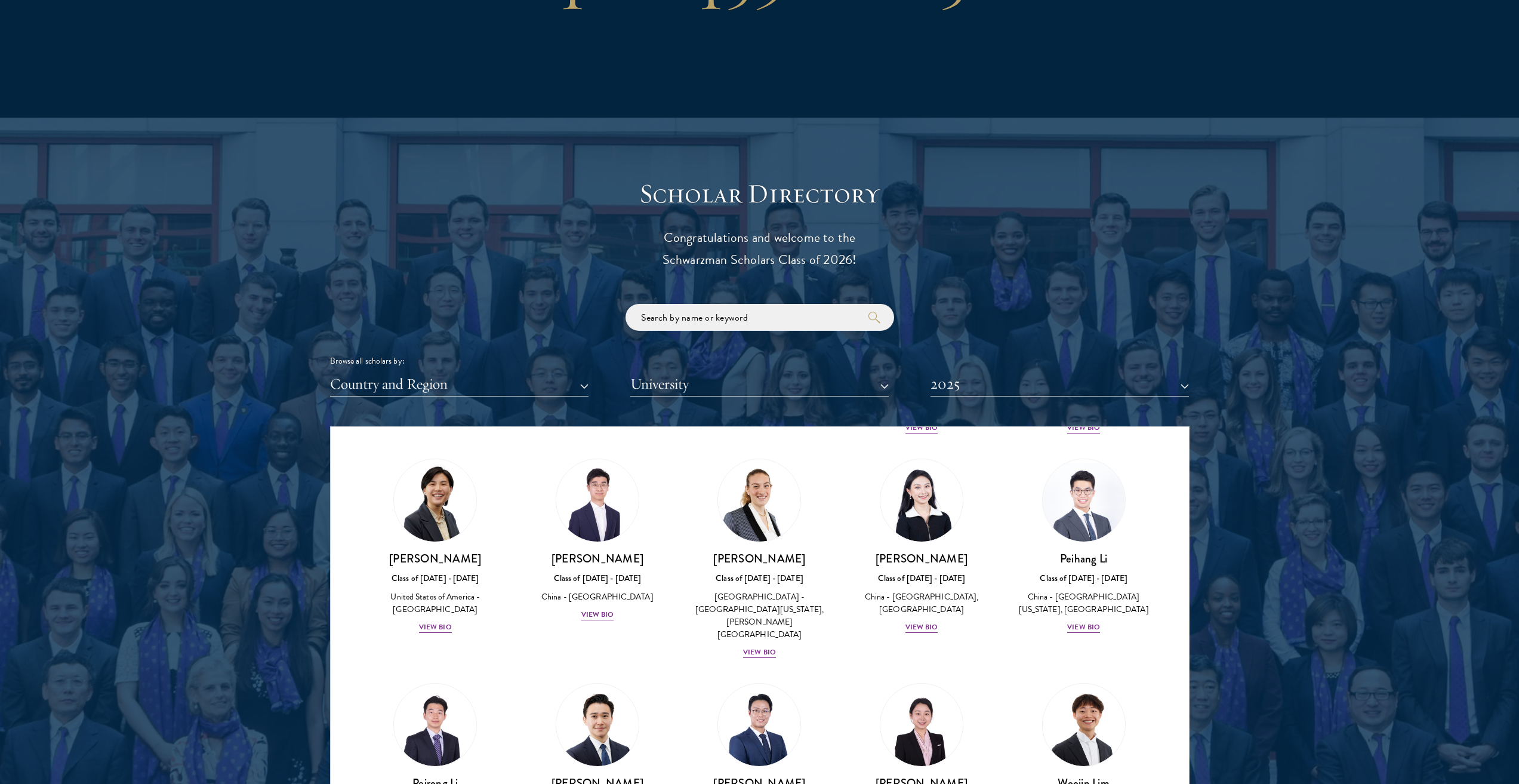
scroll to position [4832, 0]
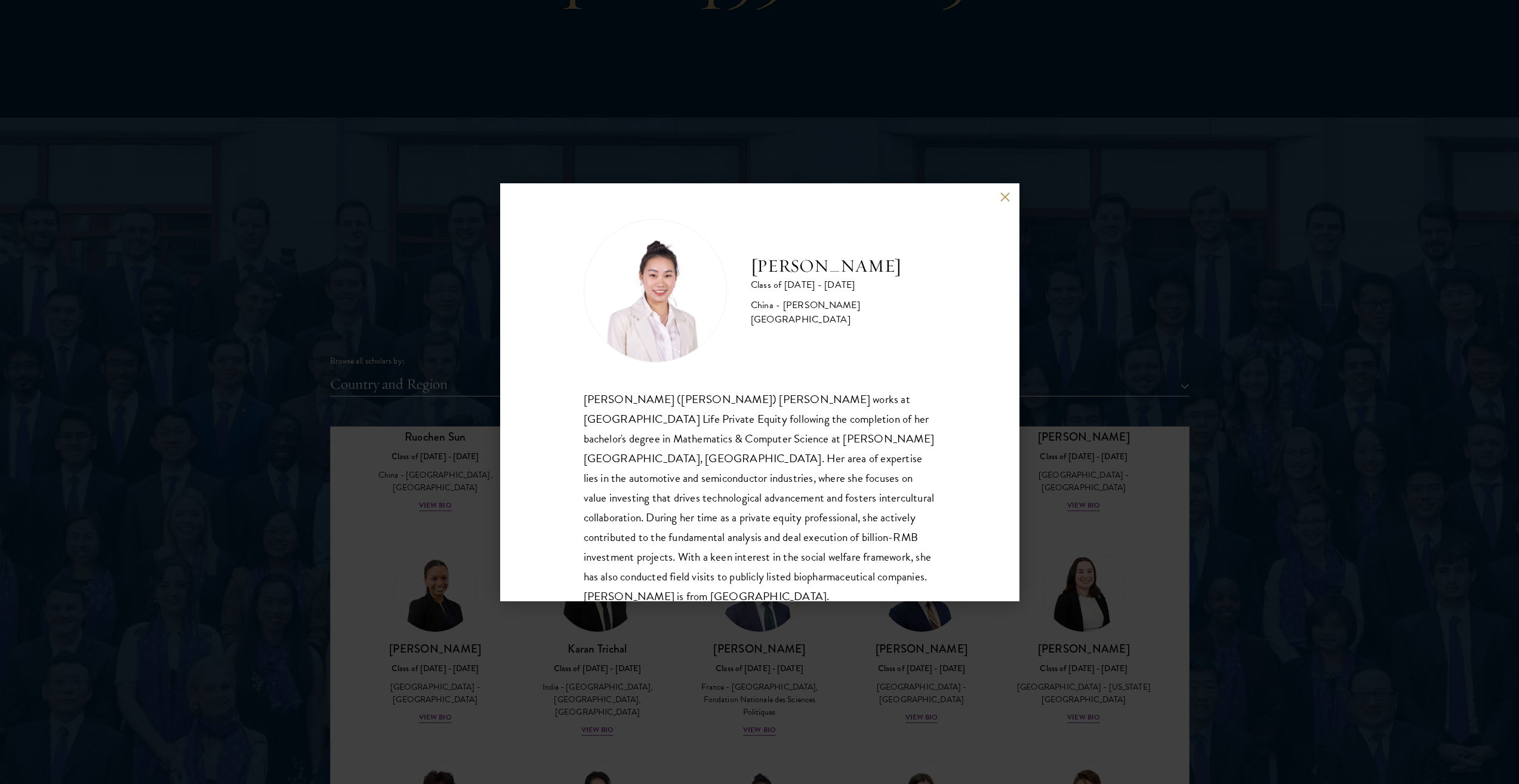
drag, startPoint x: 469, startPoint y: 616, endPoint x: 410, endPoint y: 597, distance: 62.0
click at [466, 616] on div "[PERSON_NAME] Class of [DATE] - [DATE] [GEOGRAPHIC_DATA] - [PERSON_NAME][GEOGRA…" at bounding box center [759, 392] width 1519 height 784
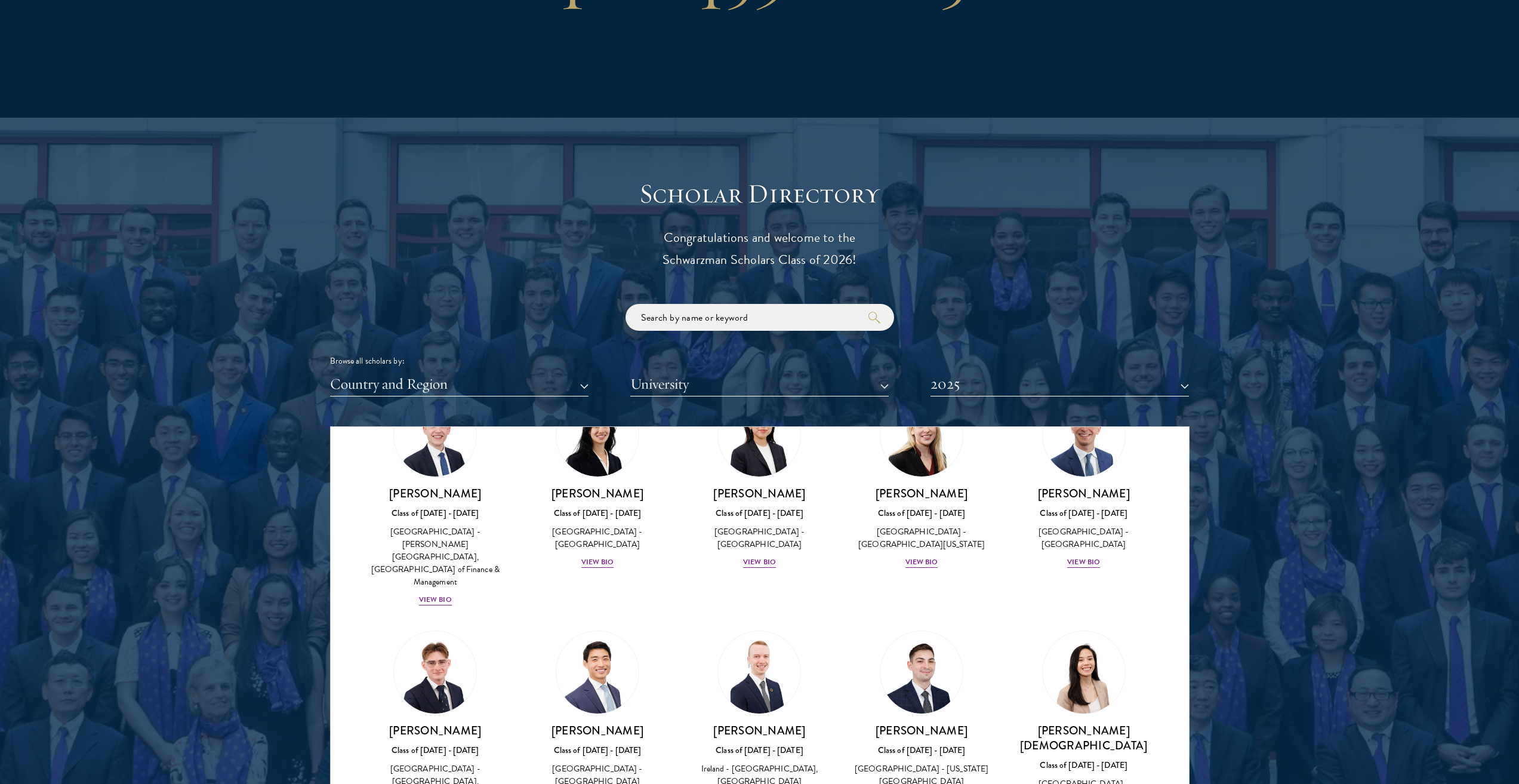
scroll to position [4826, 0]
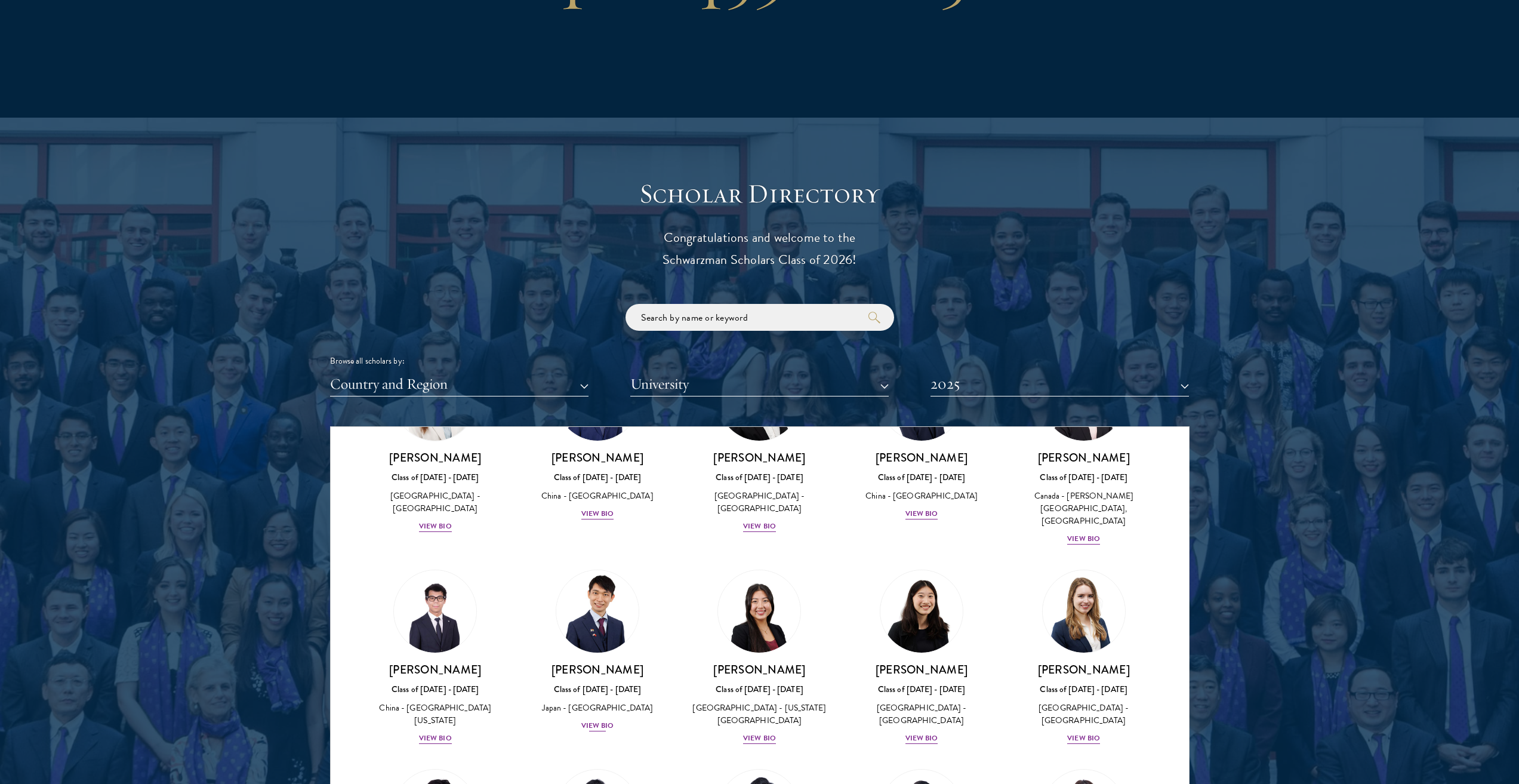
scroll to position [5452, 0]
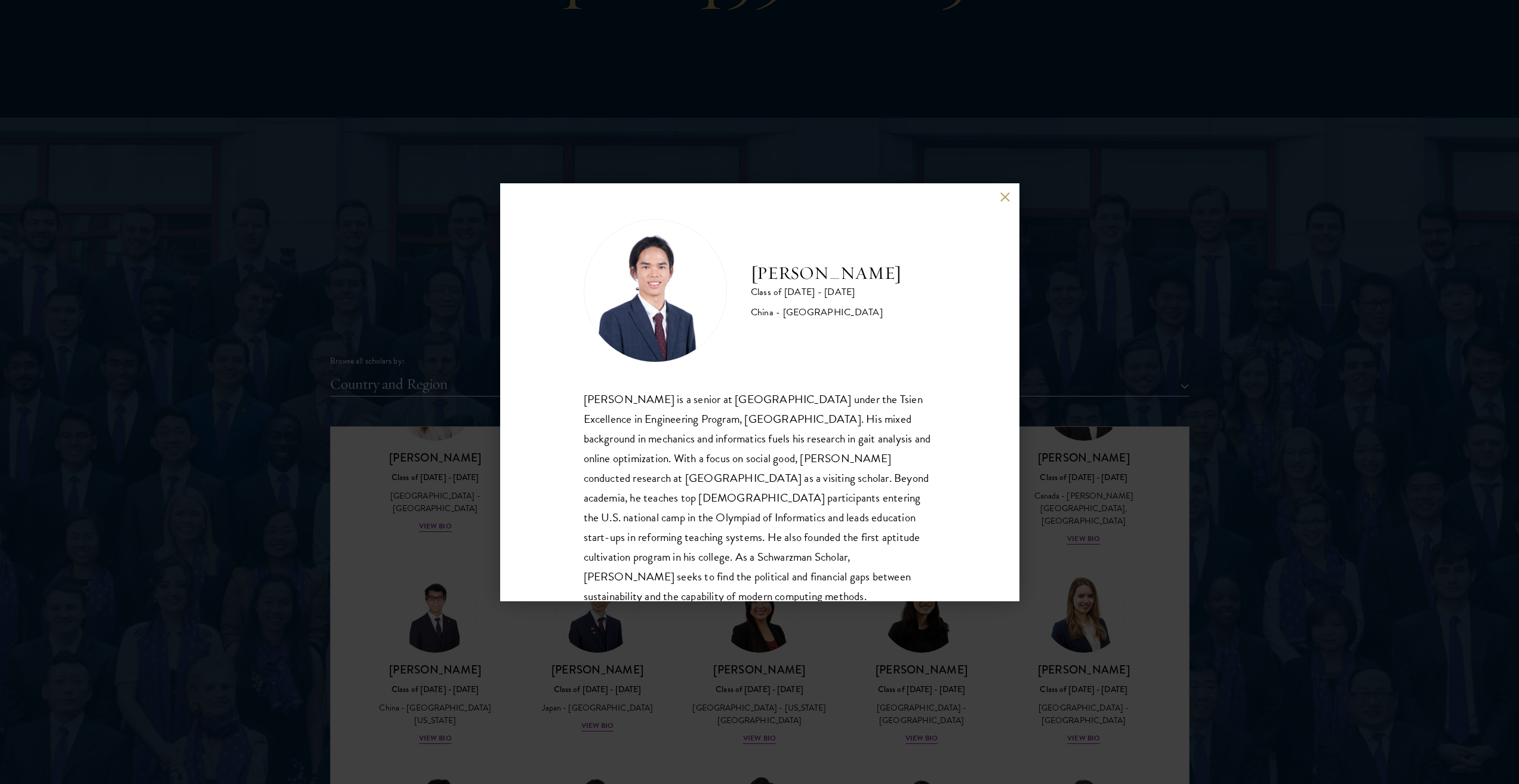
click at [775, 634] on div "[PERSON_NAME] Class of [DATE] - [DATE] [GEOGRAPHIC_DATA] - [GEOGRAPHIC_DATA] [P…" at bounding box center [759, 392] width 1519 height 784
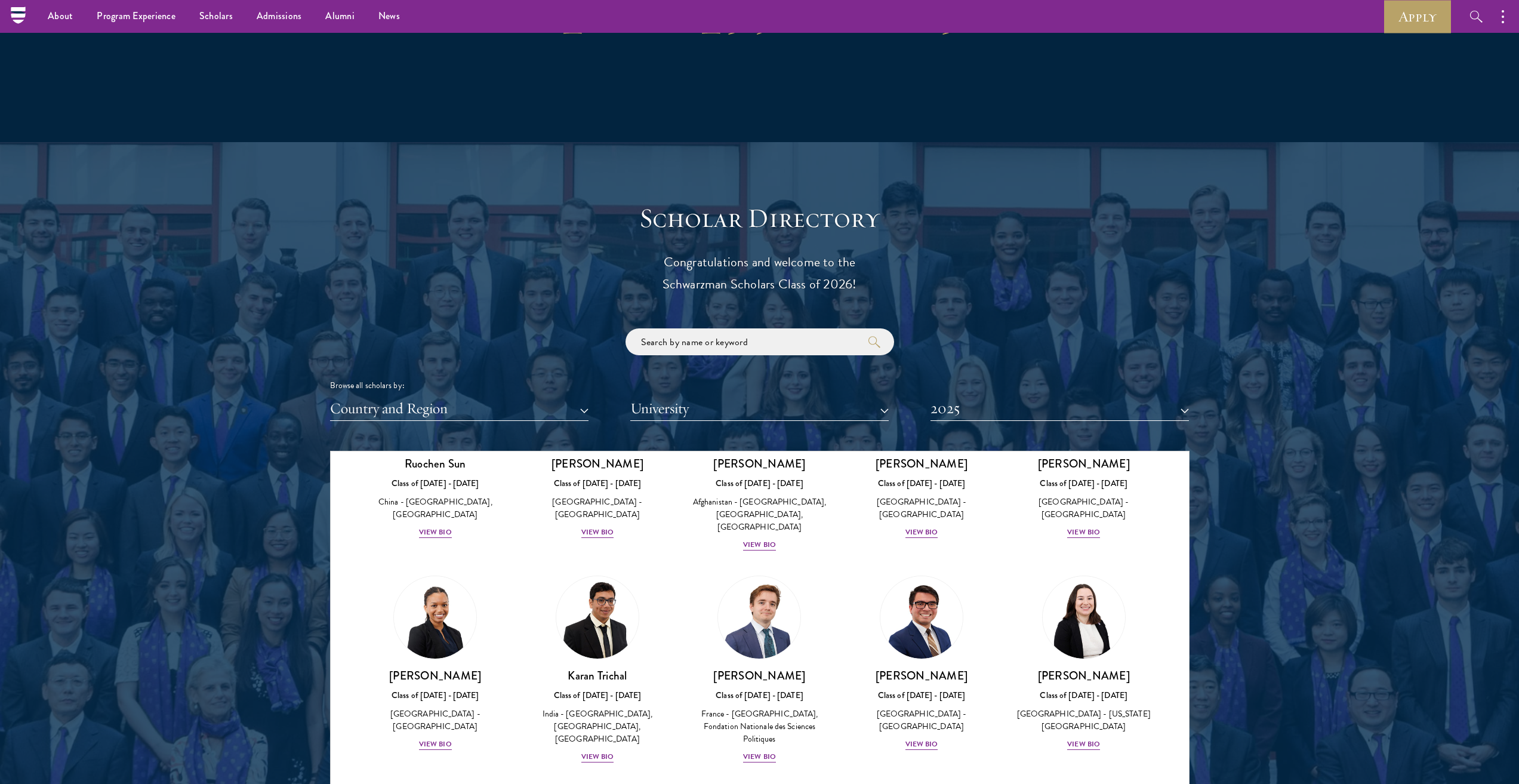
scroll to position [1133, 0]
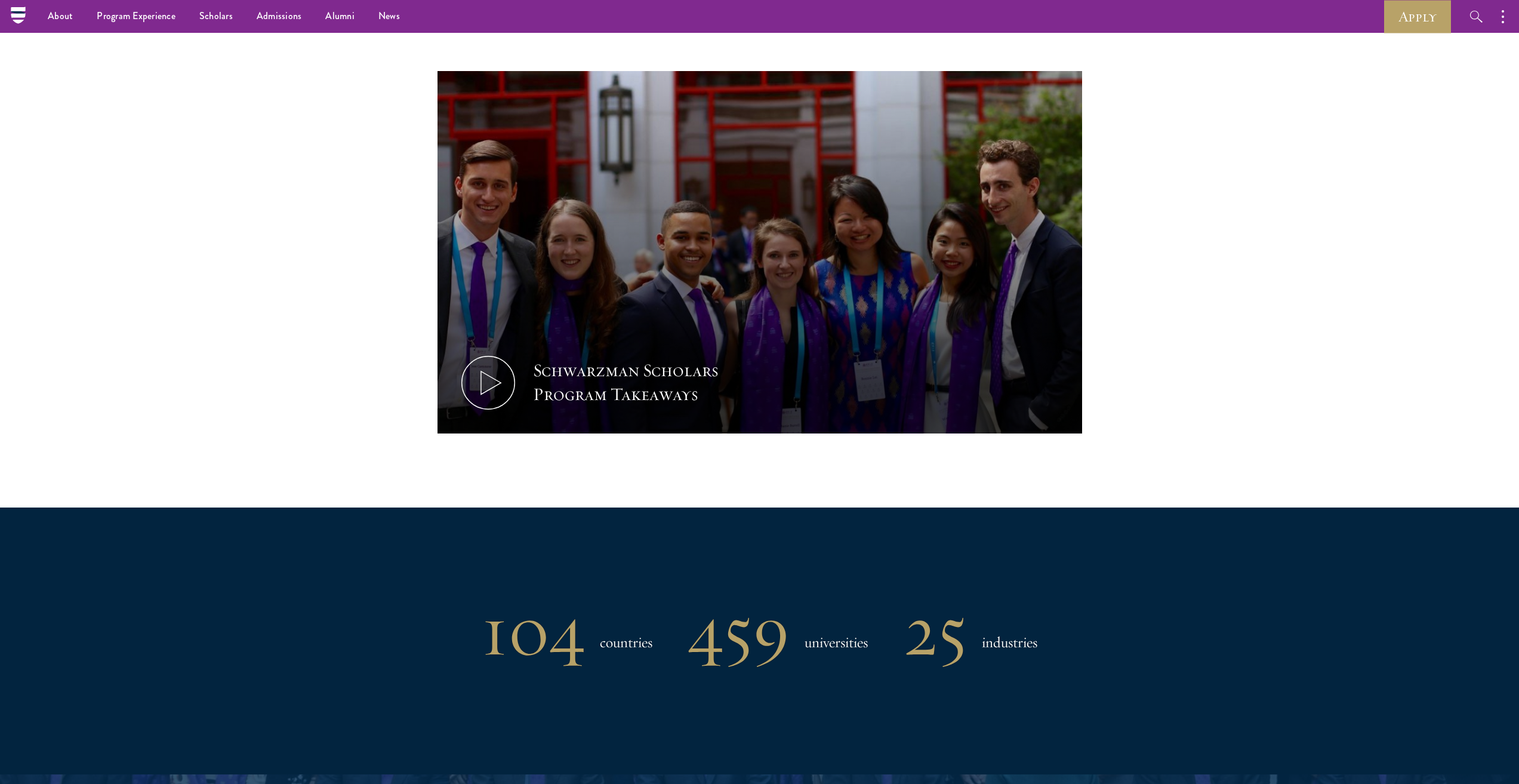
scroll to position [0, 0]
